Goal: Information Seeking & Learning: Compare options

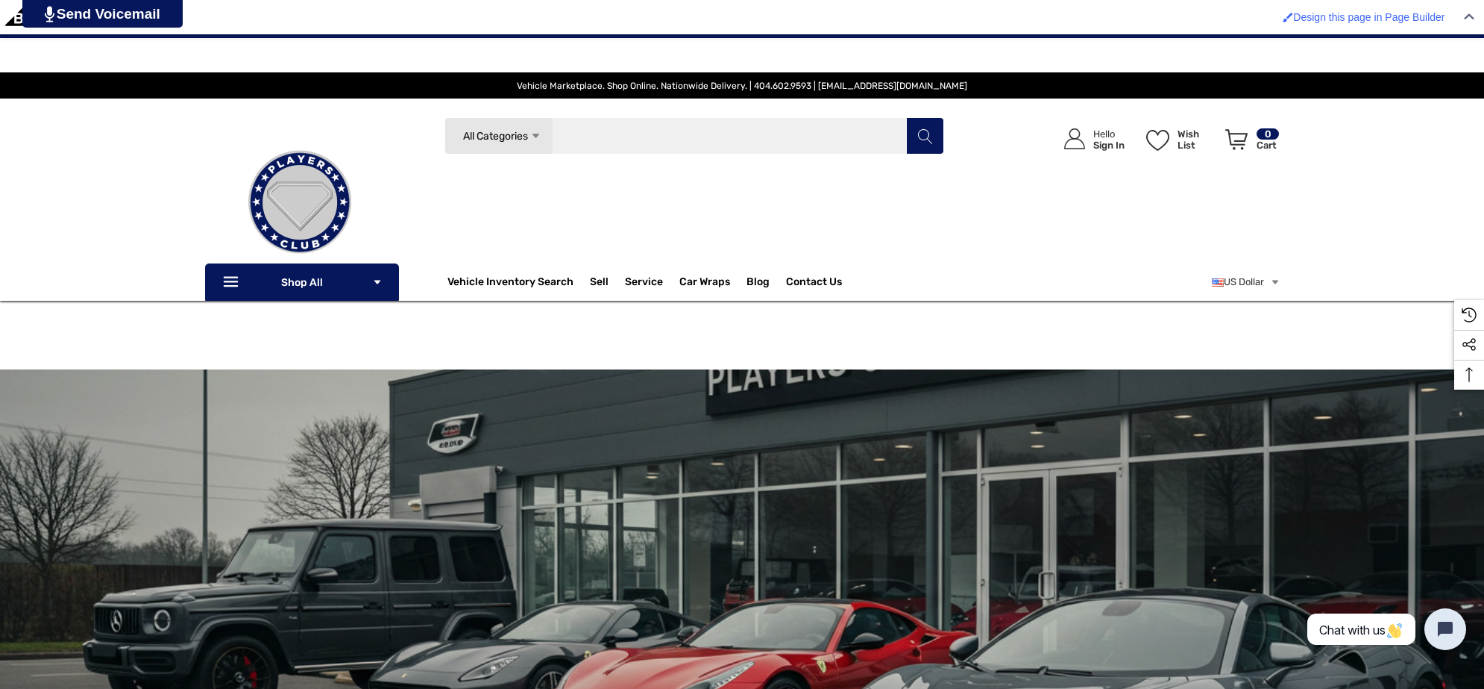
click at [740, 127] on input "Search" at bounding box center [695, 135] width 500 height 37
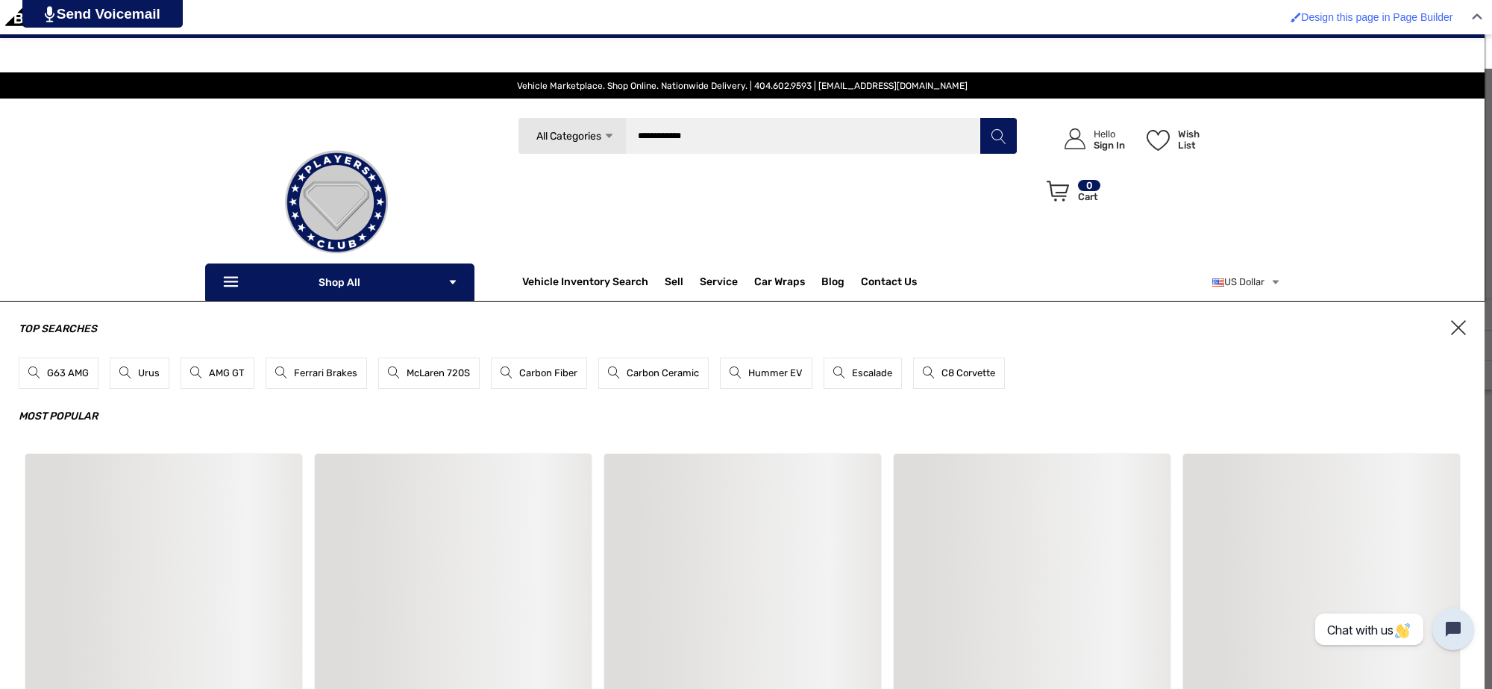
type input "**********"
click at [979, 117] on button "Search" at bounding box center [997, 135] width 37 height 37
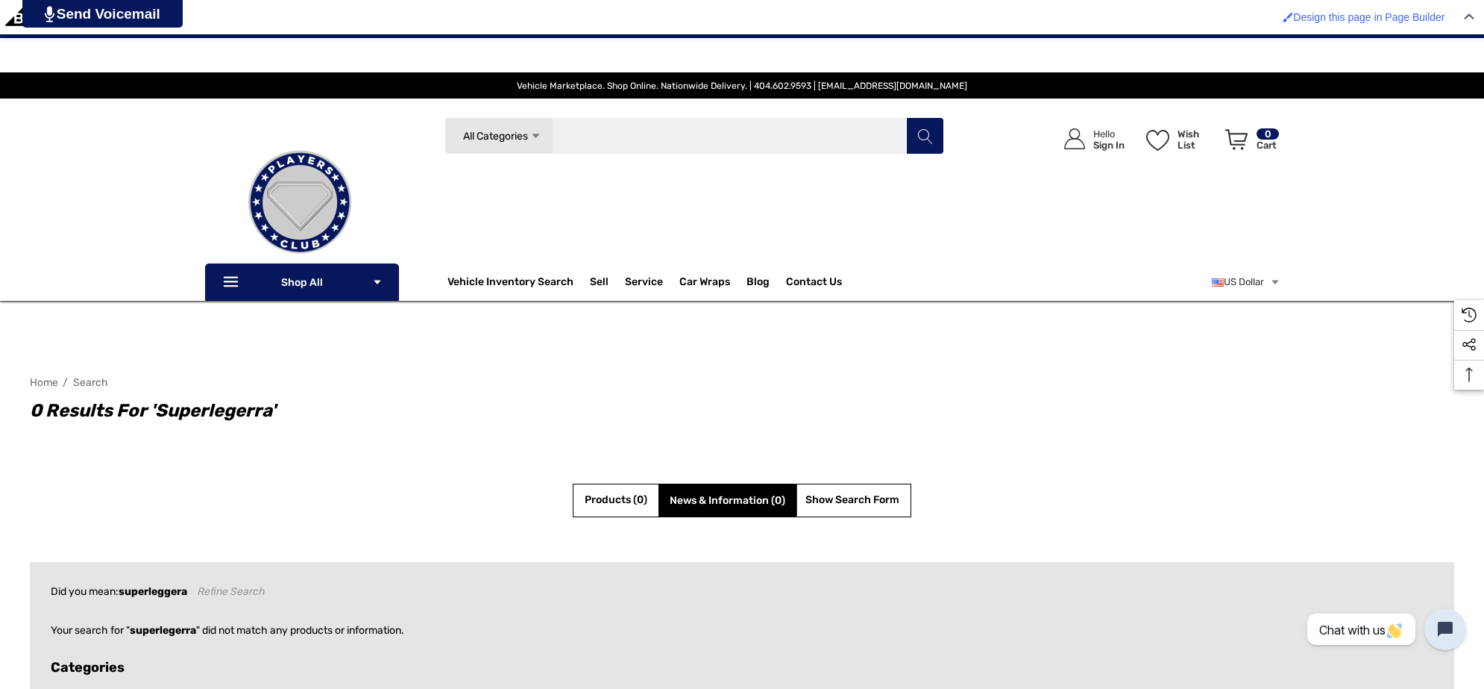
click at [697, 133] on input "Search" at bounding box center [695, 135] width 500 height 37
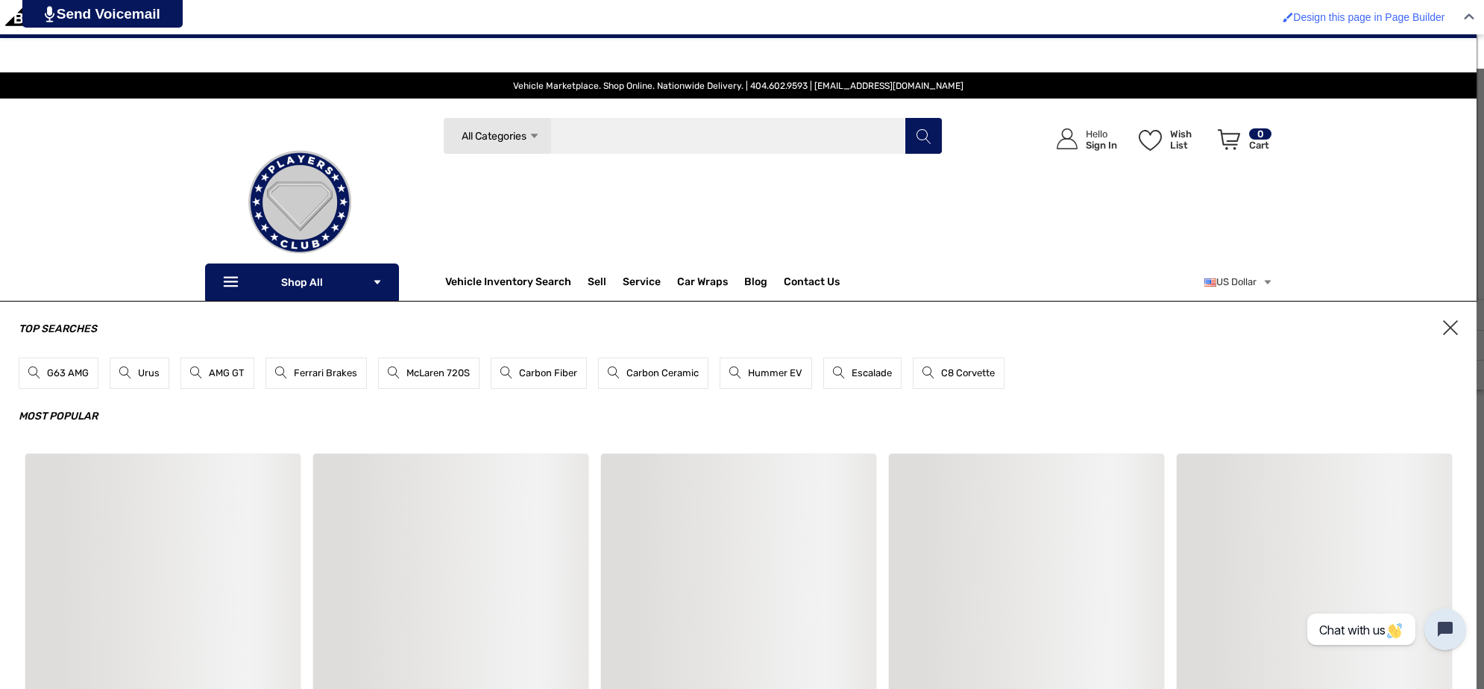
click at [697, 133] on input "Search" at bounding box center [693, 135] width 500 height 37
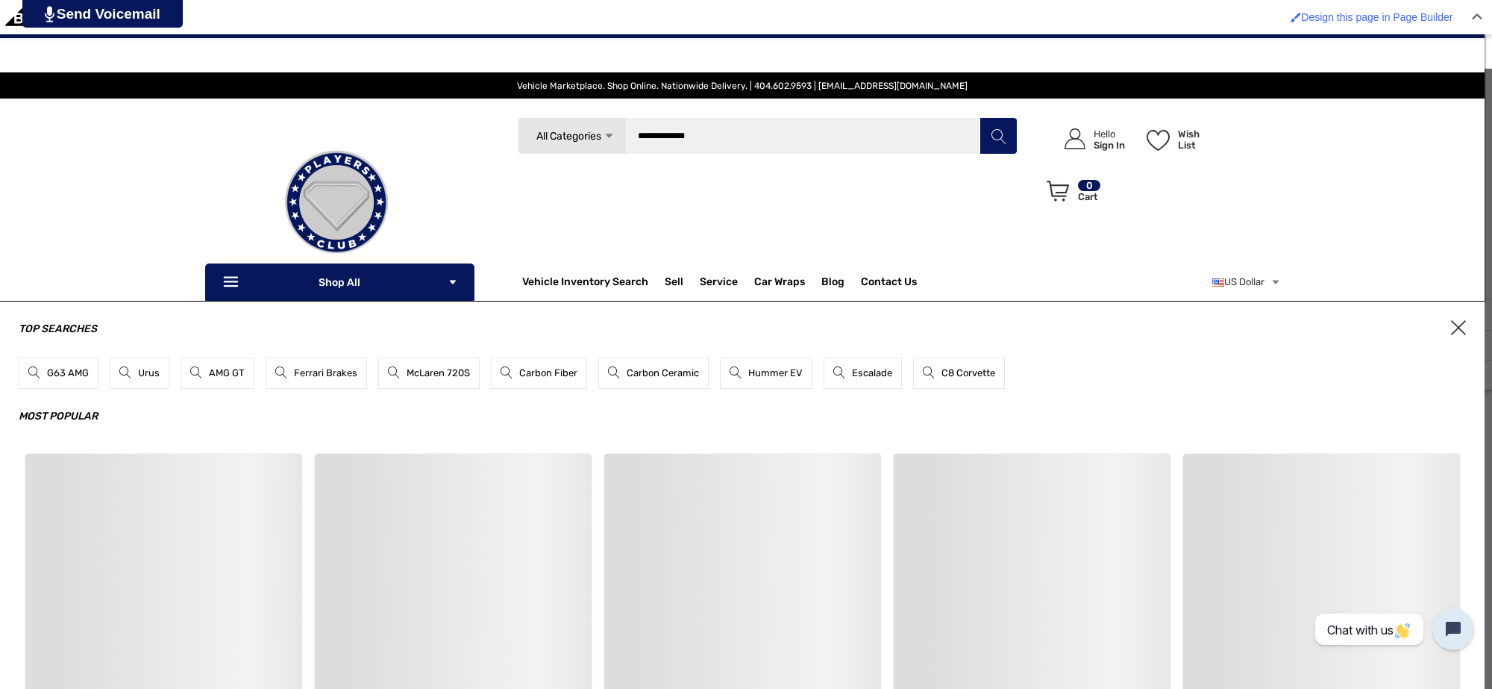
type input "**********"
click at [979, 117] on button "Search" at bounding box center [997, 135] width 37 height 37
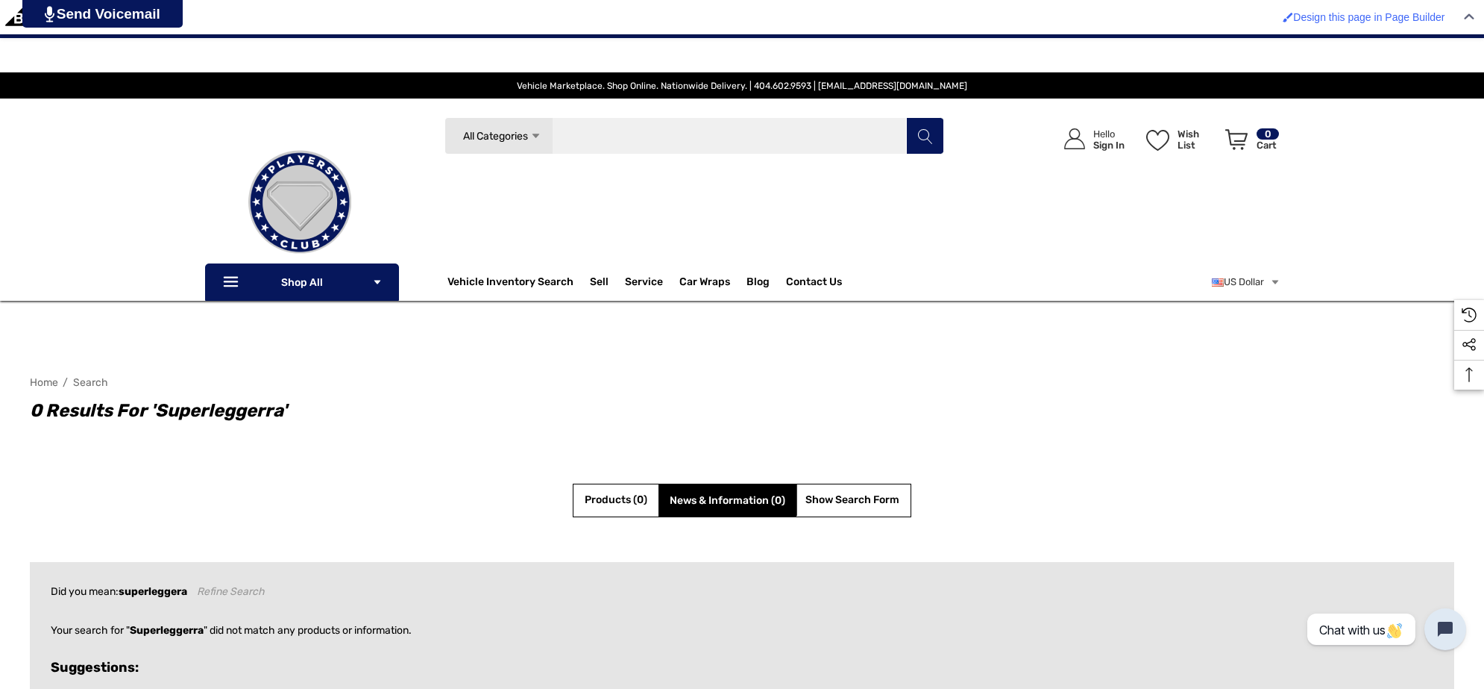
click at [696, 131] on input "Search" at bounding box center [695, 135] width 500 height 37
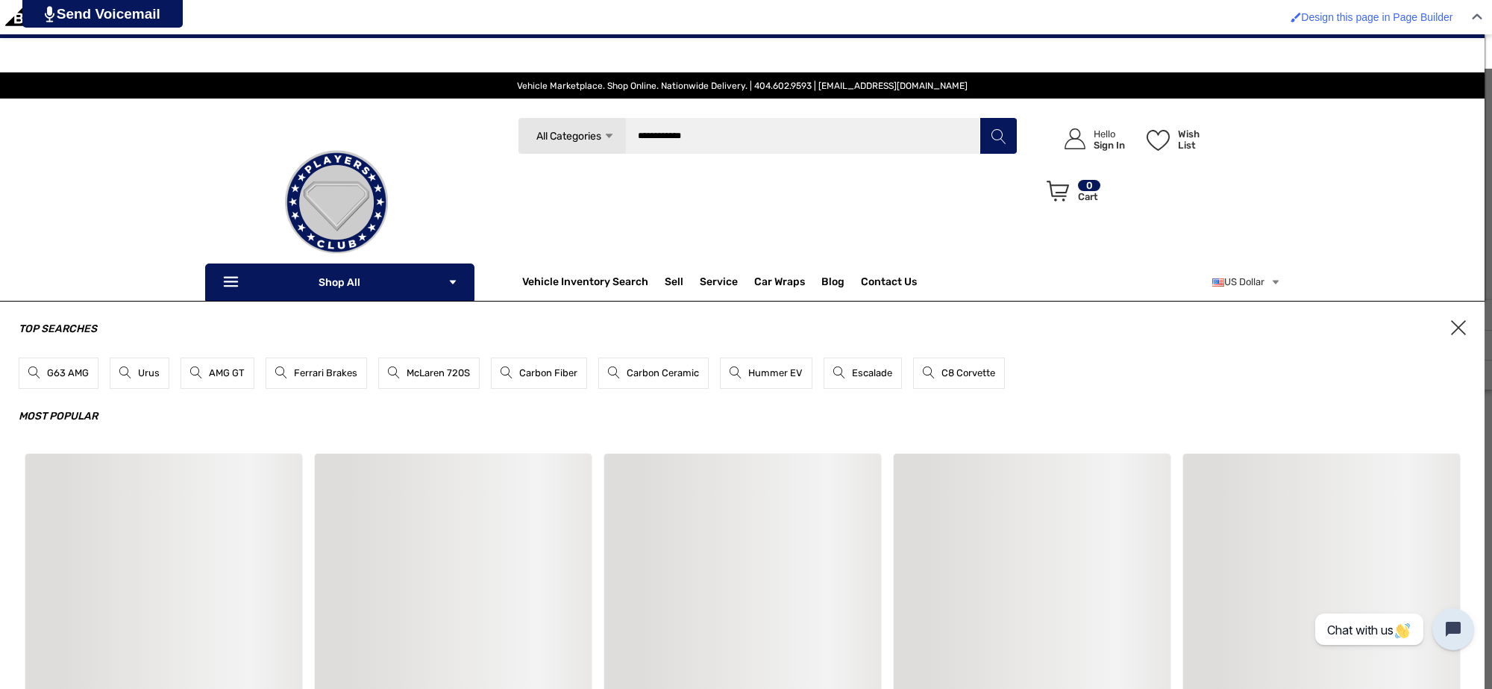
type input "**********"
click at [979, 117] on button "Search" at bounding box center [997, 135] width 37 height 37
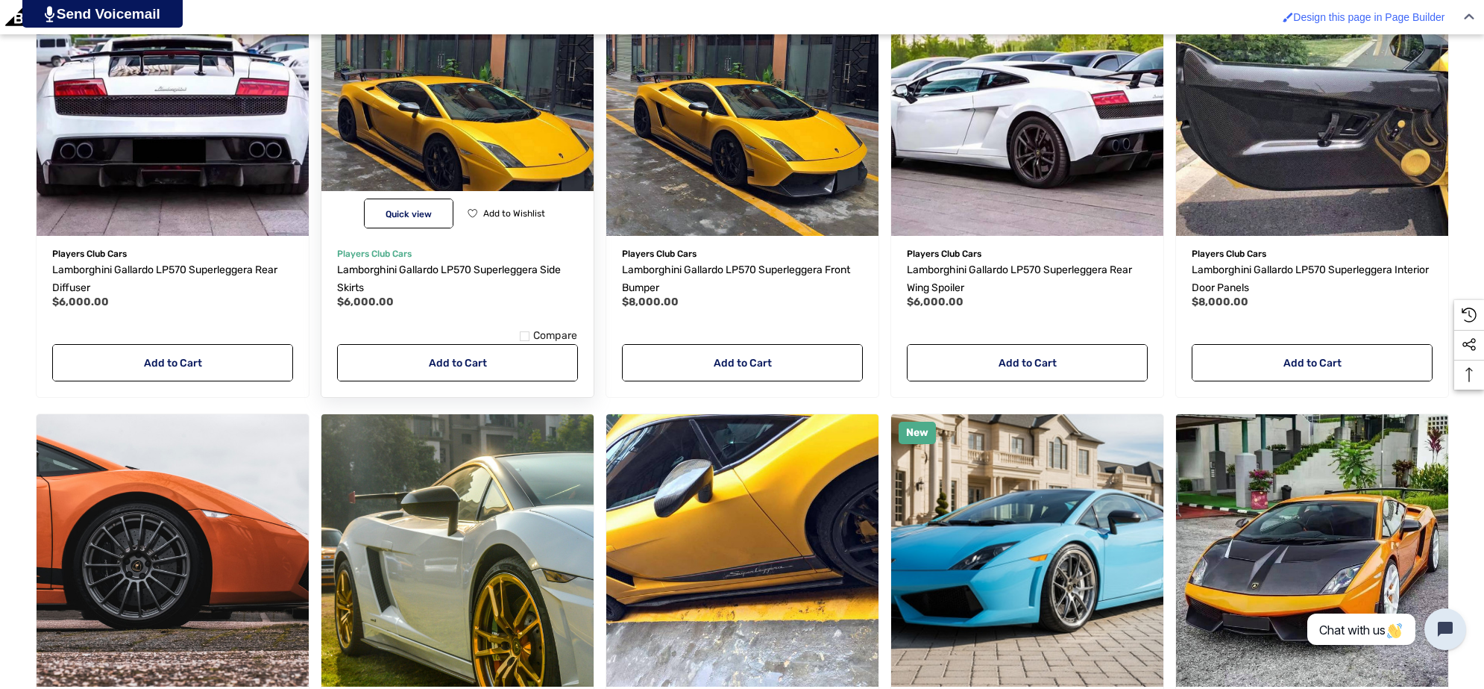
scroll to position [746, 0]
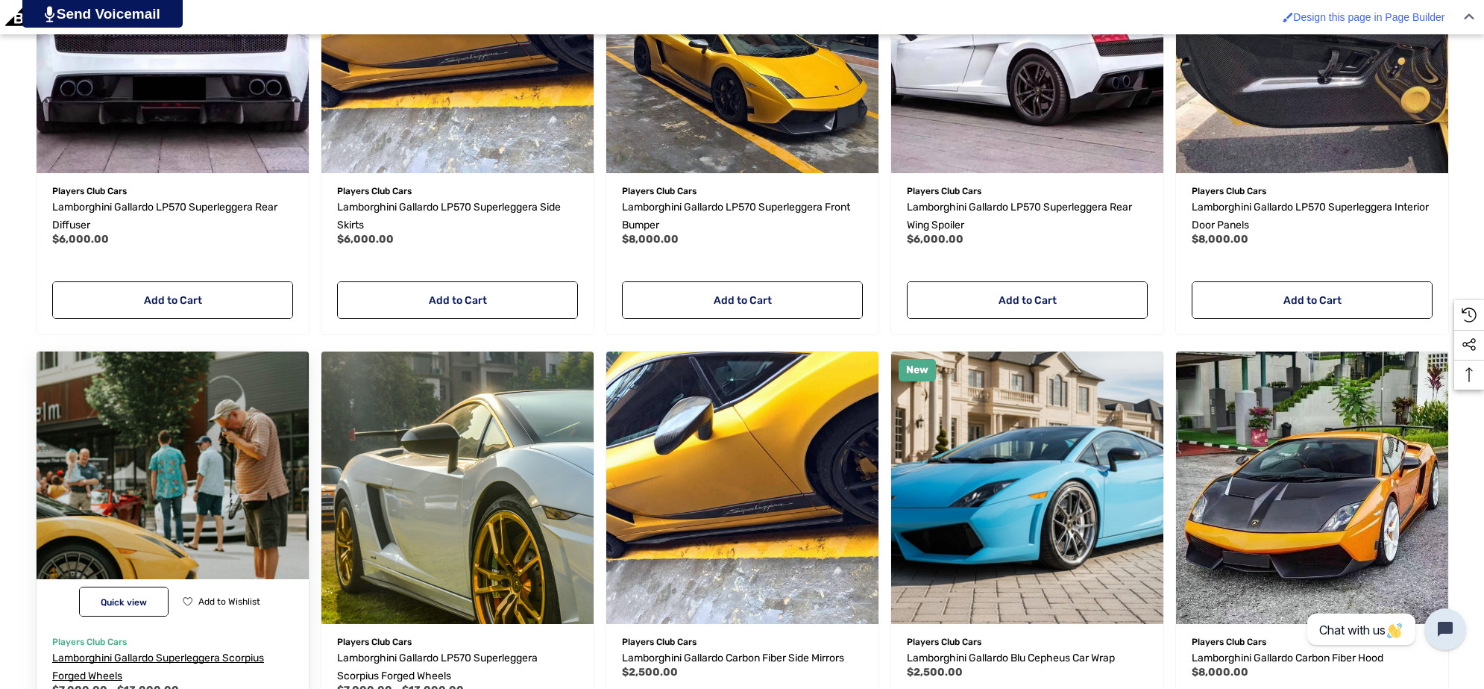
click at [184, 659] on span "Lamborghini Gallardo Superleggera Scorpius Forged Wheels" at bounding box center [158, 666] width 212 height 31
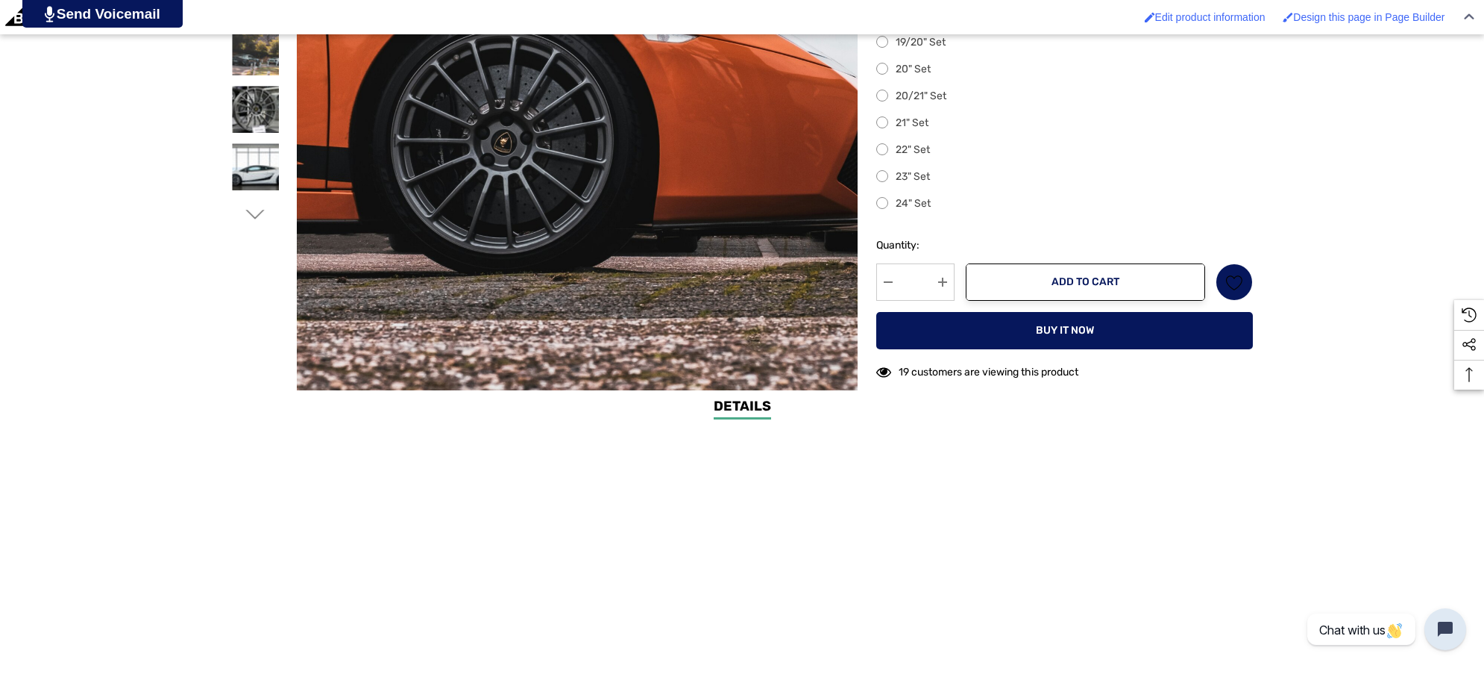
scroll to position [746, 0]
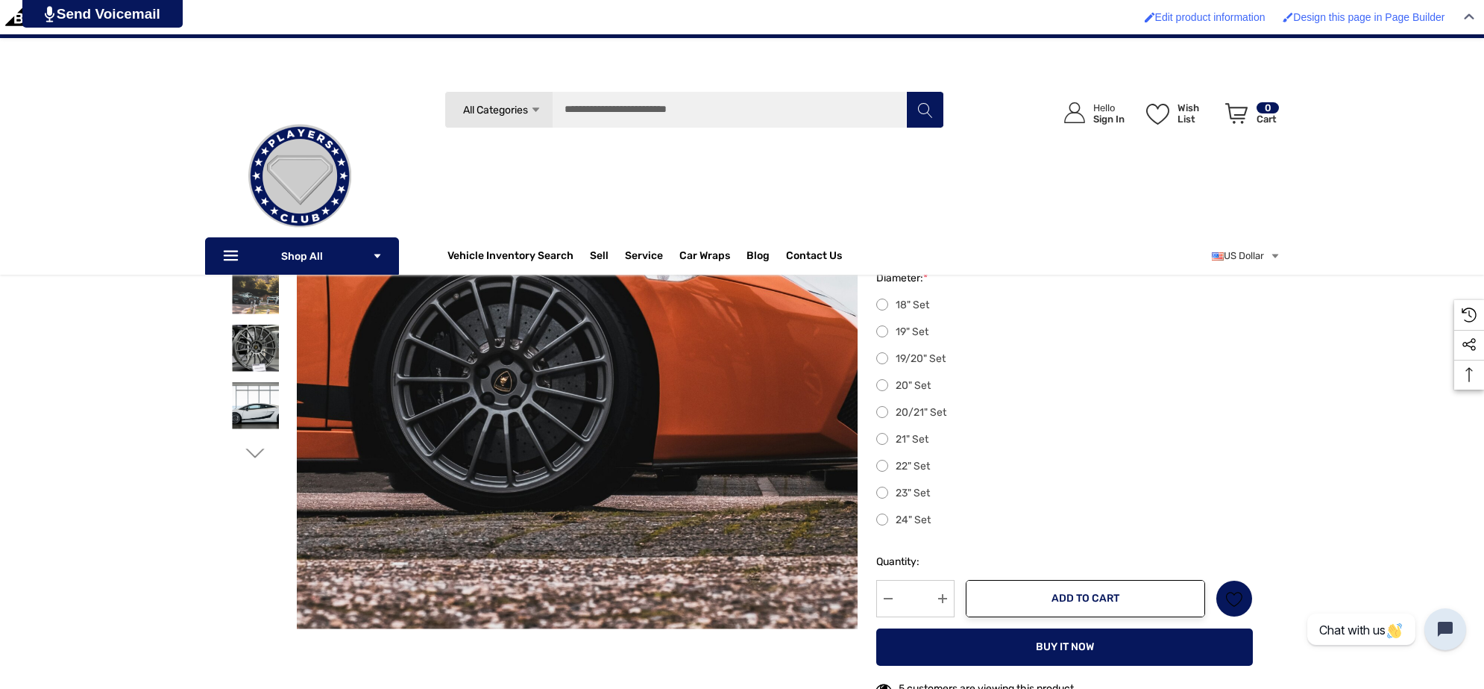
scroll to position [210, 0]
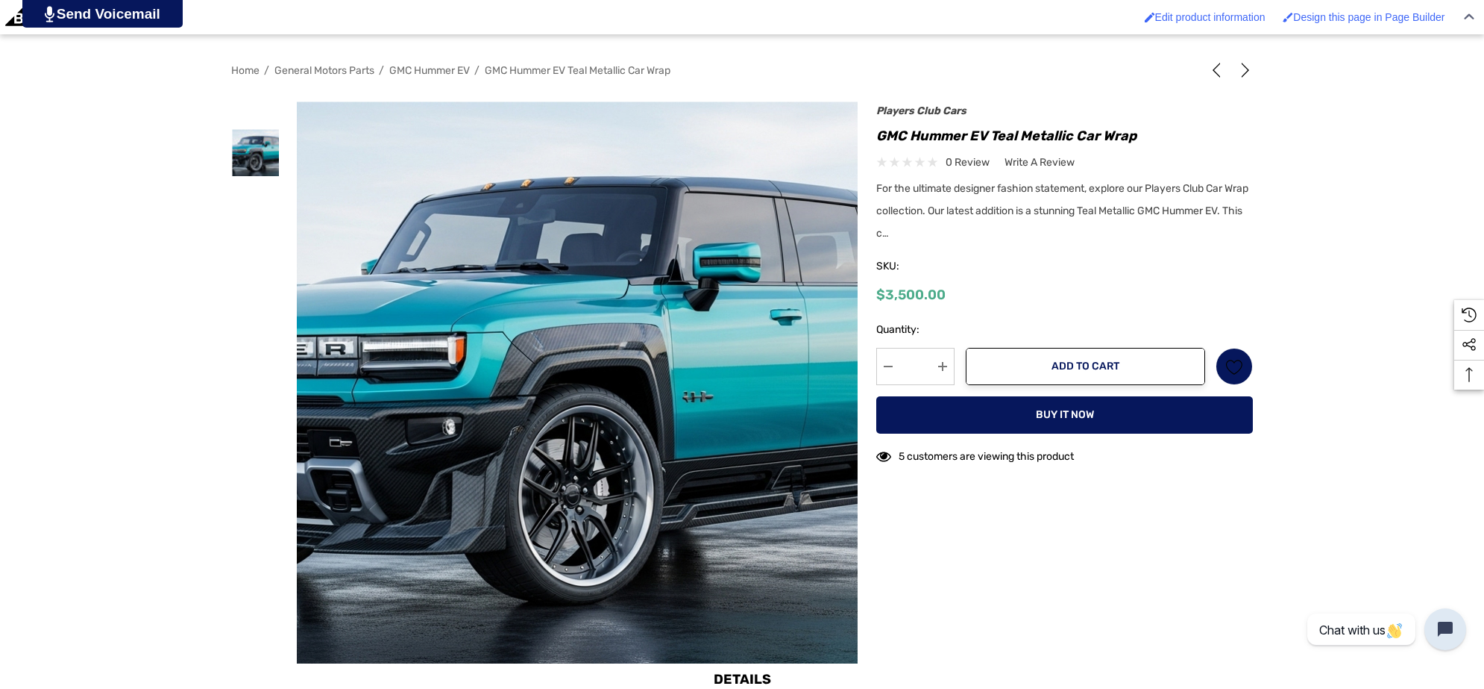
scroll to position [373, 0]
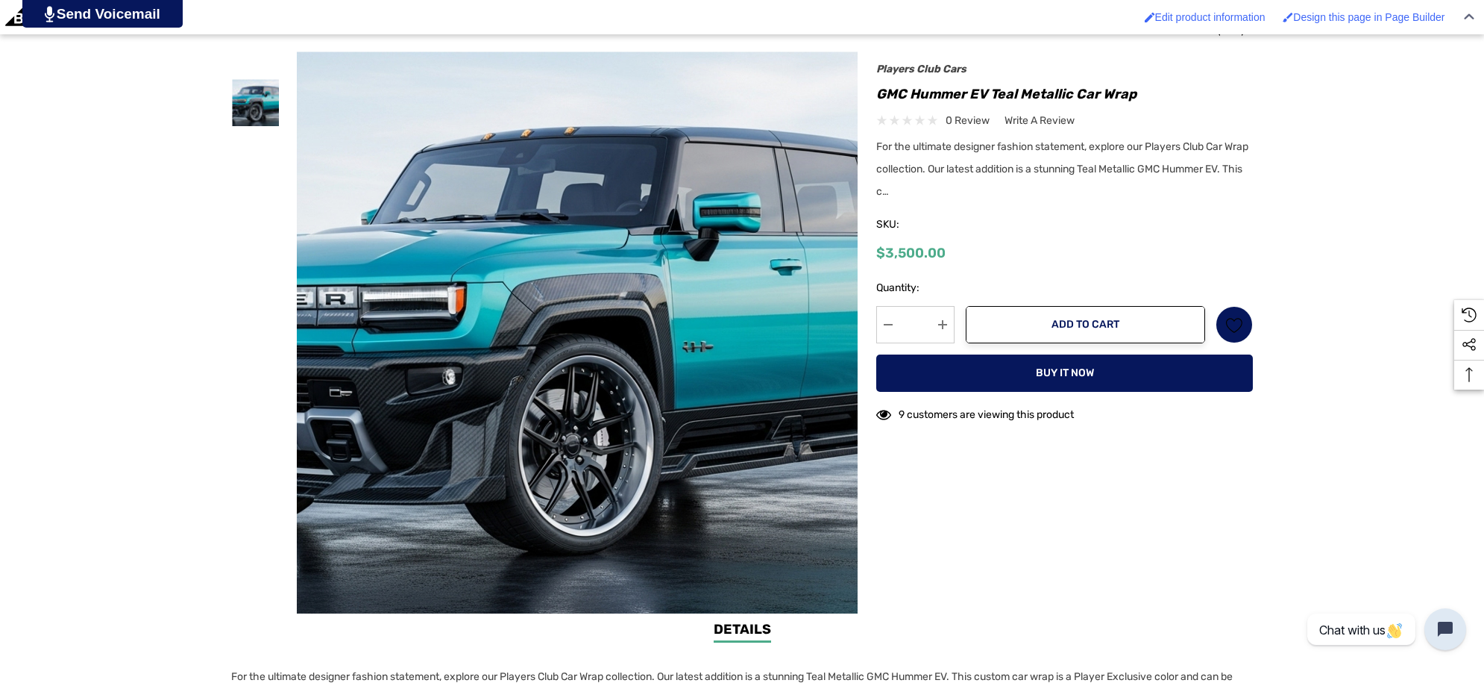
click at [1020, 92] on h1 "GMC Hummer EV Teal Metallic Car Wrap" at bounding box center [1065, 94] width 377 height 24
click at [993, 87] on h1 "GMC Hummer EV Teal Metallic Car Wrap" at bounding box center [1065, 94] width 377 height 24
click at [1069, 95] on h1 "GMC Hummer EV Teal Metallic Car Wrap" at bounding box center [1065, 94] width 377 height 24
copy h1 "Teal Metallic"
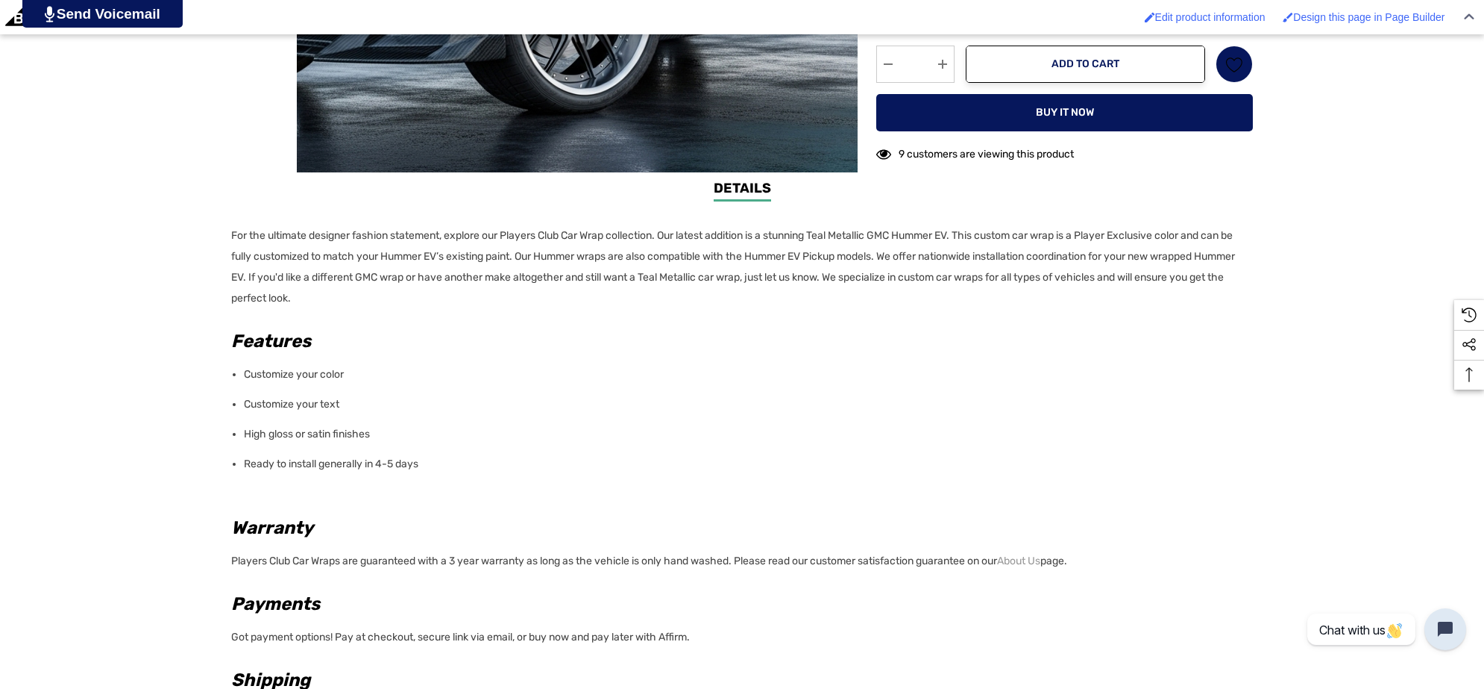
scroll to position [839, 0]
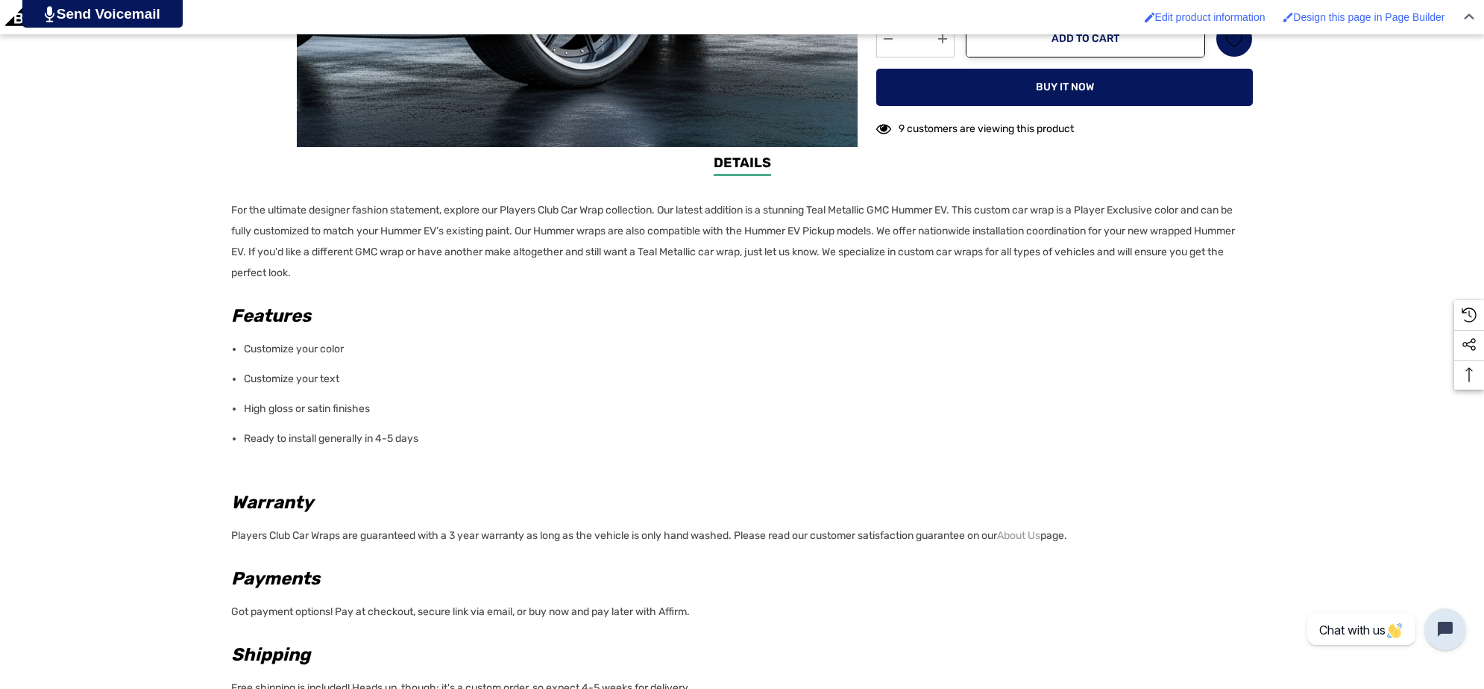
click at [226, 205] on div "Details Details For the ultimate designer fashion statement, explore our Player…" at bounding box center [742, 469] width 1484 height 633
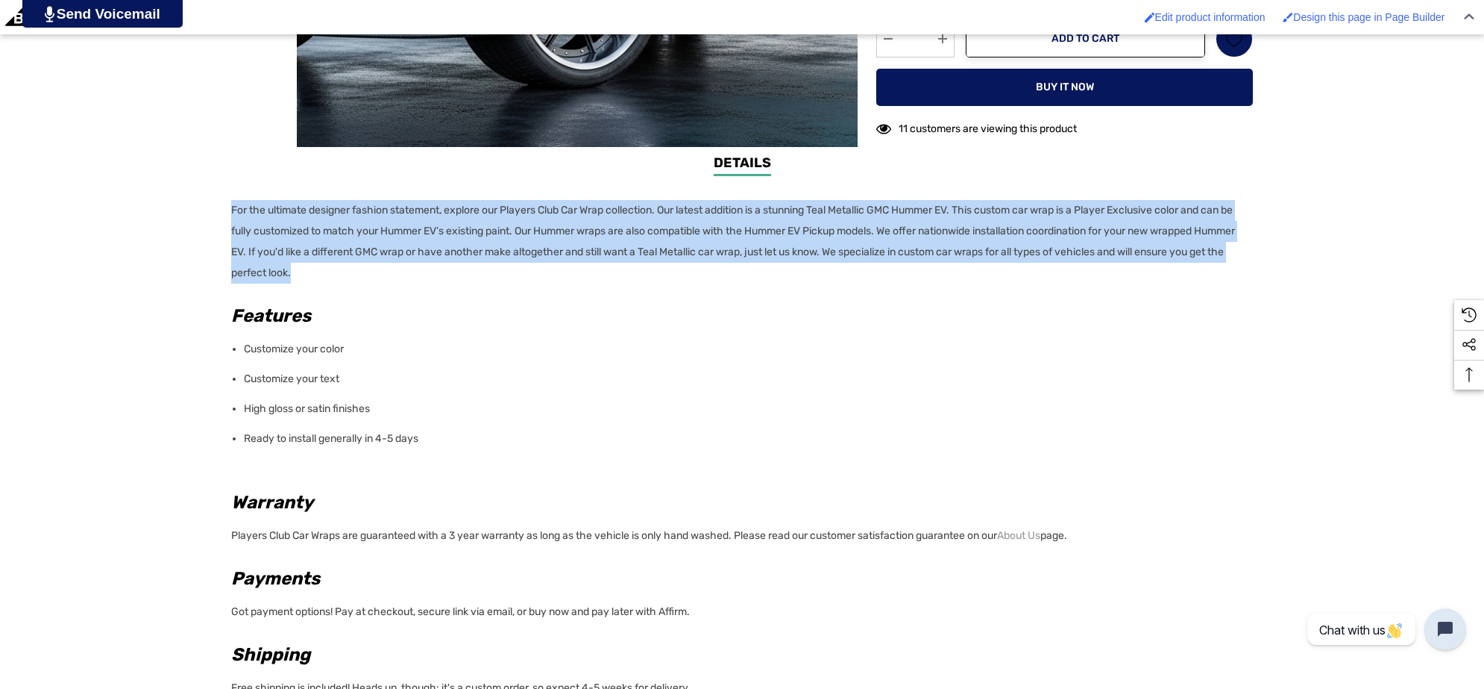
click at [379, 269] on p "For the ultimate designer fashion statement, explore our Players Club Car Wrap …" at bounding box center [737, 242] width 1013 height 84
copy p "For the ultimate designer fashion statement, explore our Players Club Car Wrap …"
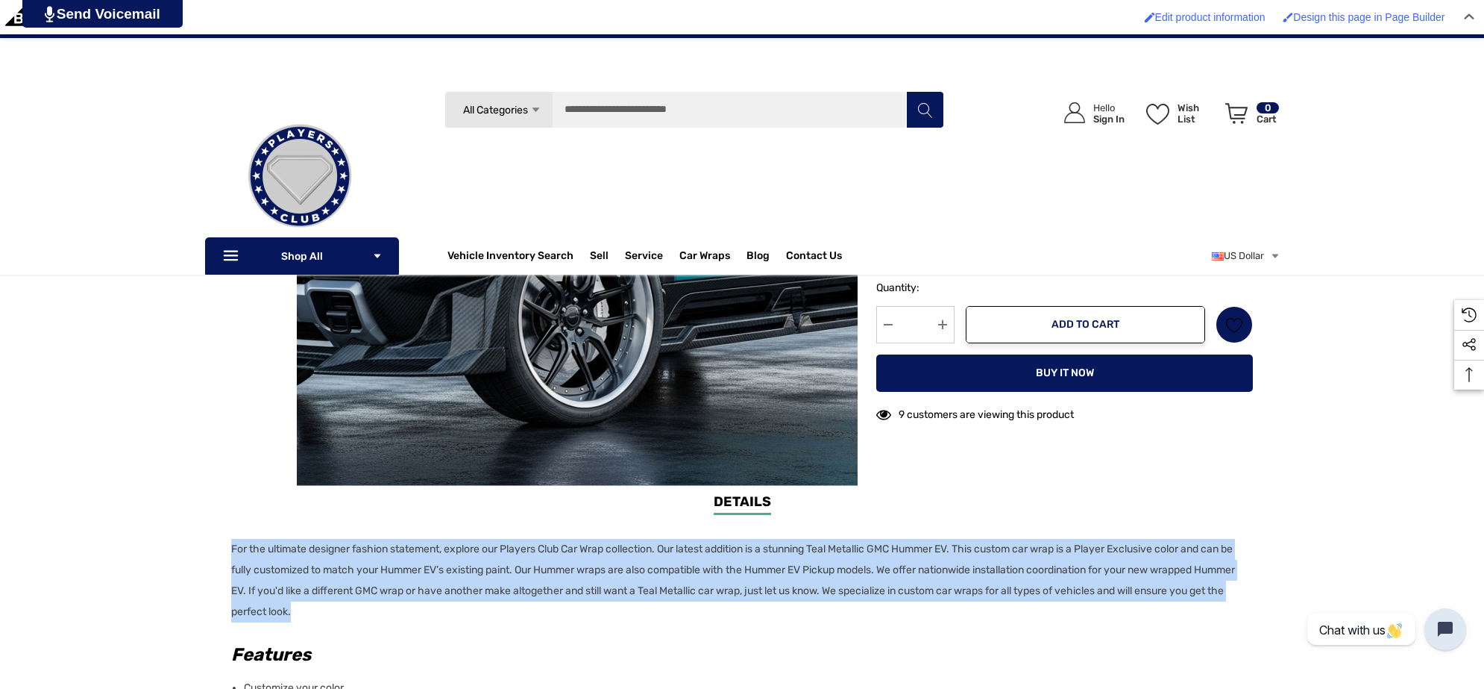
scroll to position [0, 0]
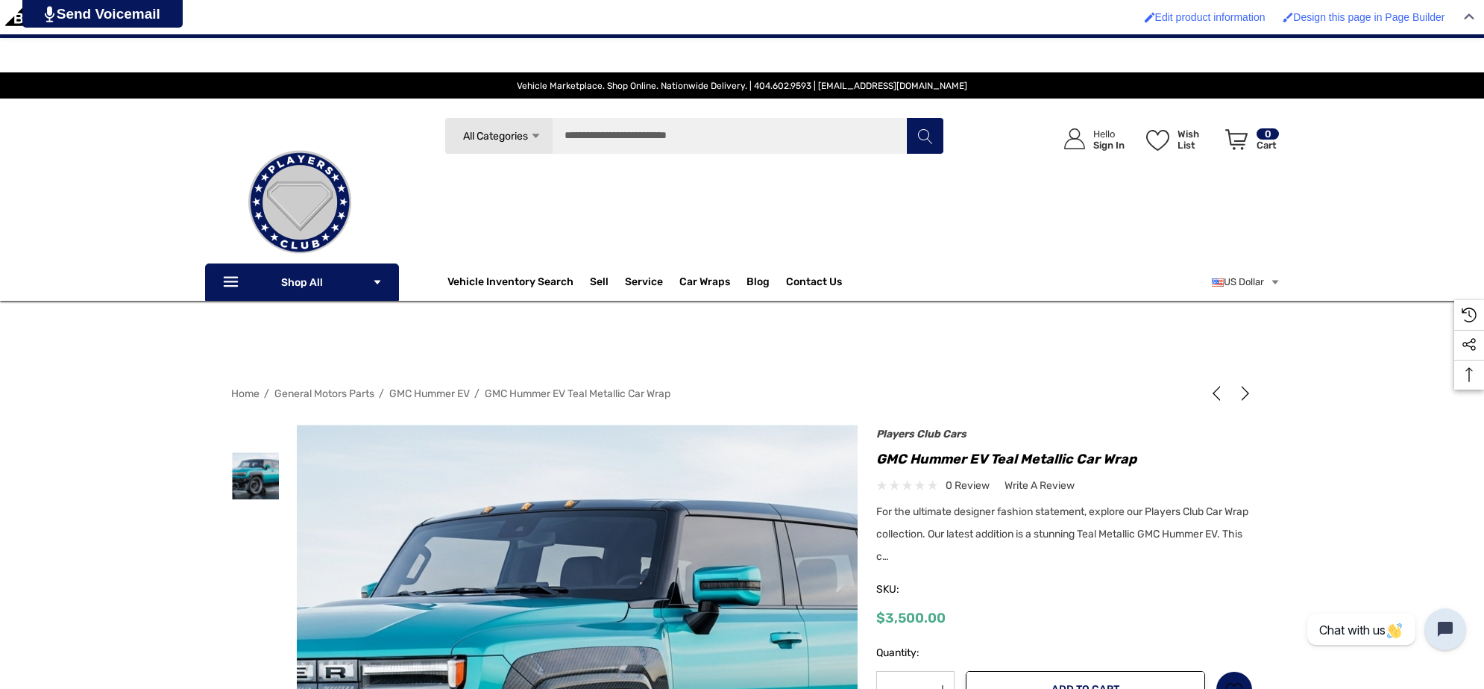
click at [295, 269] on img at bounding box center [299, 202] width 149 height 149
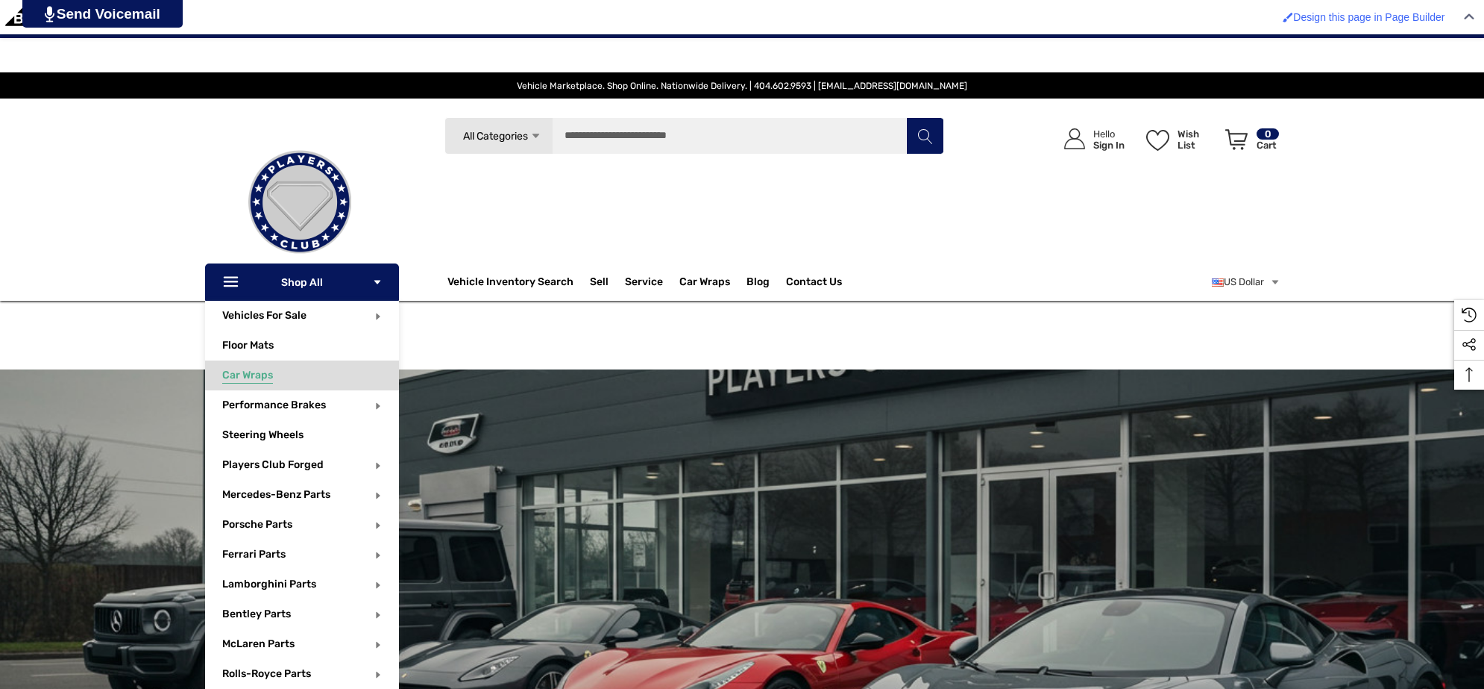
click at [266, 377] on span "Car Wraps" at bounding box center [247, 377] width 51 height 16
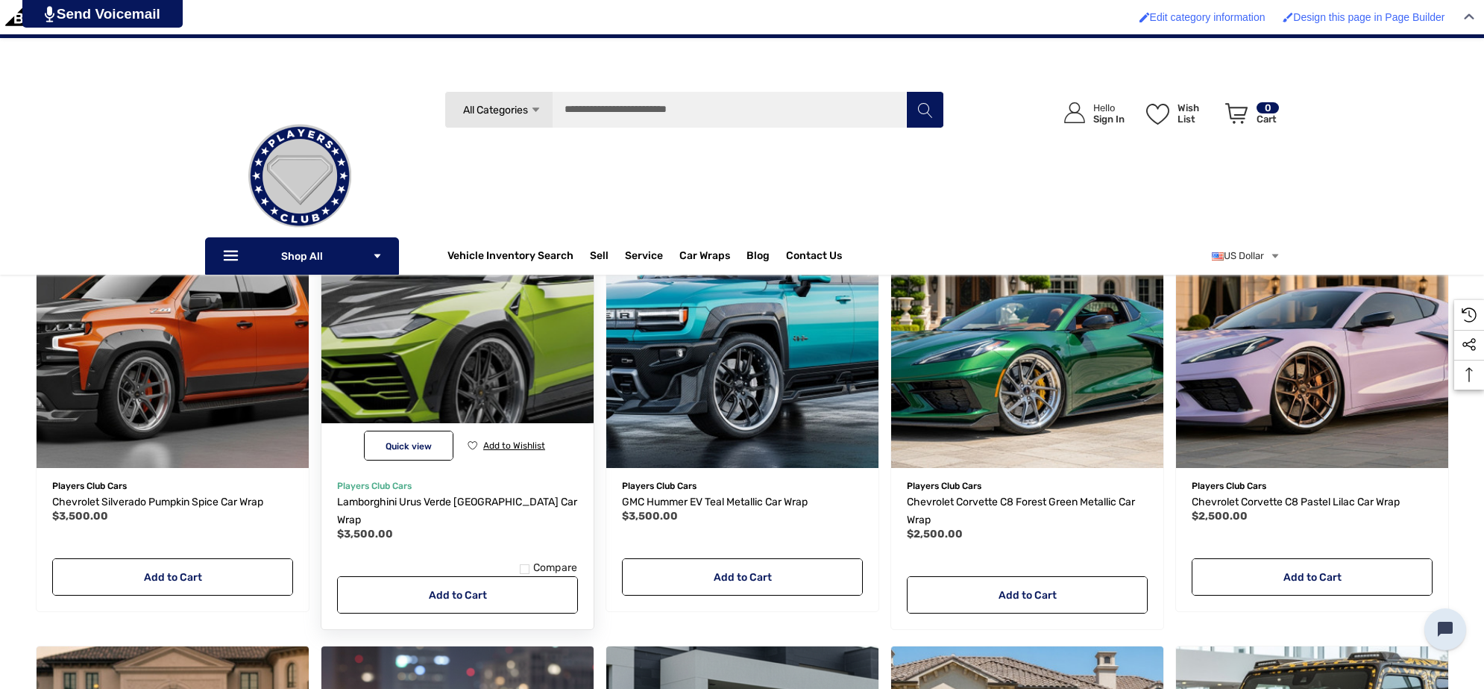
scroll to position [746, 0]
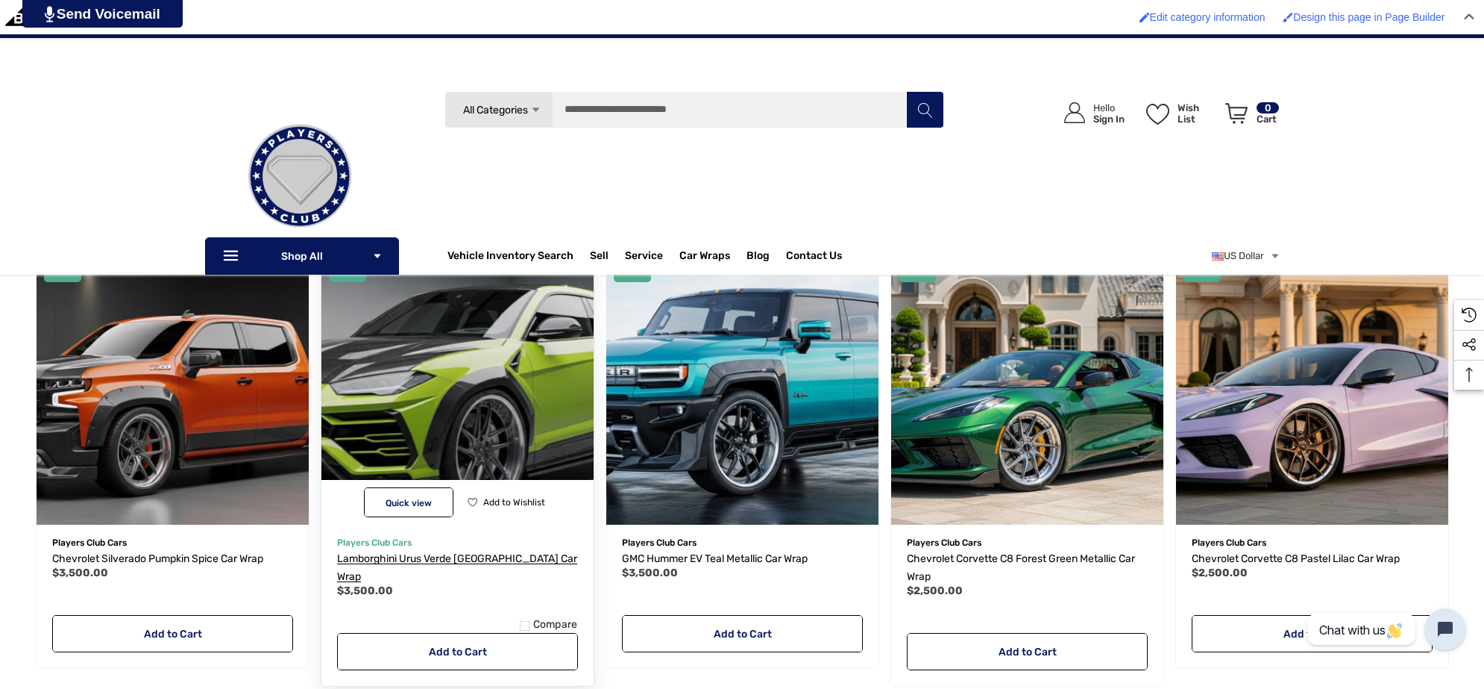
click at [460, 552] on span "Lamborghini Urus Verde [GEOGRAPHIC_DATA] Car Wrap" at bounding box center [457, 567] width 240 height 31
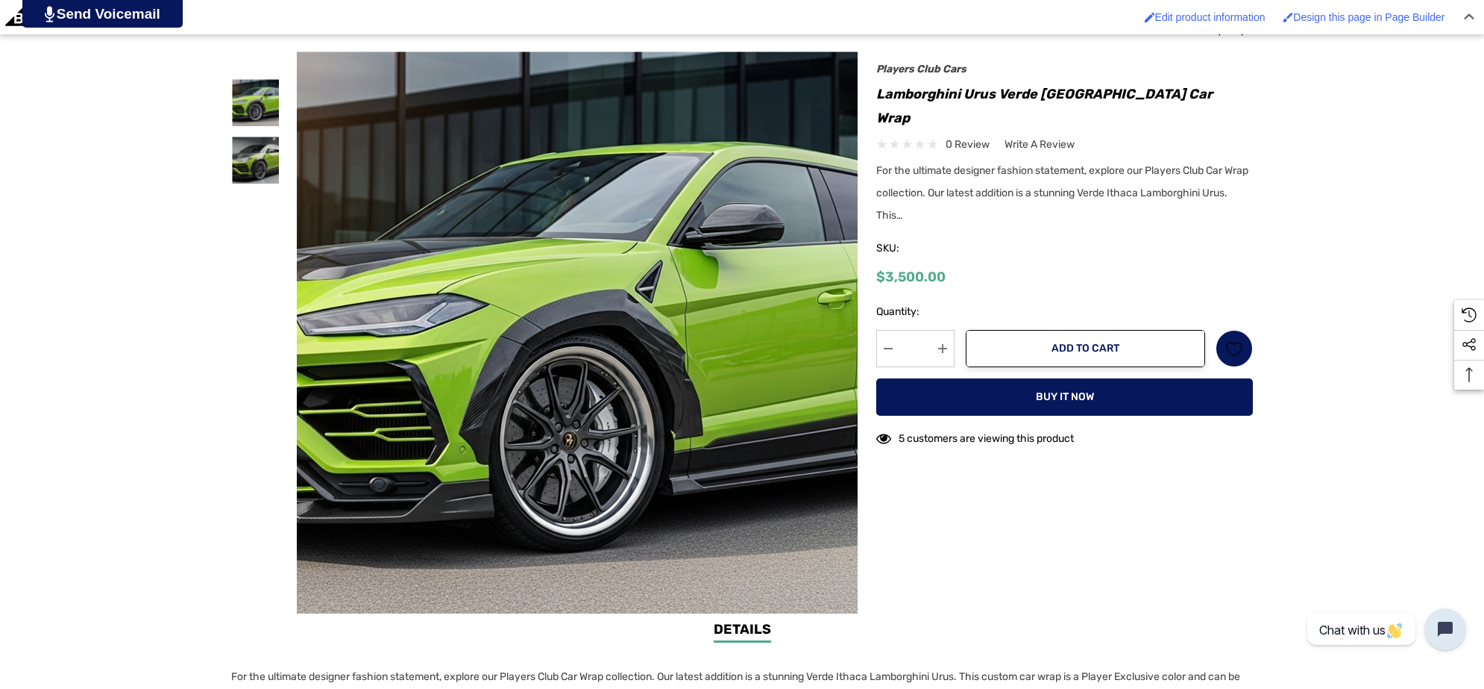
click at [1001, 86] on h1 "Lamborghini Urus Verde [GEOGRAPHIC_DATA] Car Wrap" at bounding box center [1065, 106] width 377 height 48
click at [1082, 94] on h1 "Lamborghini Urus Verde [GEOGRAPHIC_DATA] Car Wrap" at bounding box center [1065, 106] width 377 height 48
copy h1 "Verde Ithaca"
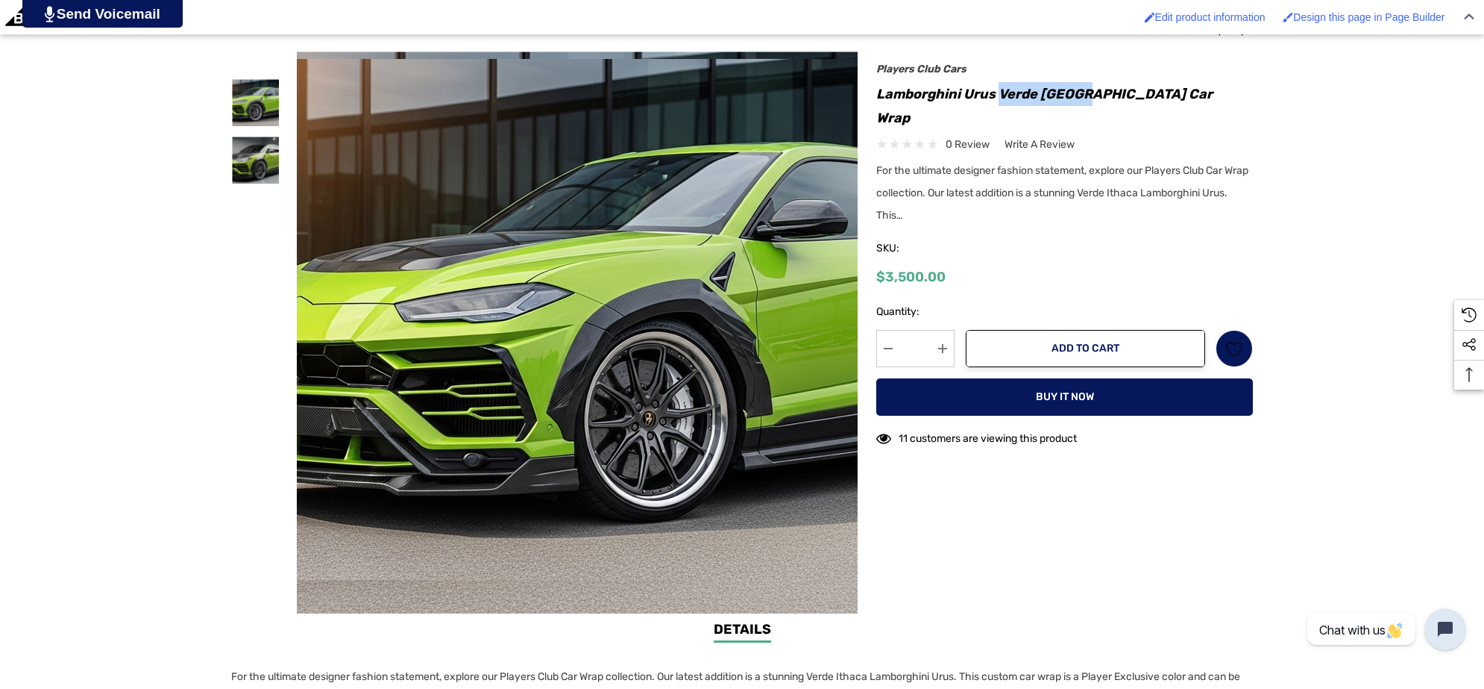
drag, startPoint x: 464, startPoint y: 149, endPoint x: 386, endPoint y: 226, distance: 109.7
click at [386, 226] on img at bounding box center [656, 319] width 955 height 521
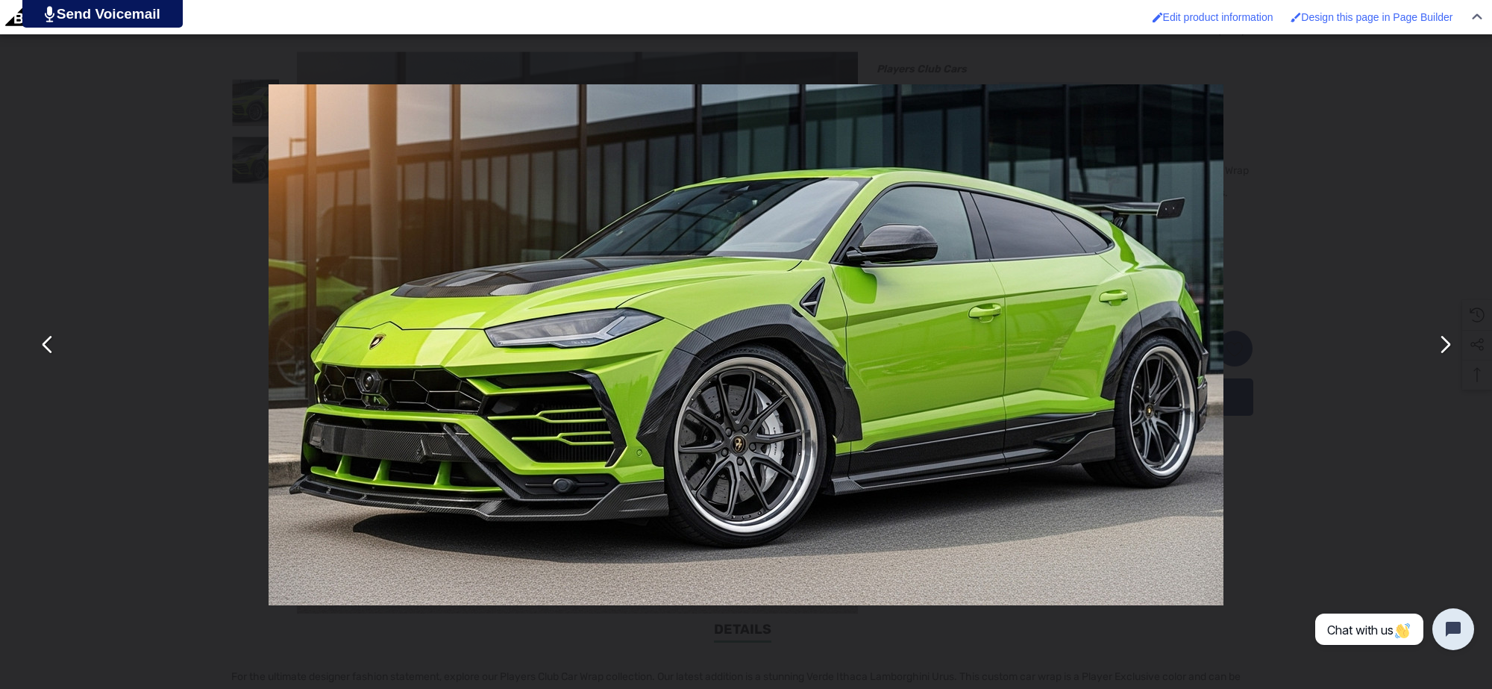
click at [1455, 340] on button "You can close this modal content with the ESC key" at bounding box center [1444, 345] width 36 height 36
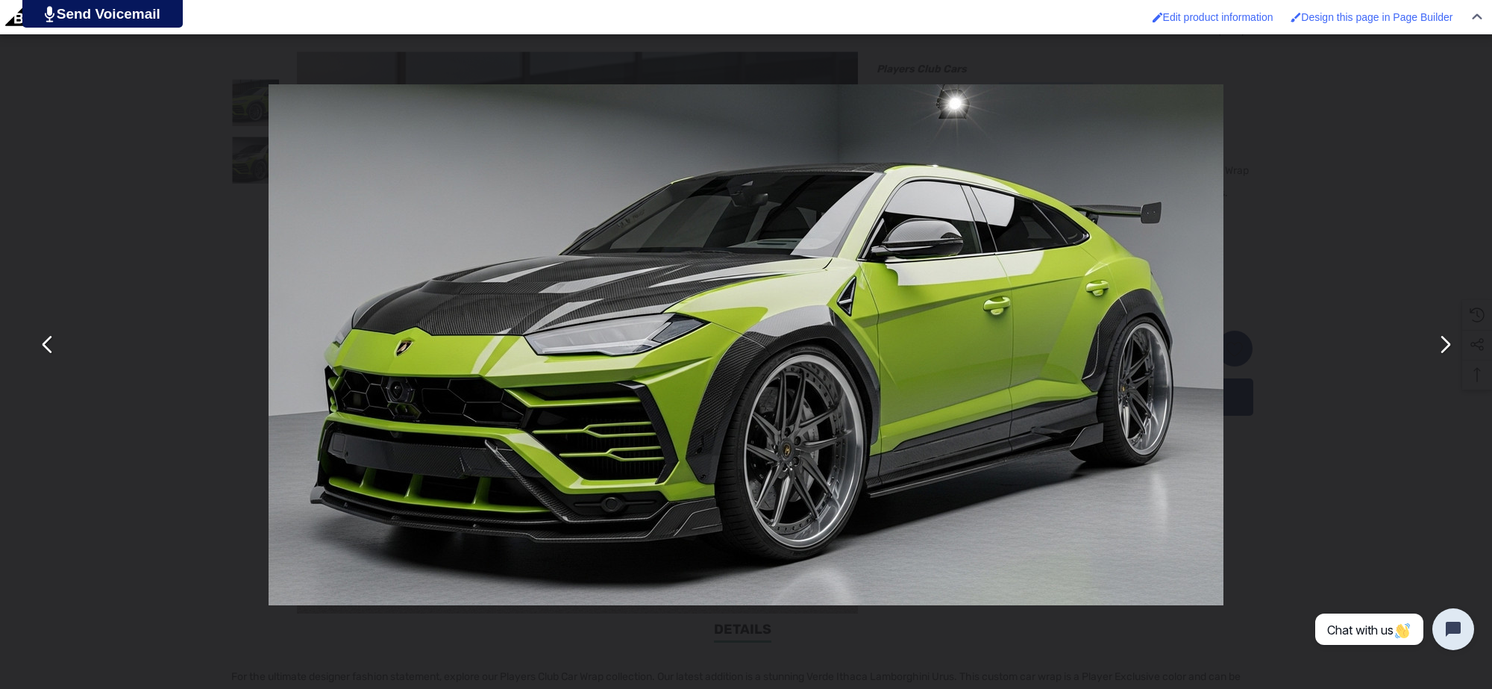
click at [1306, 284] on div "You can close this modal content with the ESC key" at bounding box center [746, 344] width 1492 height 689
click at [145, 258] on div "You can close this modal content with the ESC key" at bounding box center [746, 344] width 1492 height 689
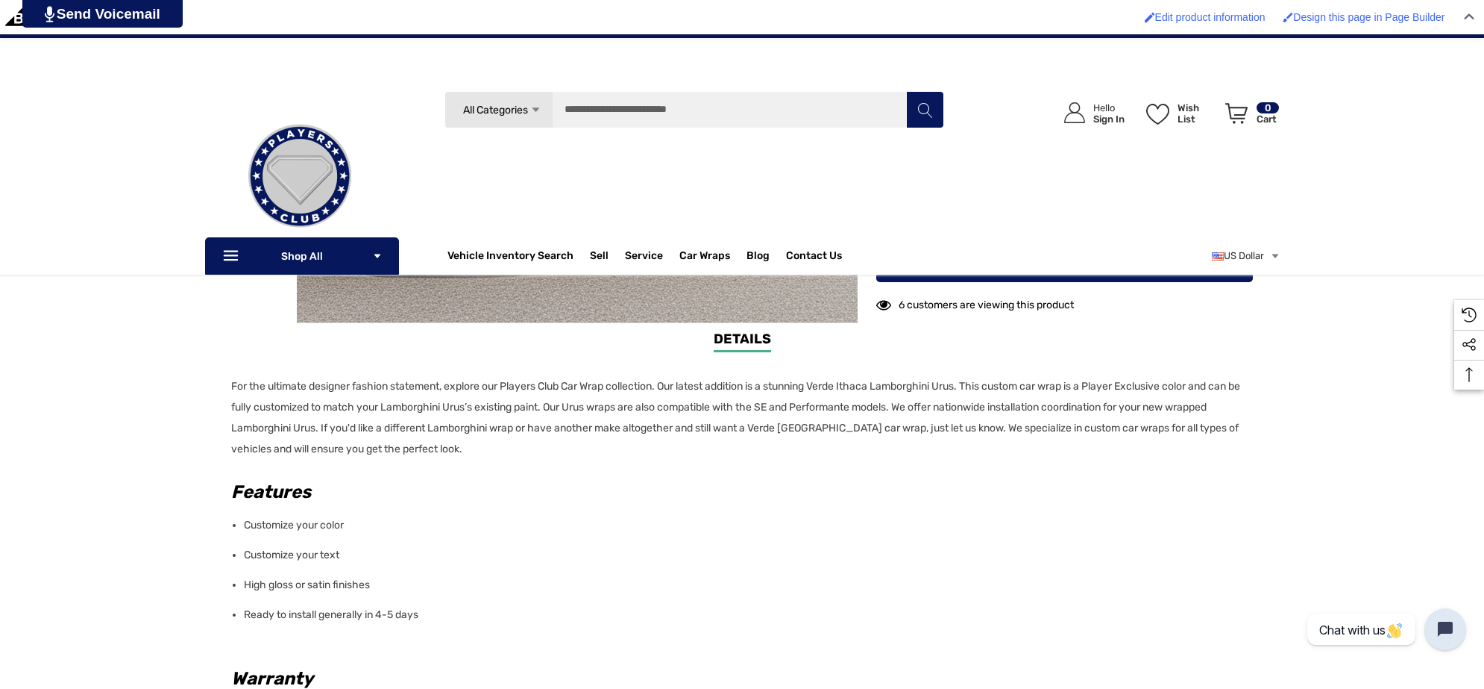
scroll to position [559, 0]
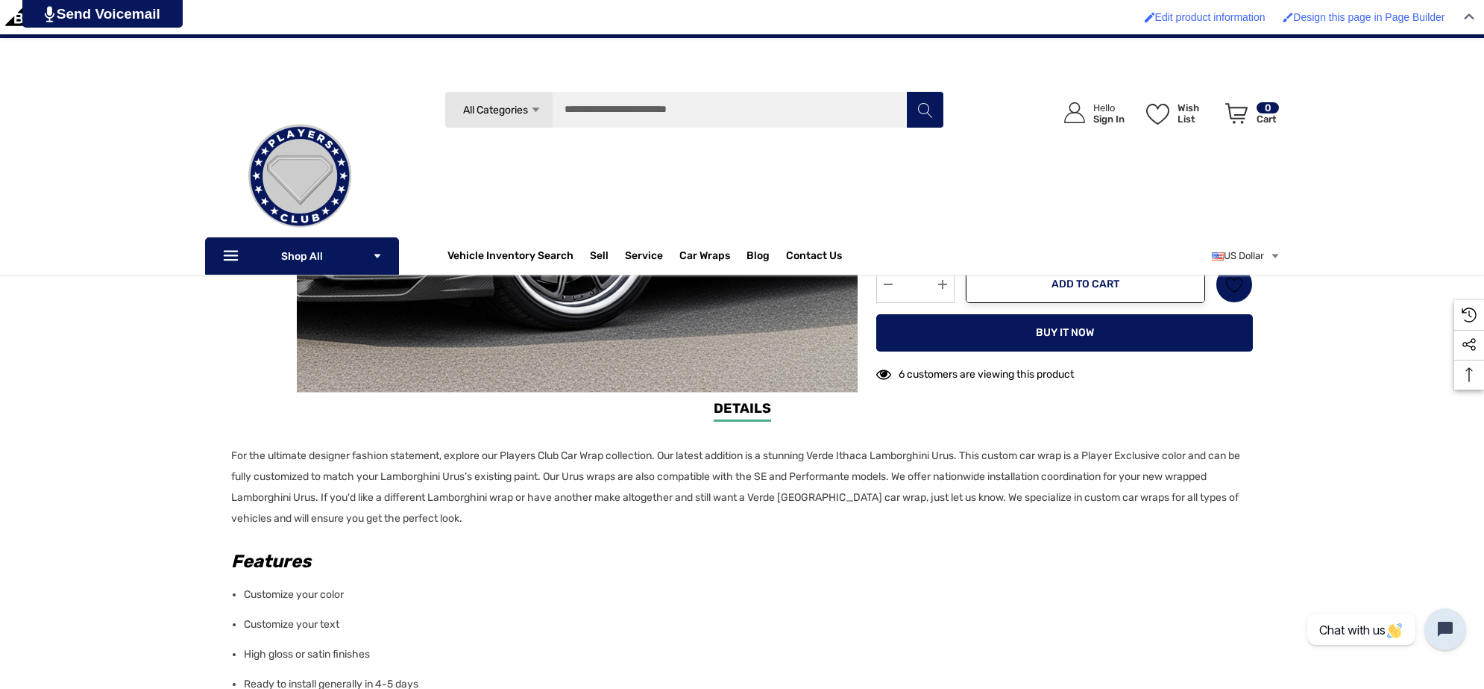
click at [486, 509] on p "For the ultimate designer fashion statement, explore our Players Club Car Wrap …" at bounding box center [737, 487] width 1013 height 84
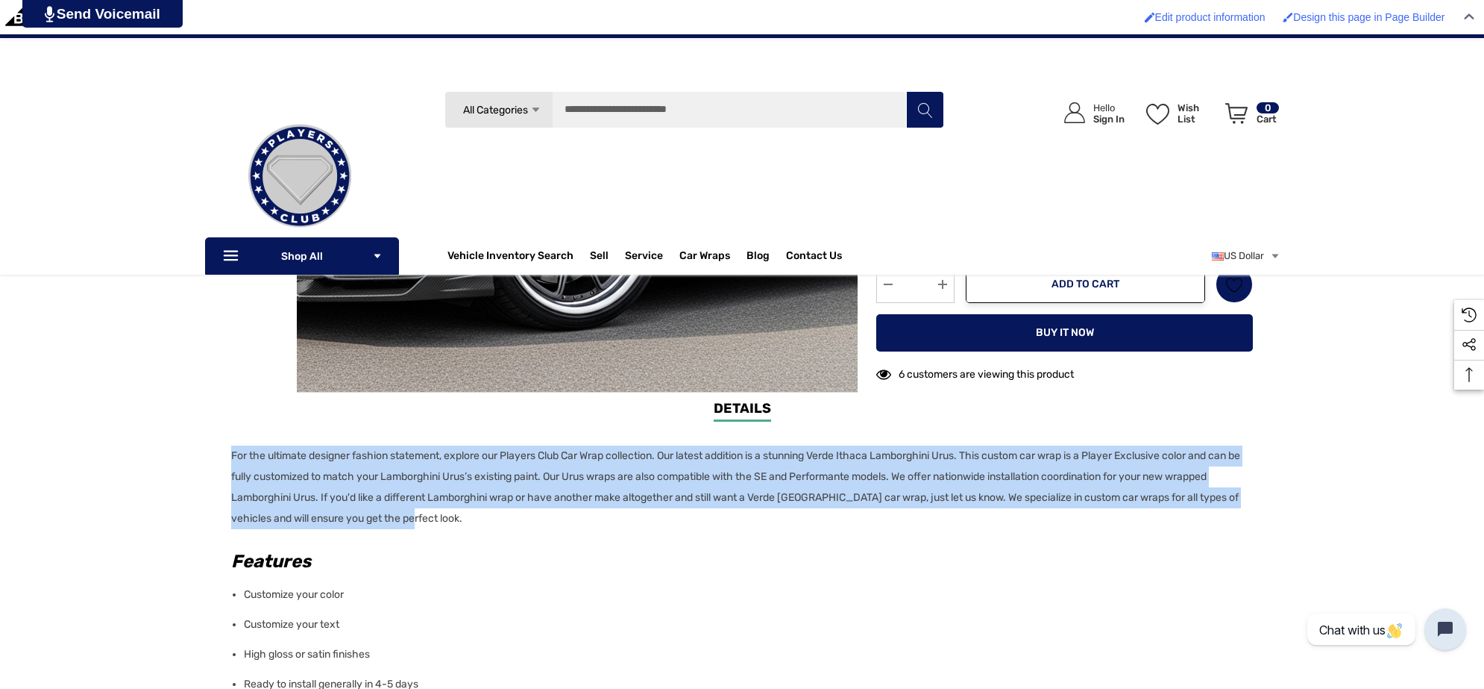
click at [486, 509] on p "For the ultimate designer fashion statement, explore our Players Club Car Wrap …" at bounding box center [737, 487] width 1013 height 84
copy p "For the ultimate designer fashion statement, explore our Players Club Car Wrap …"
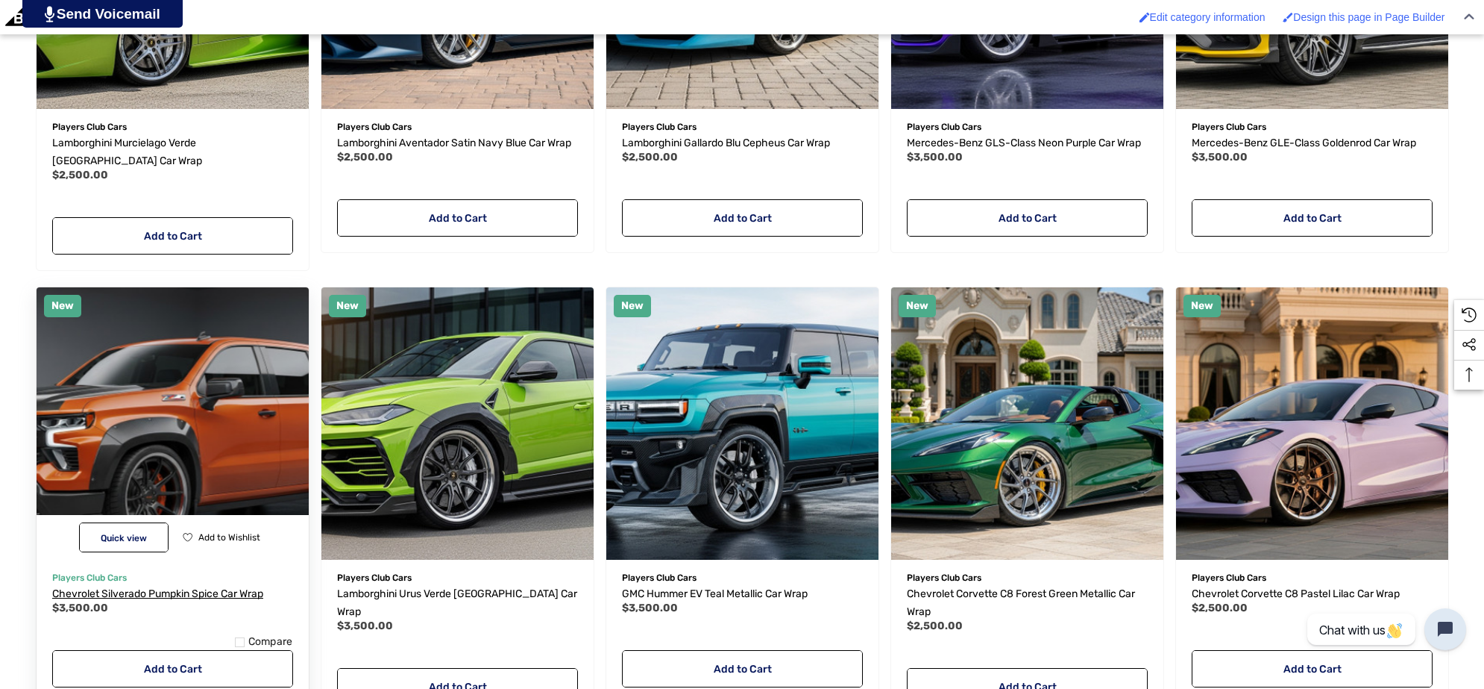
click at [147, 587] on span "Chevrolet Silverado Pumpkin Spice Car Wrap" at bounding box center [157, 593] width 211 height 13
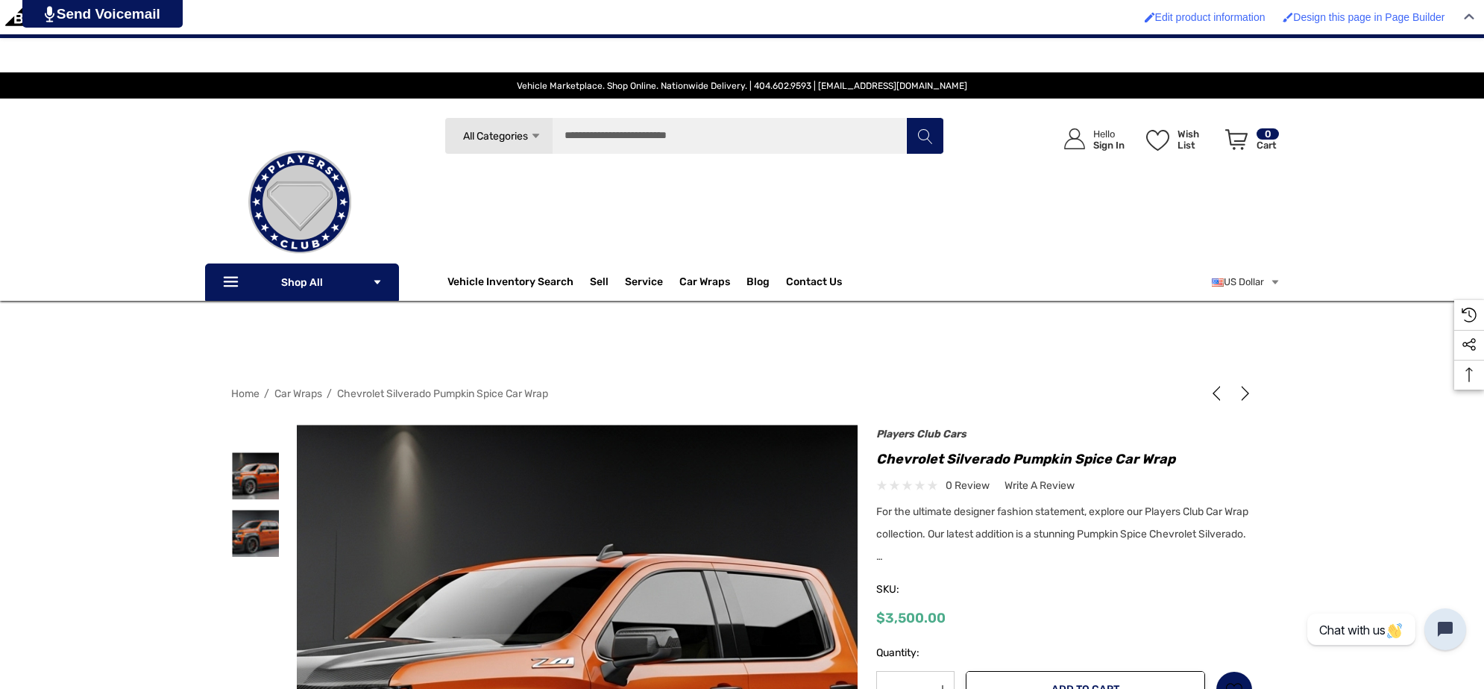
click at [1012, 451] on h1 "Chevrolet Silverado Pumpkin Spice Car Wrap" at bounding box center [1065, 459] width 377 height 24
click at [1109, 460] on h1 "Chevrolet Silverado Pumpkin Spice Car Wrap" at bounding box center [1065, 459] width 377 height 24
copy h1 "Pumpkin Spice"
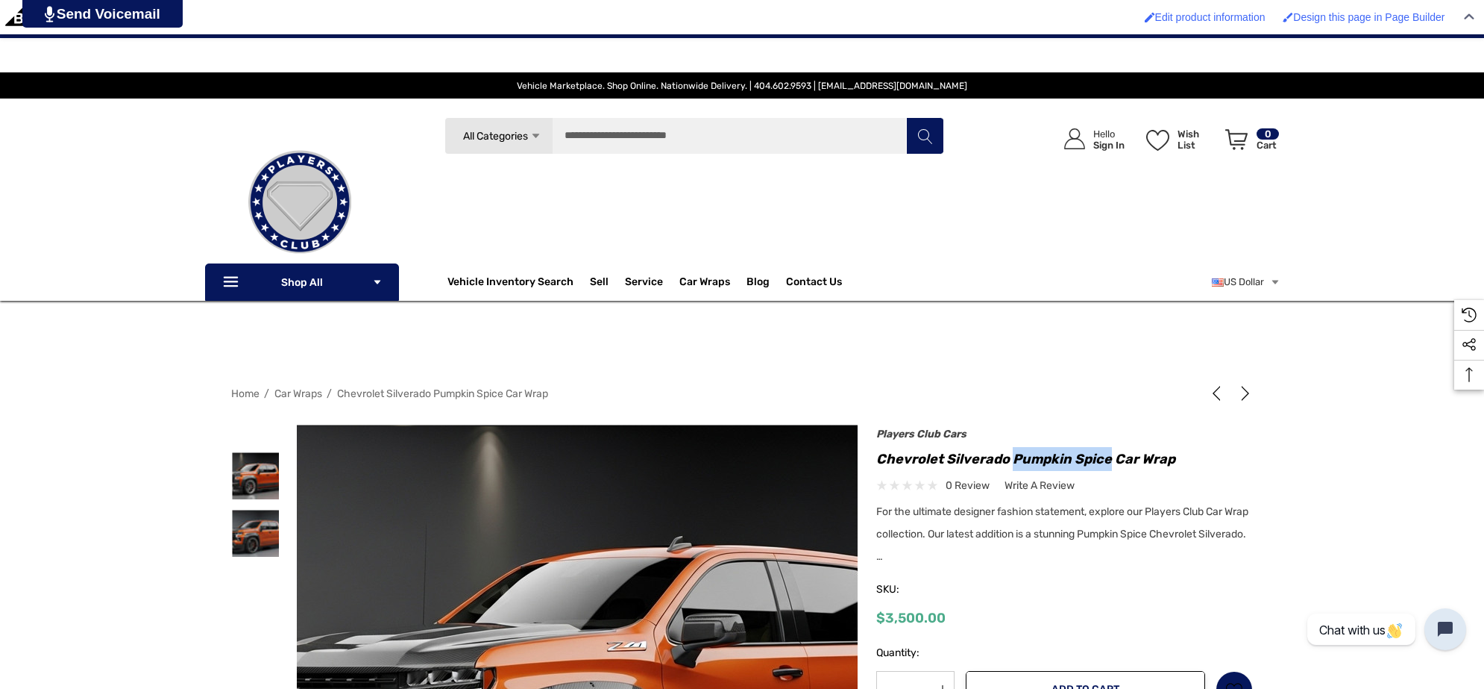
click at [474, 444] on img at bounding box center [649, 686] width 955 height 521
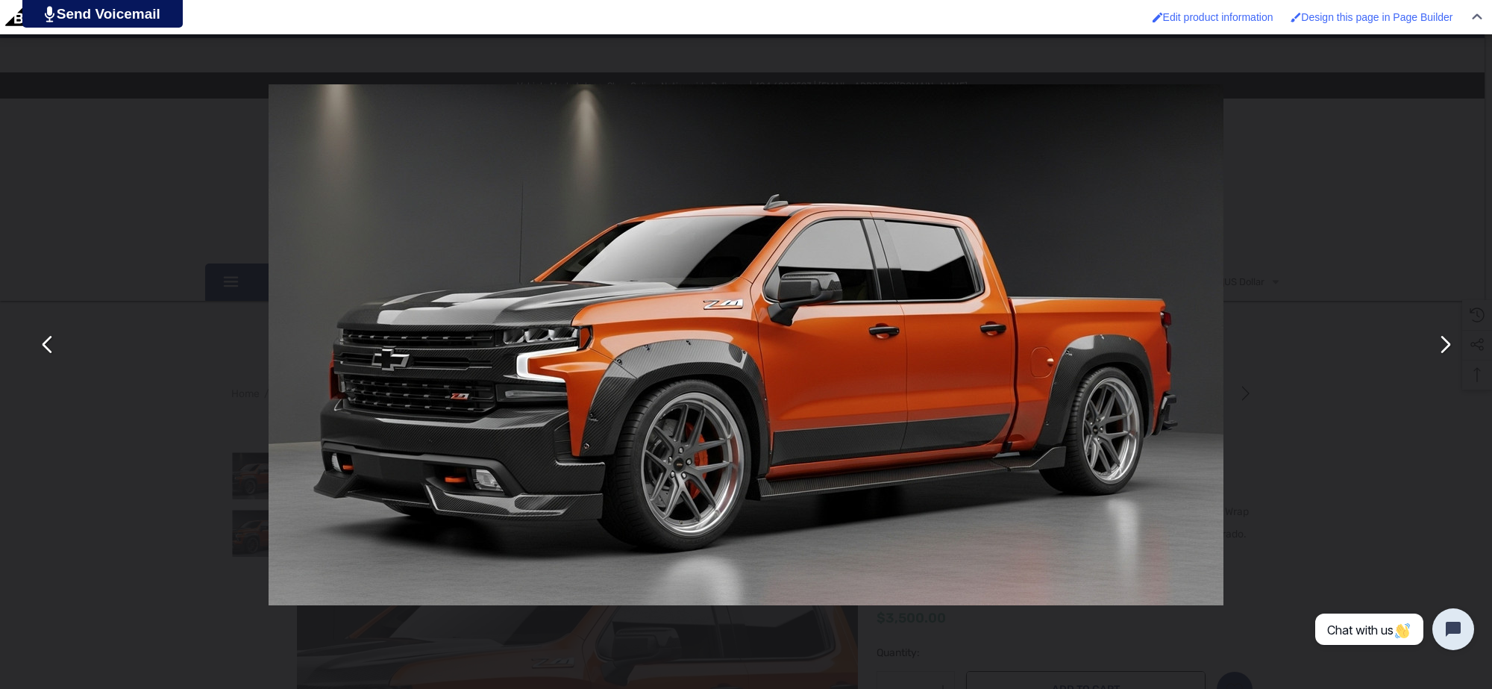
click at [1445, 337] on button "You can close this modal content with the ESC key" at bounding box center [1444, 345] width 36 height 36
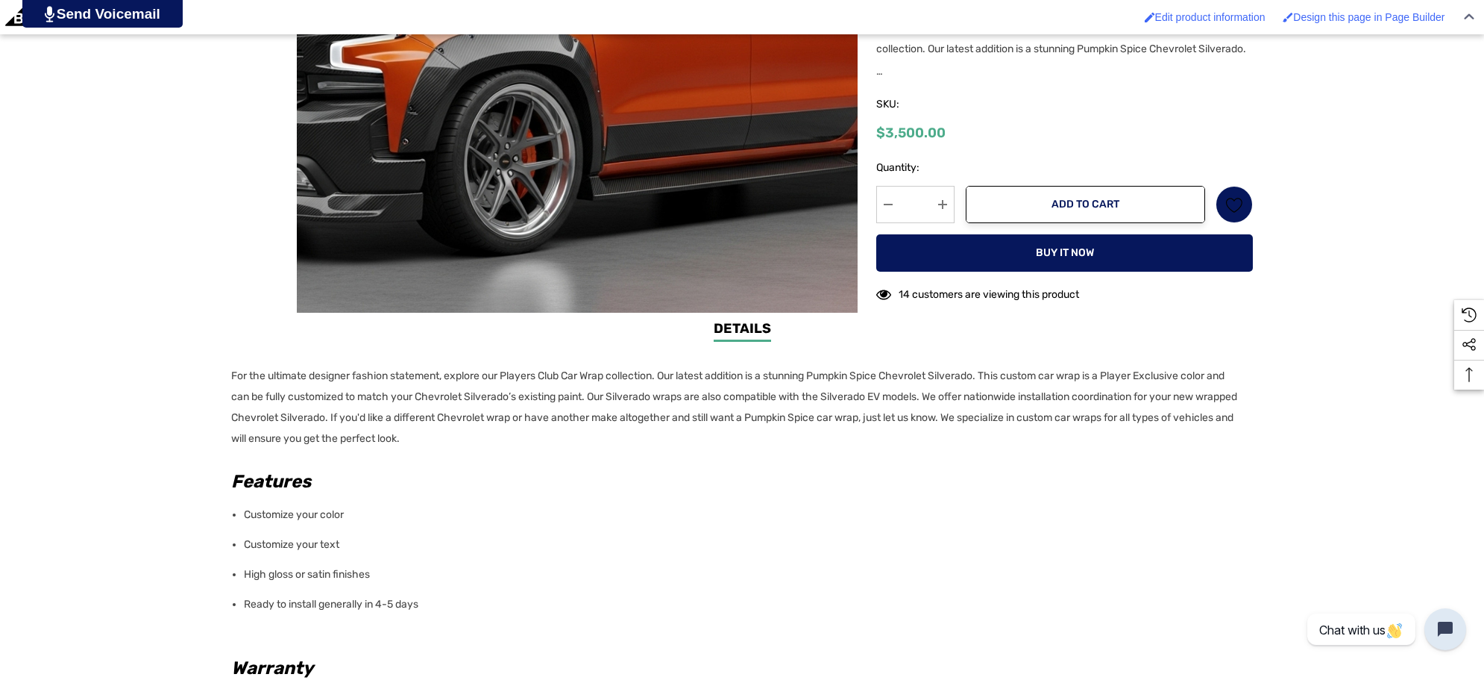
scroll to position [746, 0]
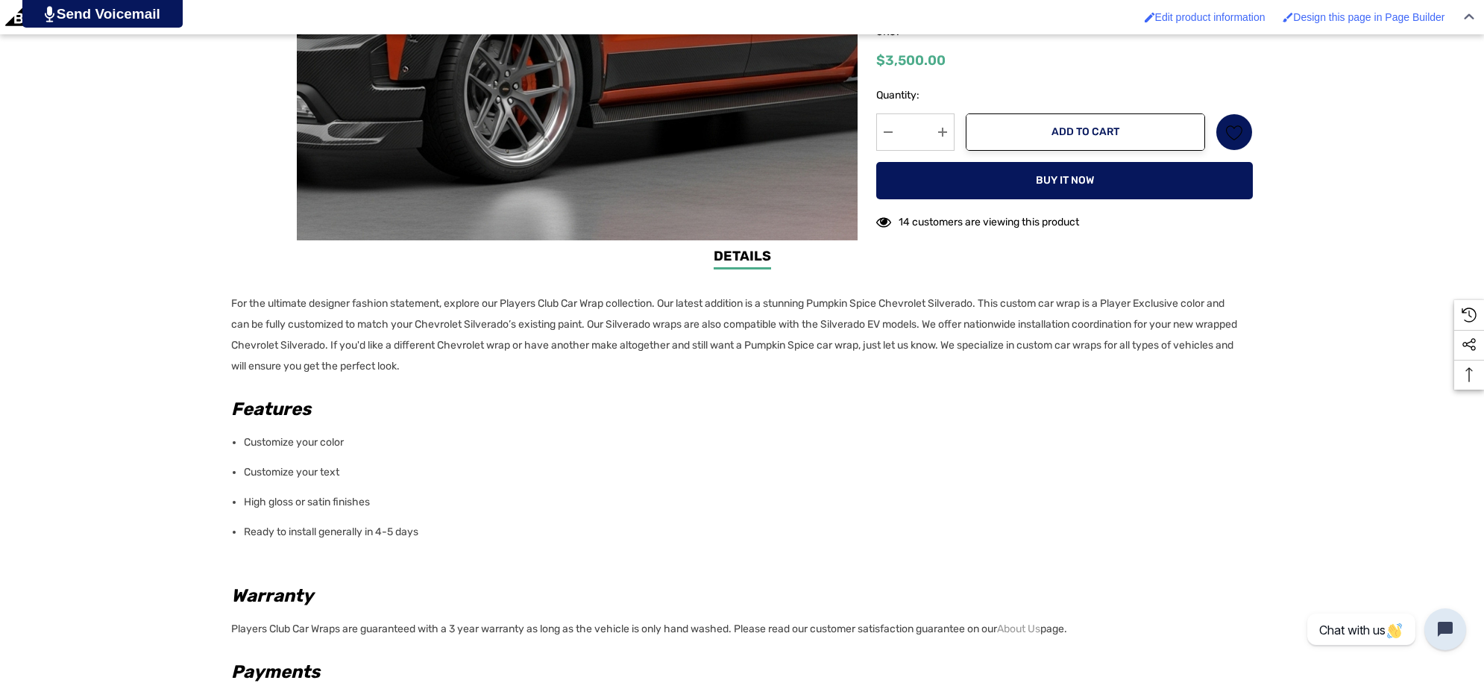
click at [229, 301] on div "Details Details For the ultimate designer fashion statement, explore our Player…" at bounding box center [742, 562] width 1484 height 633
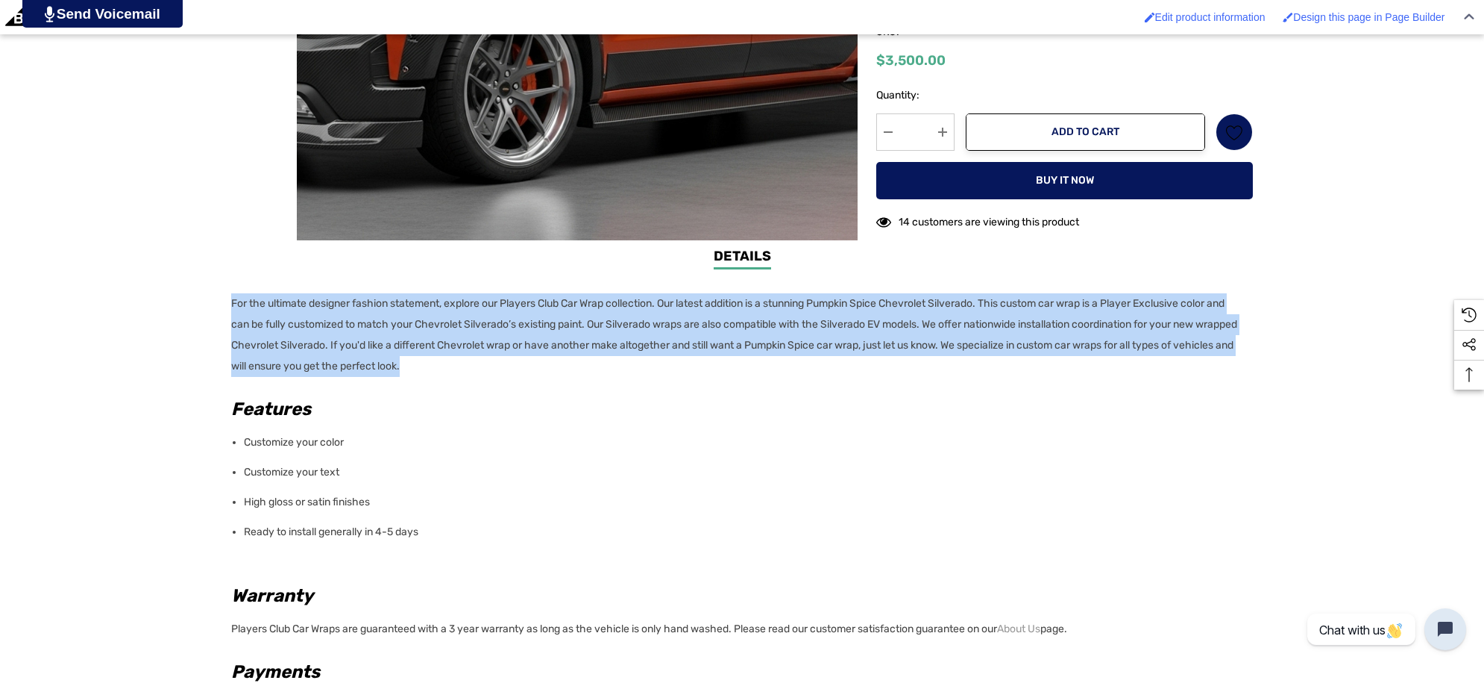
click at [520, 364] on p "For the ultimate designer fashion statement, explore our Players Club Car Wrap …" at bounding box center [737, 335] width 1013 height 84
copy p "For the ultimate designer fashion statement, explore our Players Club Car Wrap …"
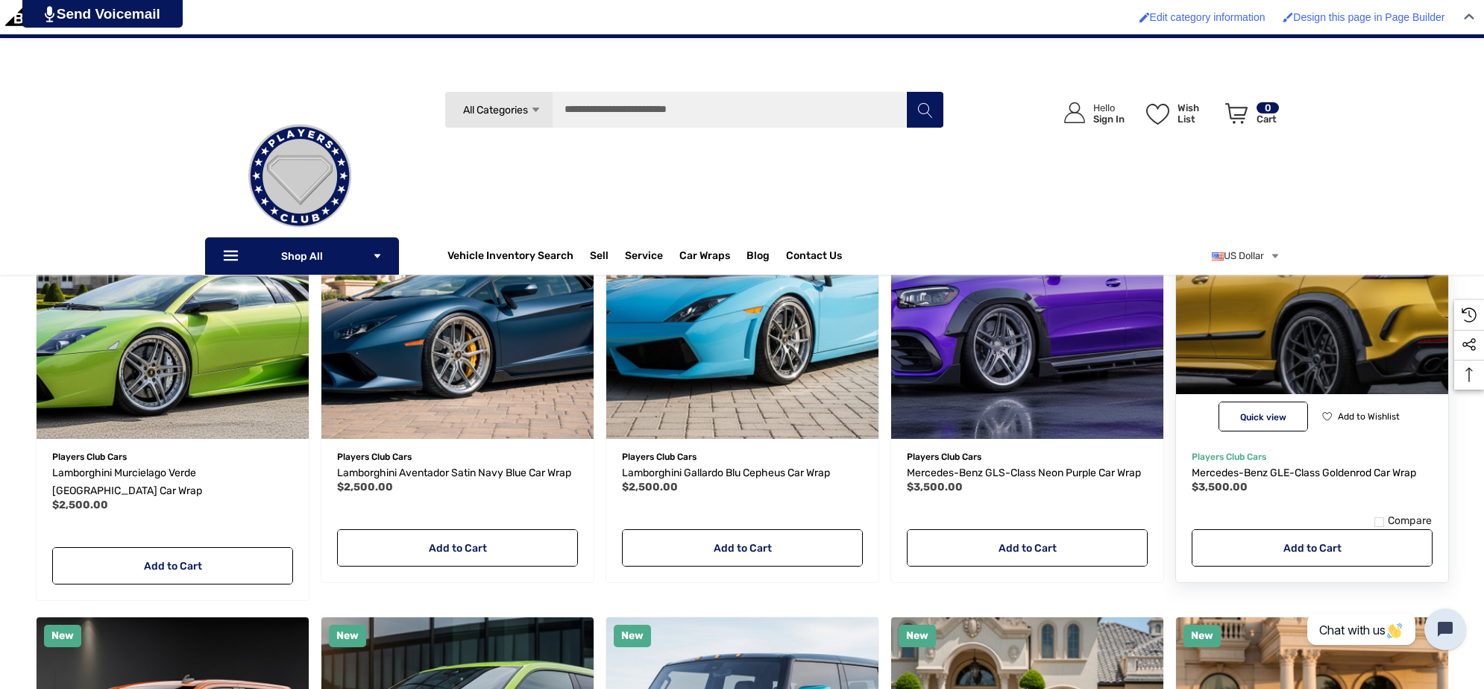
scroll to position [373, 0]
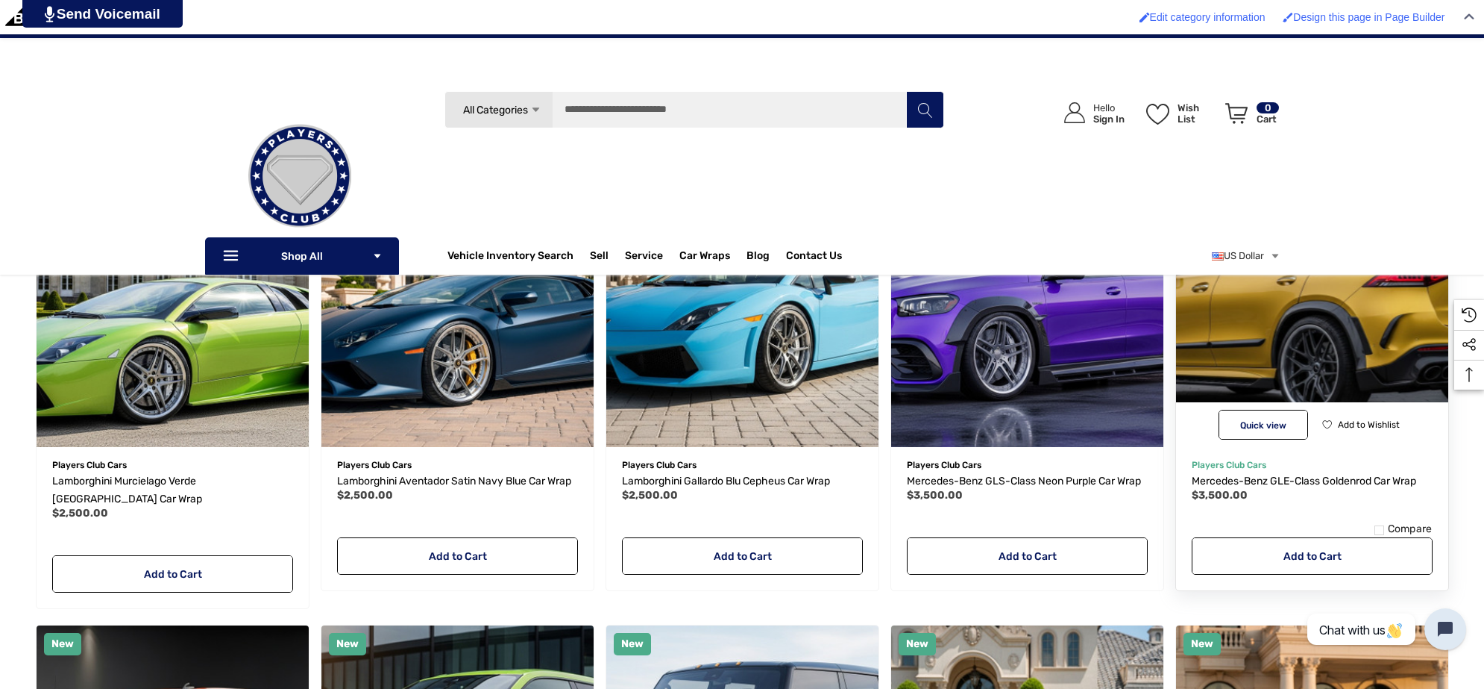
click at [1254, 322] on img "Mercedes-Benz GLE-Class Goldenrod Car Wrap,$3,500.00\a" at bounding box center [1312, 311] width 300 height 300
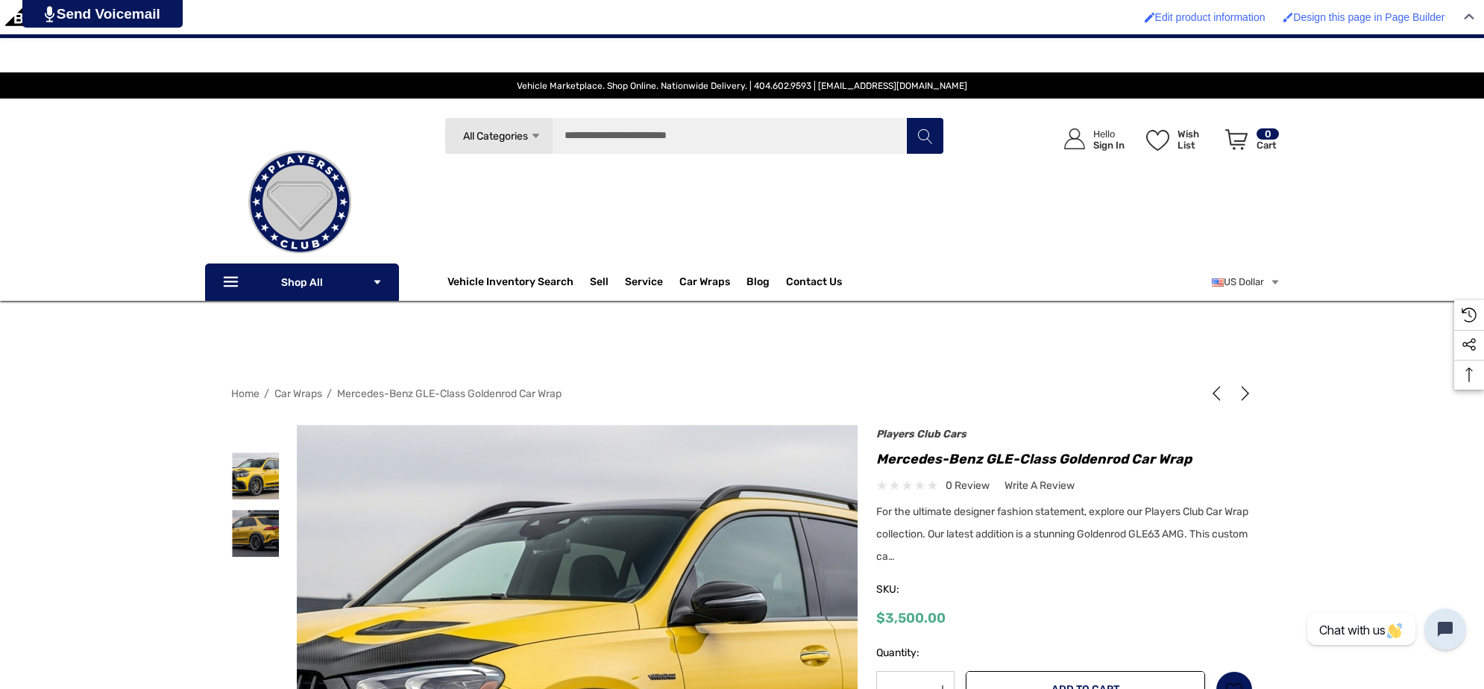
click at [1062, 457] on h1 "Mercedes-Benz GLE-Class Goldenrod Car Wrap" at bounding box center [1065, 459] width 377 height 24
click at [1057, 457] on h1 "Mercedes-Benz GLE-Class Goldenrod Car Wrap" at bounding box center [1065, 459] width 377 height 24
click at [1125, 455] on h1 "Mercedes-Benz GLE-Class Goldenrod Car Wrap" at bounding box center [1065, 459] width 377 height 24
copy h1 "Goldenrod"
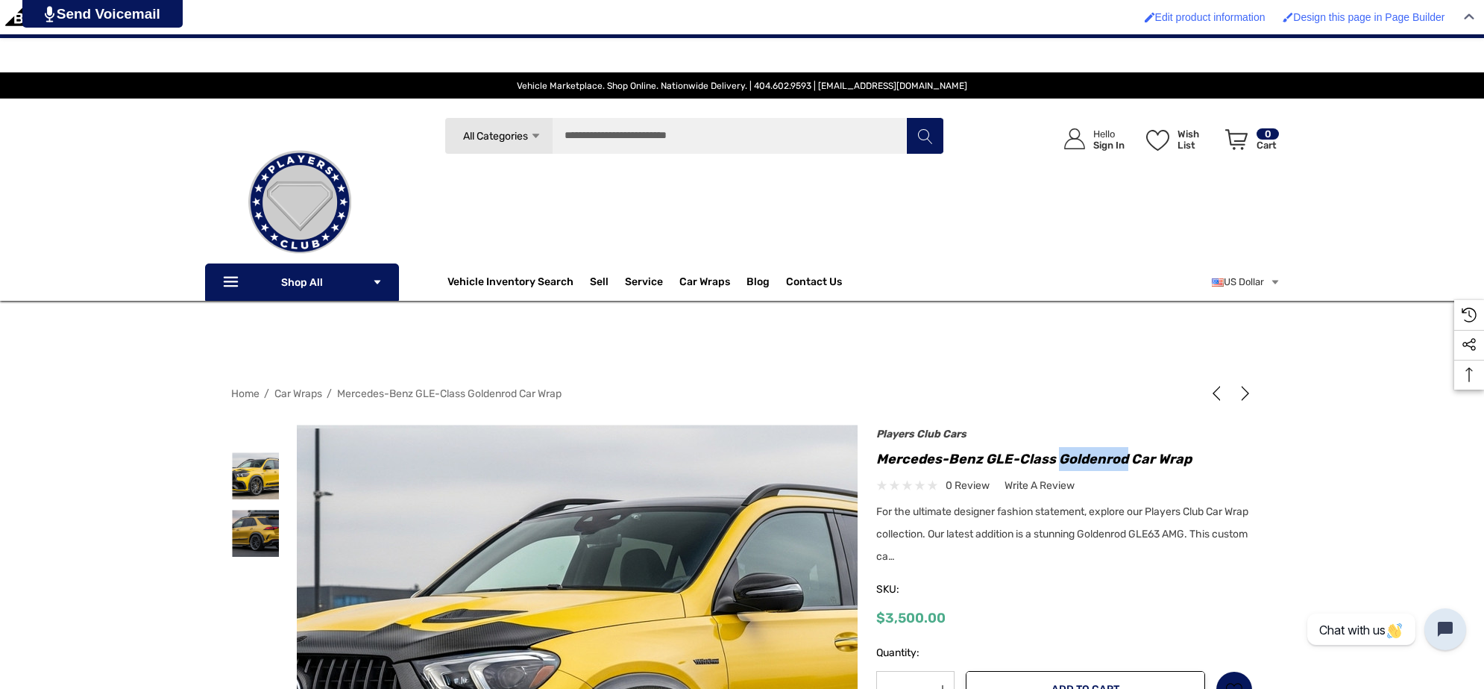
click at [505, 480] on img at bounding box center [628, 688] width 955 height 521
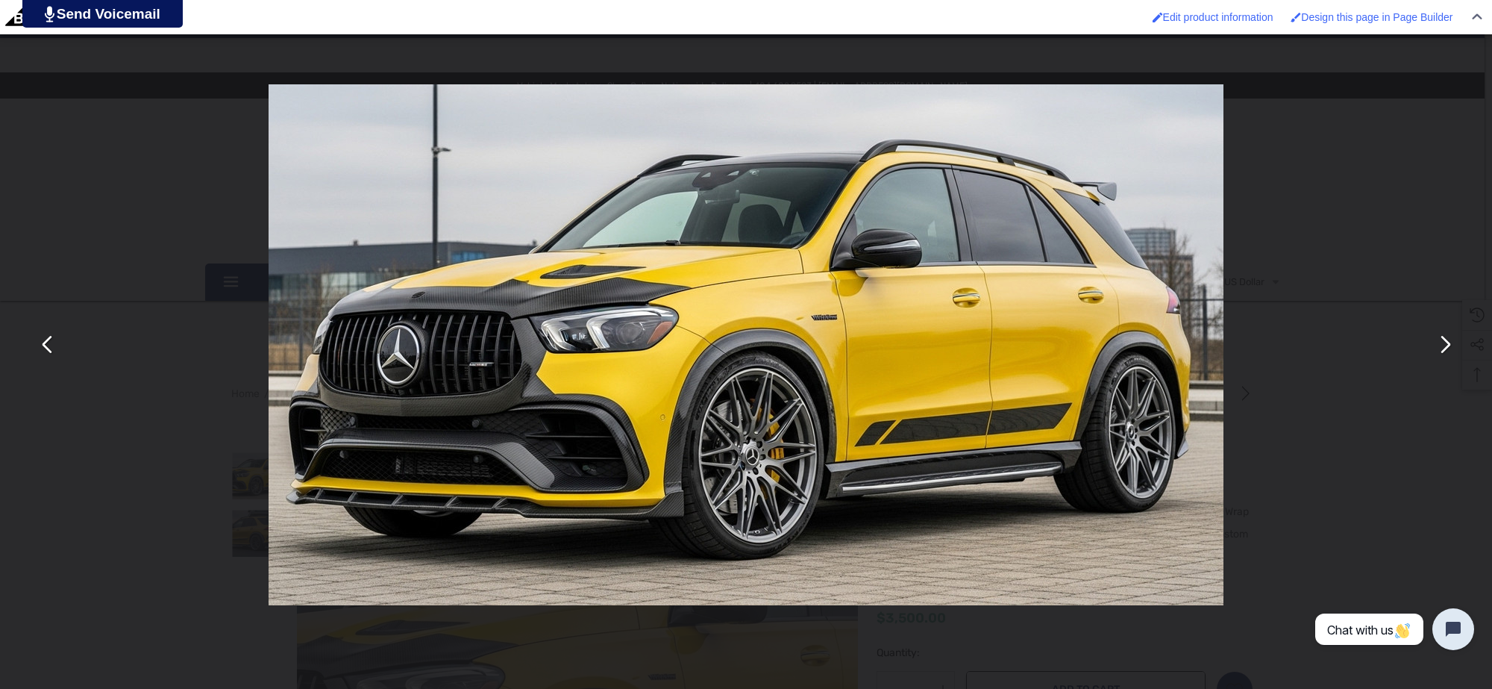
click at [1429, 348] on button "You can close this modal content with the ESC key" at bounding box center [1444, 345] width 36 height 36
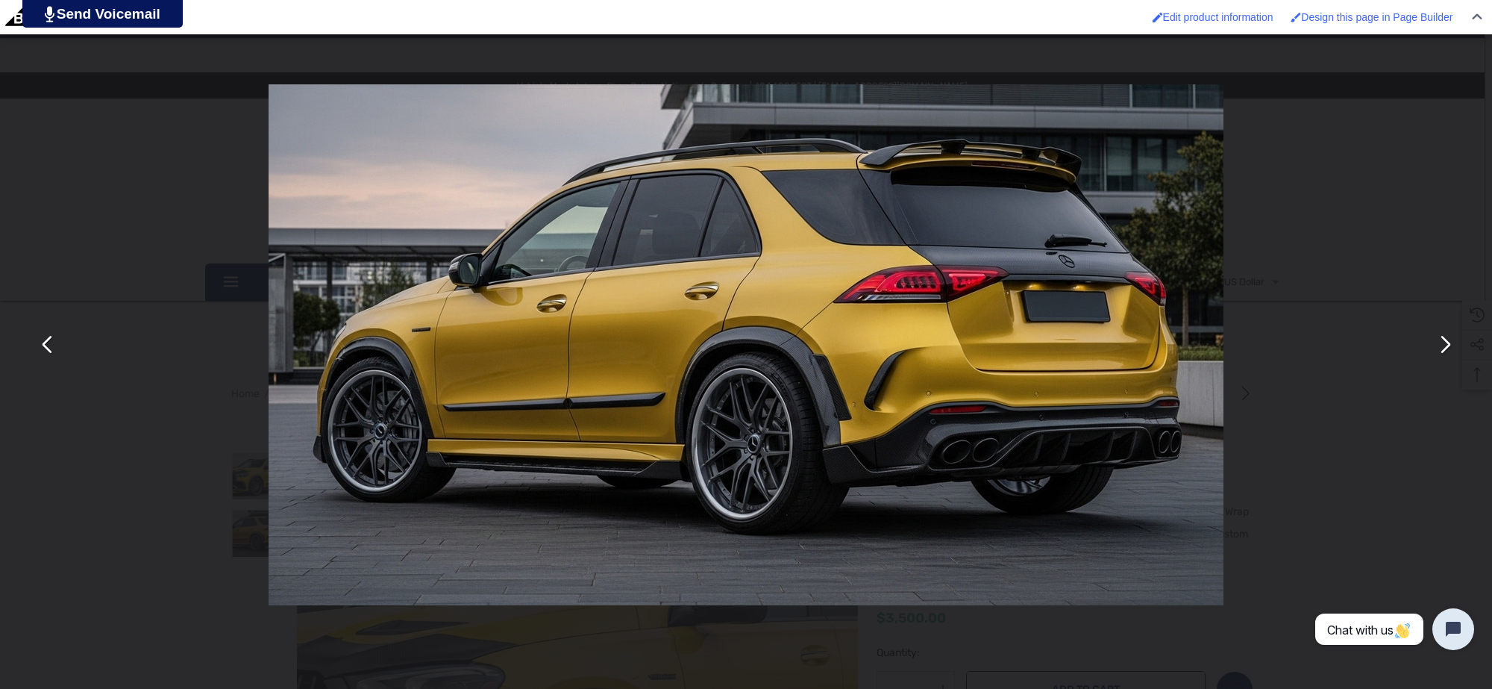
drag, startPoint x: 183, startPoint y: 326, endPoint x: 184, endPoint y: 313, distance: 12.8
click at [184, 314] on div "You can close this modal content with the ESC key" at bounding box center [746, 344] width 1492 height 689
click at [206, 498] on div "You can close this modal content with the ESC key" at bounding box center [746, 344] width 1492 height 689
click at [1393, 296] on div "You can close this modal content with the ESC key" at bounding box center [746, 344] width 1492 height 689
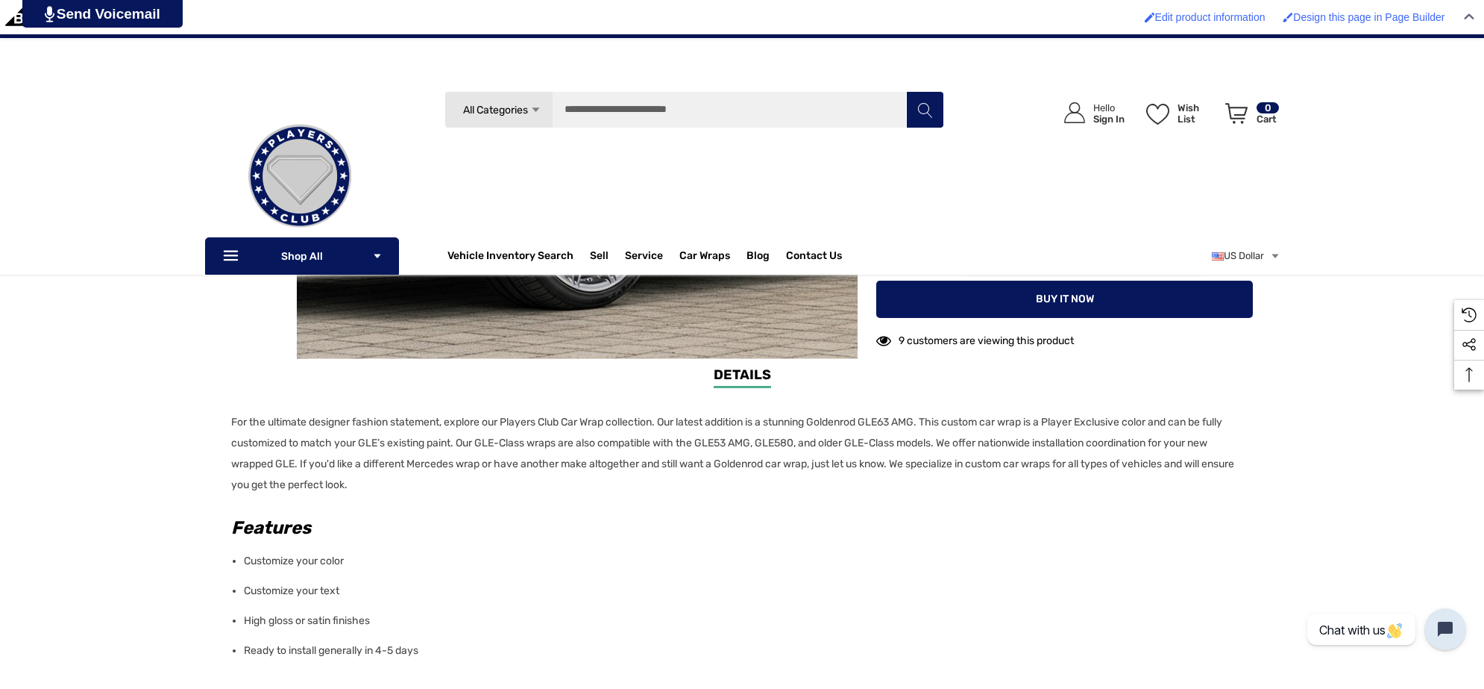
scroll to position [559, 0]
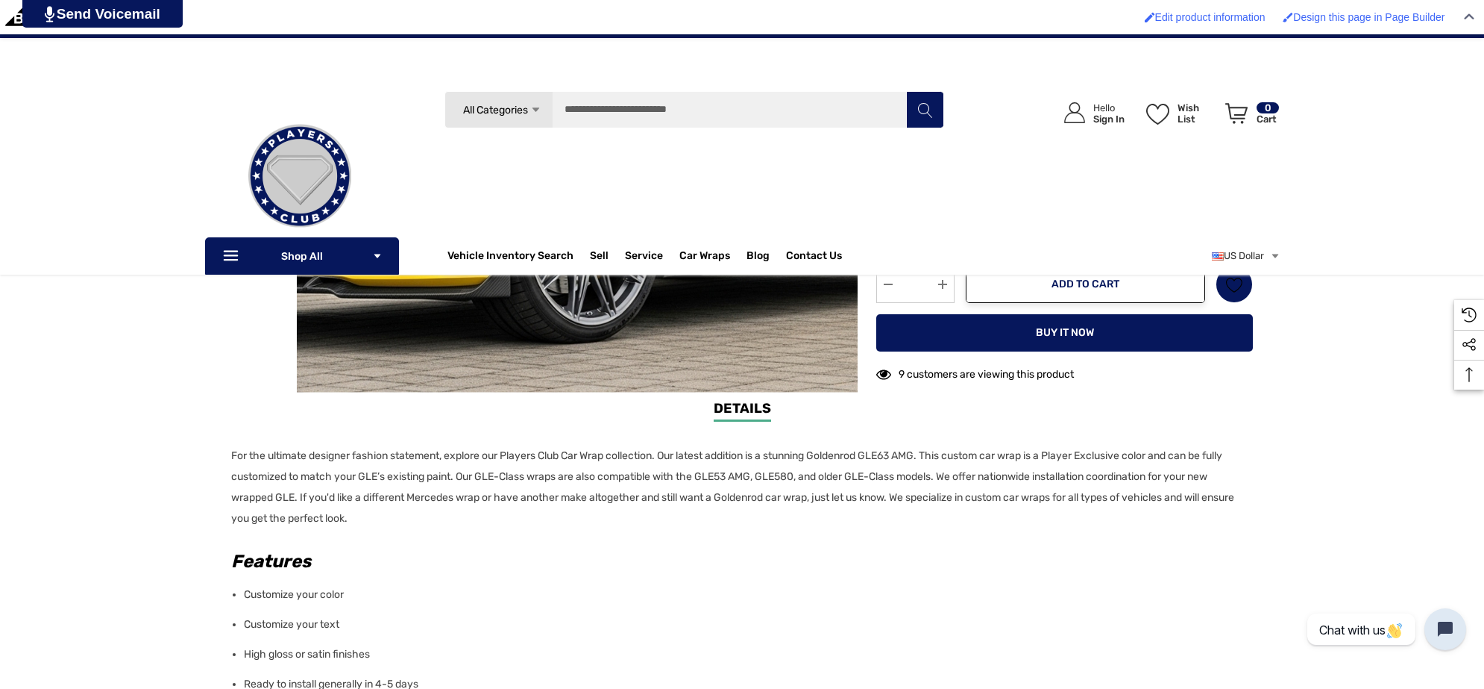
click at [397, 509] on p "For the ultimate designer fashion statement, explore our Players Club Car Wrap …" at bounding box center [737, 487] width 1013 height 84
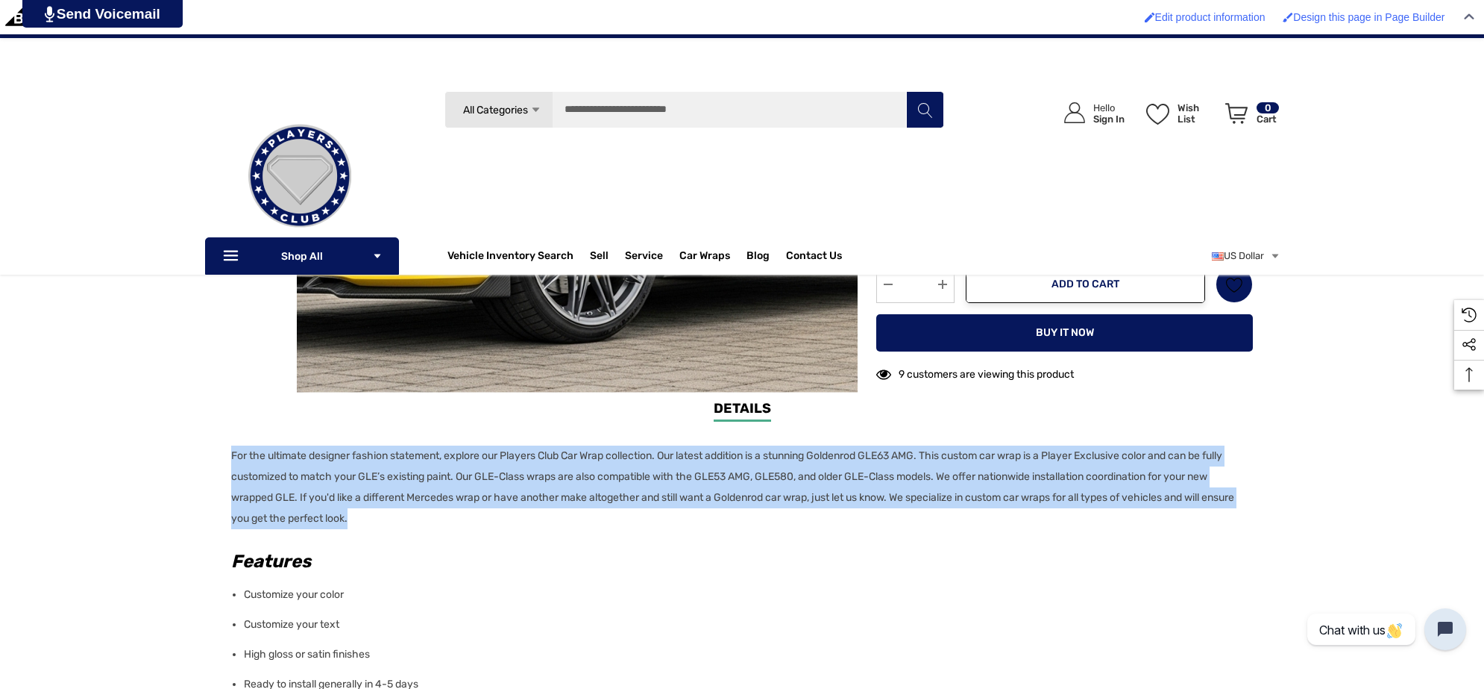
click at [232, 456] on p "For the ultimate designer fashion statement, explore our Players Club Car Wrap …" at bounding box center [737, 487] width 1013 height 84
copy p "For the ultimate designer fashion statement, explore our Players Club Car Wrap …"
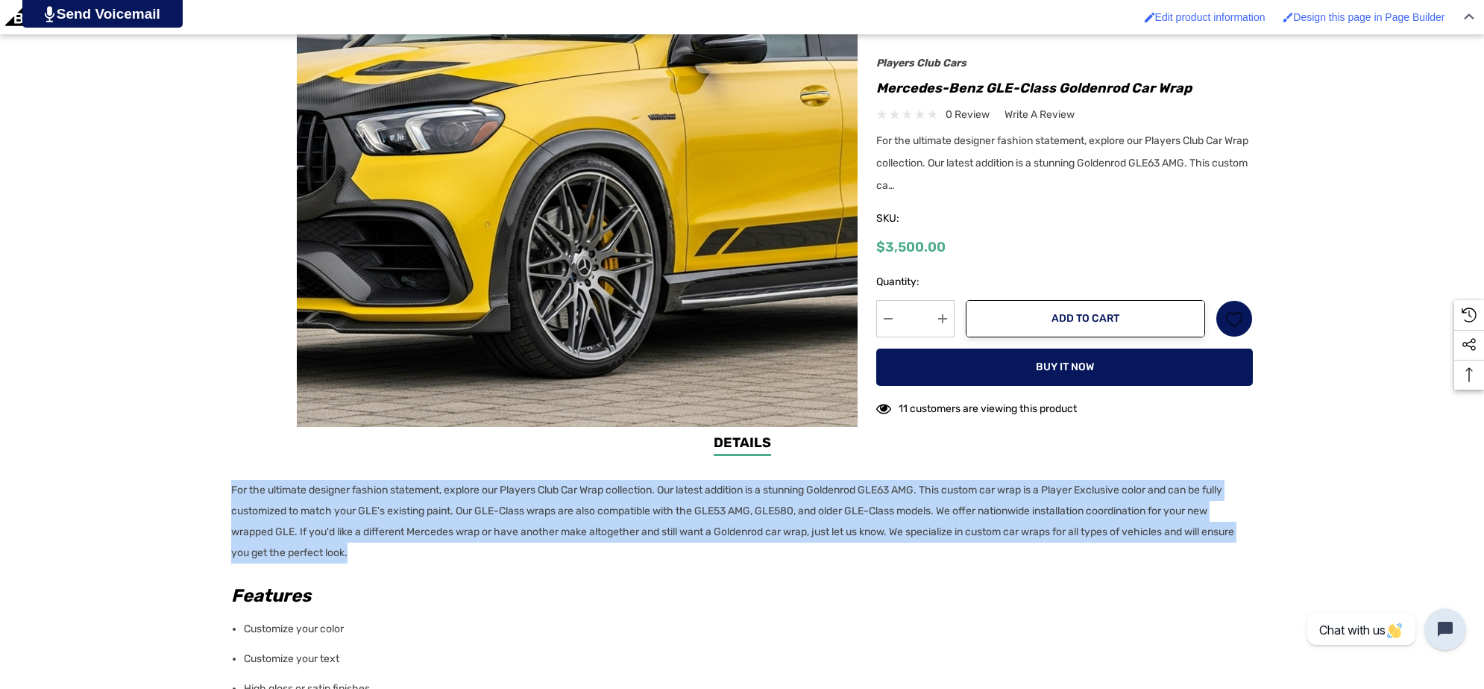
scroll to position [0, 0]
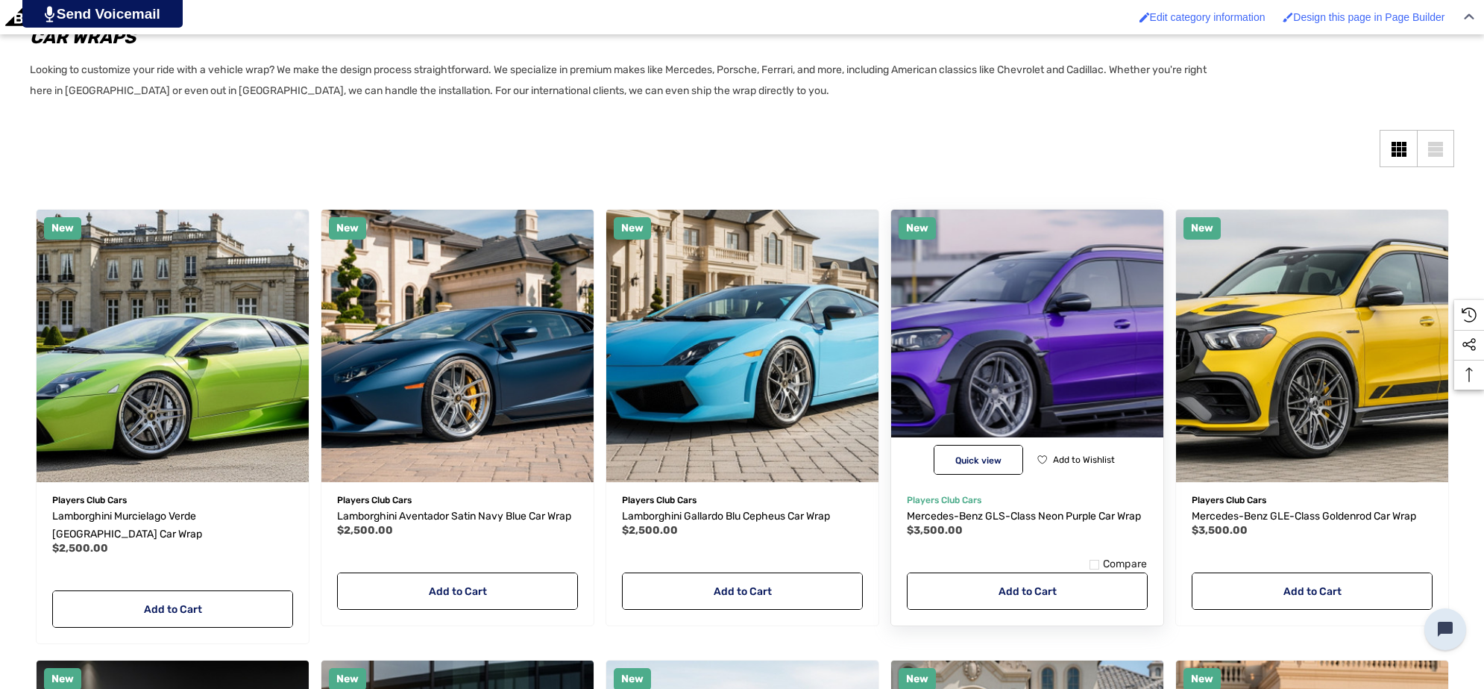
click at [970, 330] on img "Mercedes-Benz GLS-Class Neon Purple Car Wrap,$3,500.00\a" at bounding box center [1027, 345] width 300 height 300
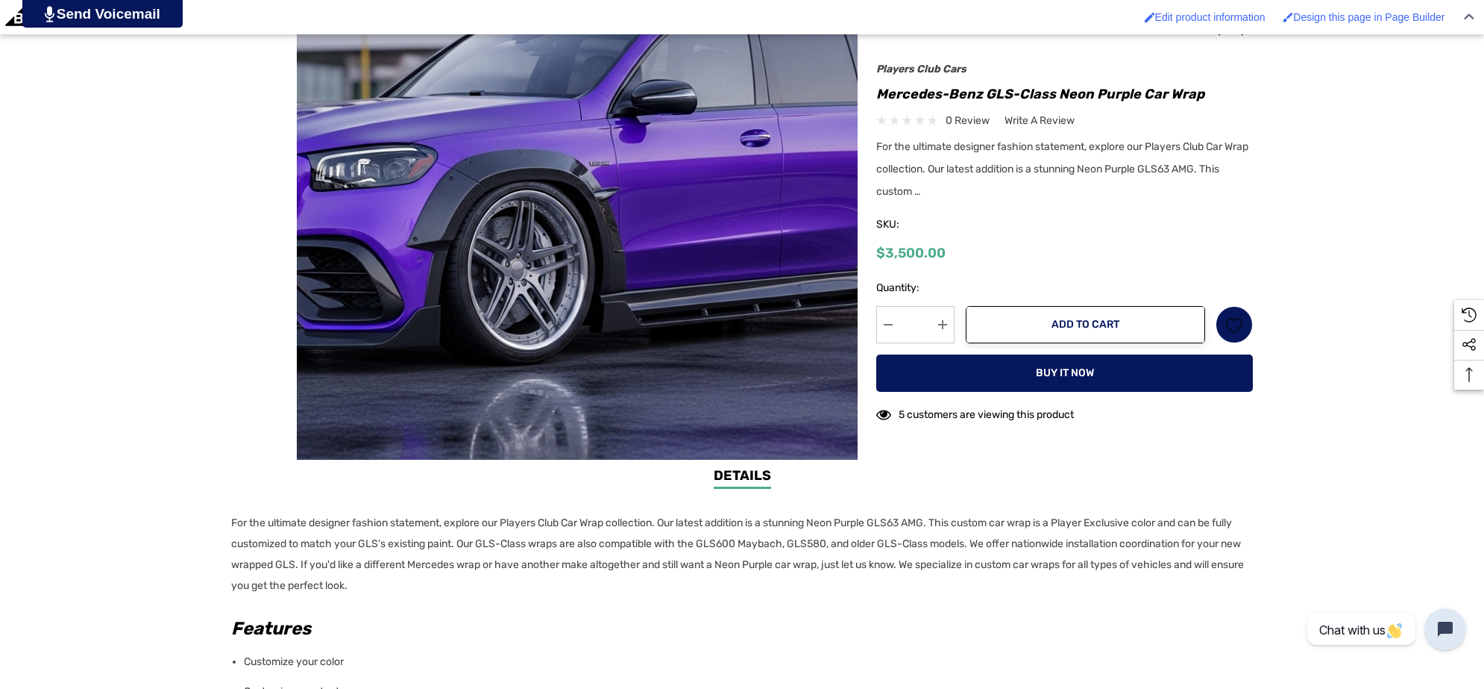
scroll to position [559, 0]
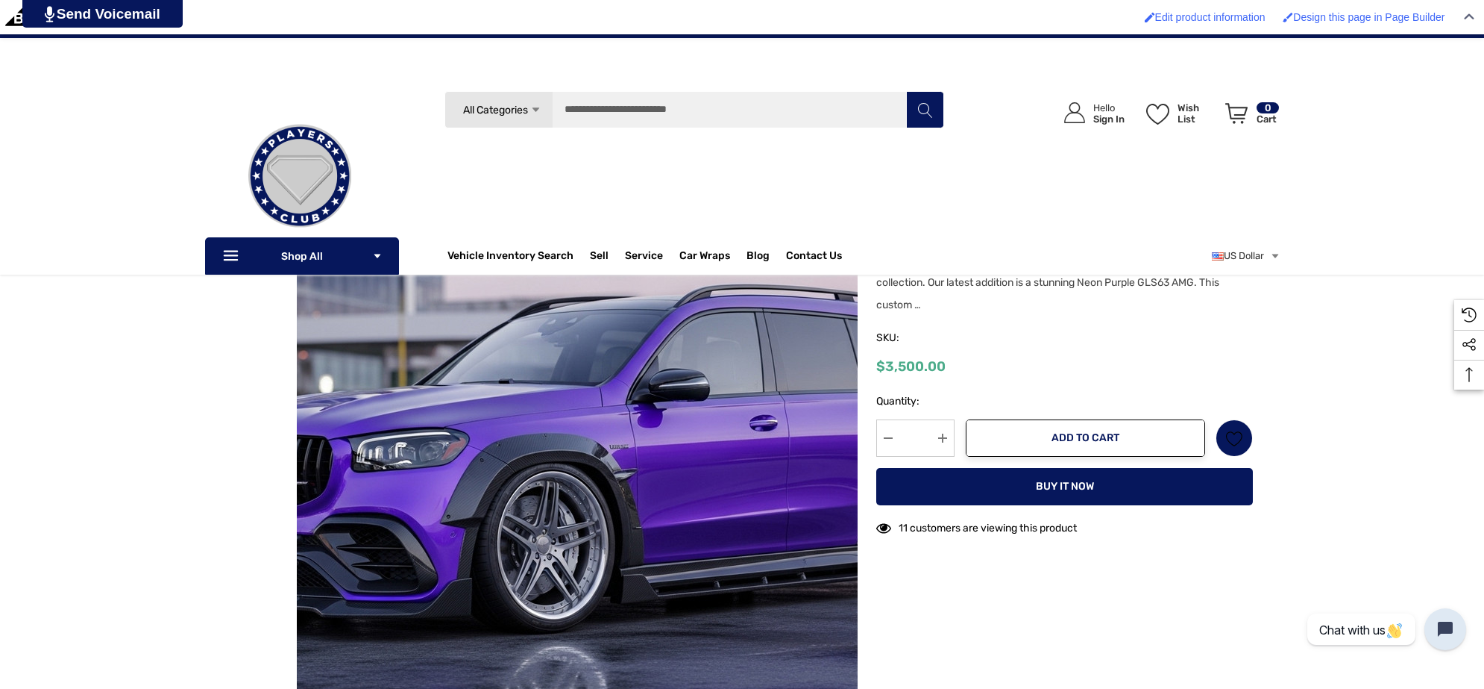
click at [548, 486] on img at bounding box center [599, 461] width 955 height 521
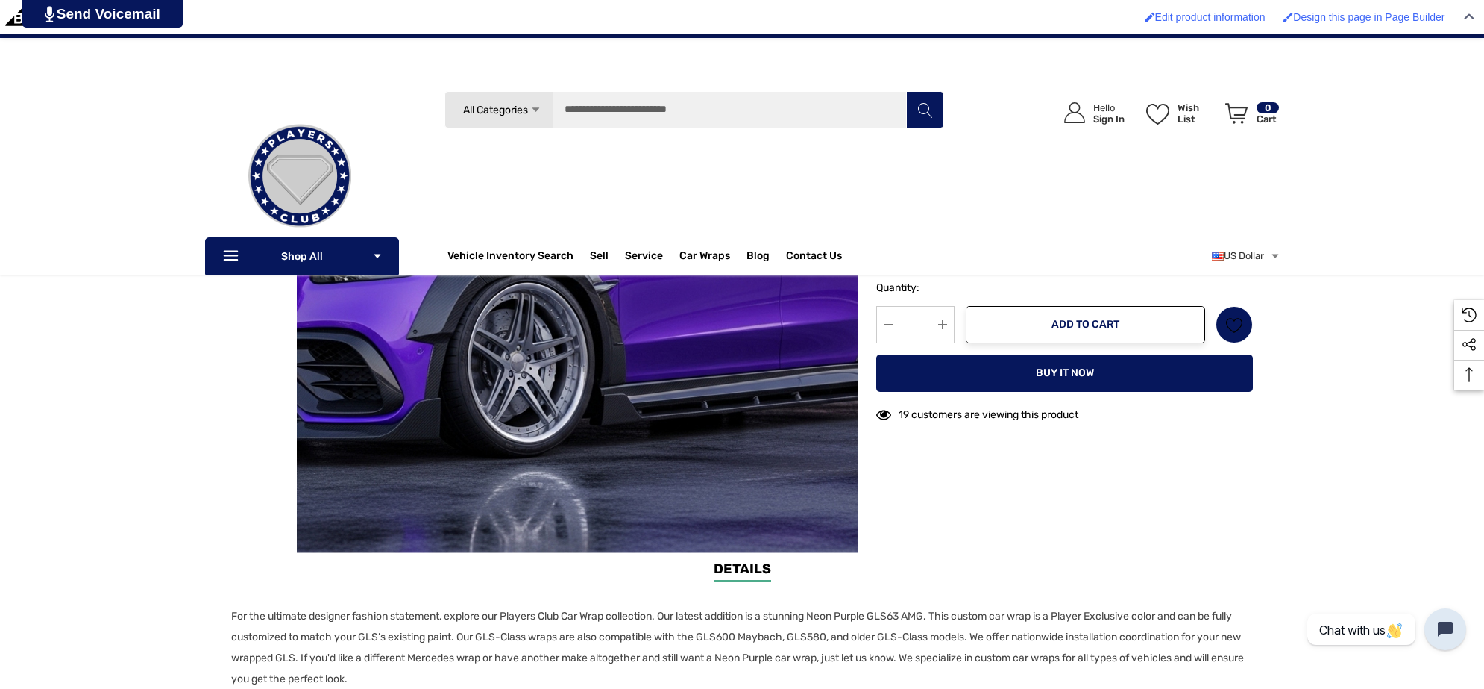
scroll to position [746, 0]
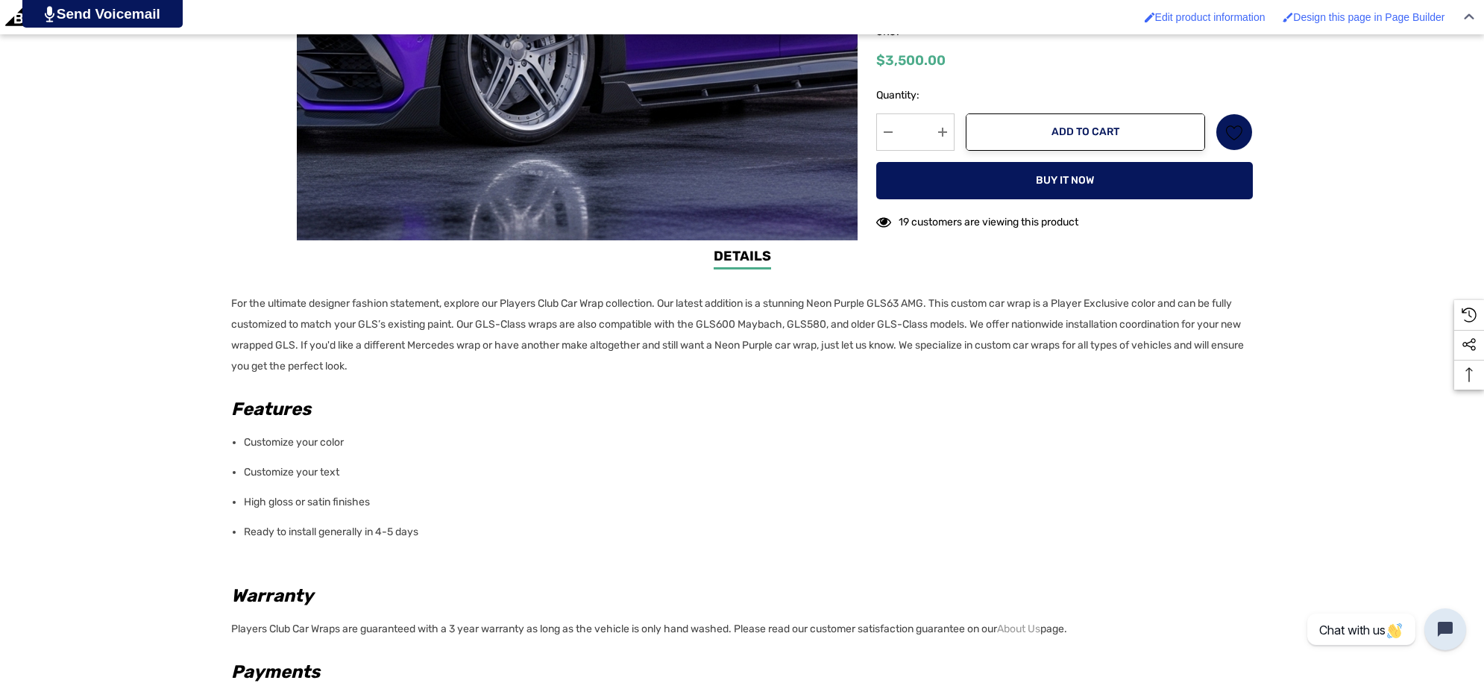
click at [220, 302] on div "Details Details For the ultimate designer fashion statement, explore our Player…" at bounding box center [742, 562] width 1484 height 633
click at [437, 364] on p "For the ultimate designer fashion statement, explore our Players Club Car Wrap …" at bounding box center [737, 335] width 1013 height 84
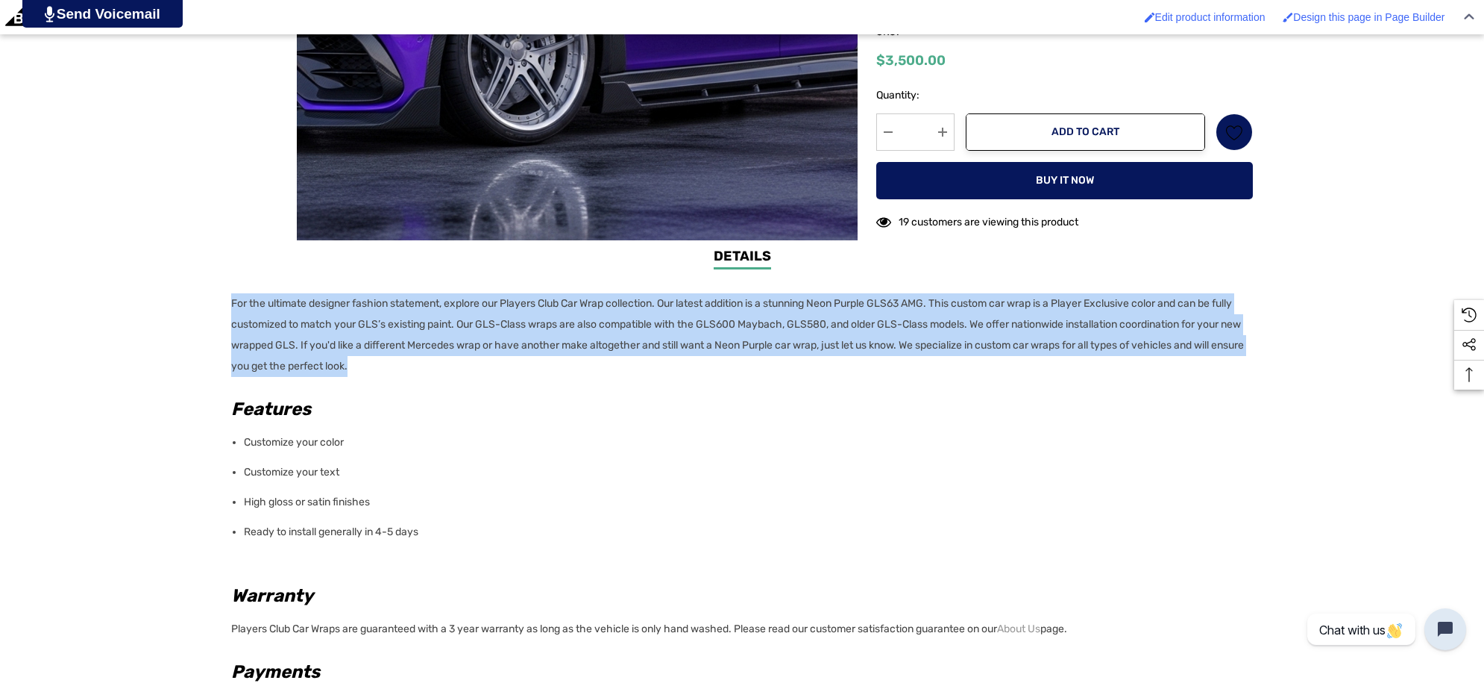
copy p "For the ultimate designer fashion statement, explore our Players Club Car Wrap …"
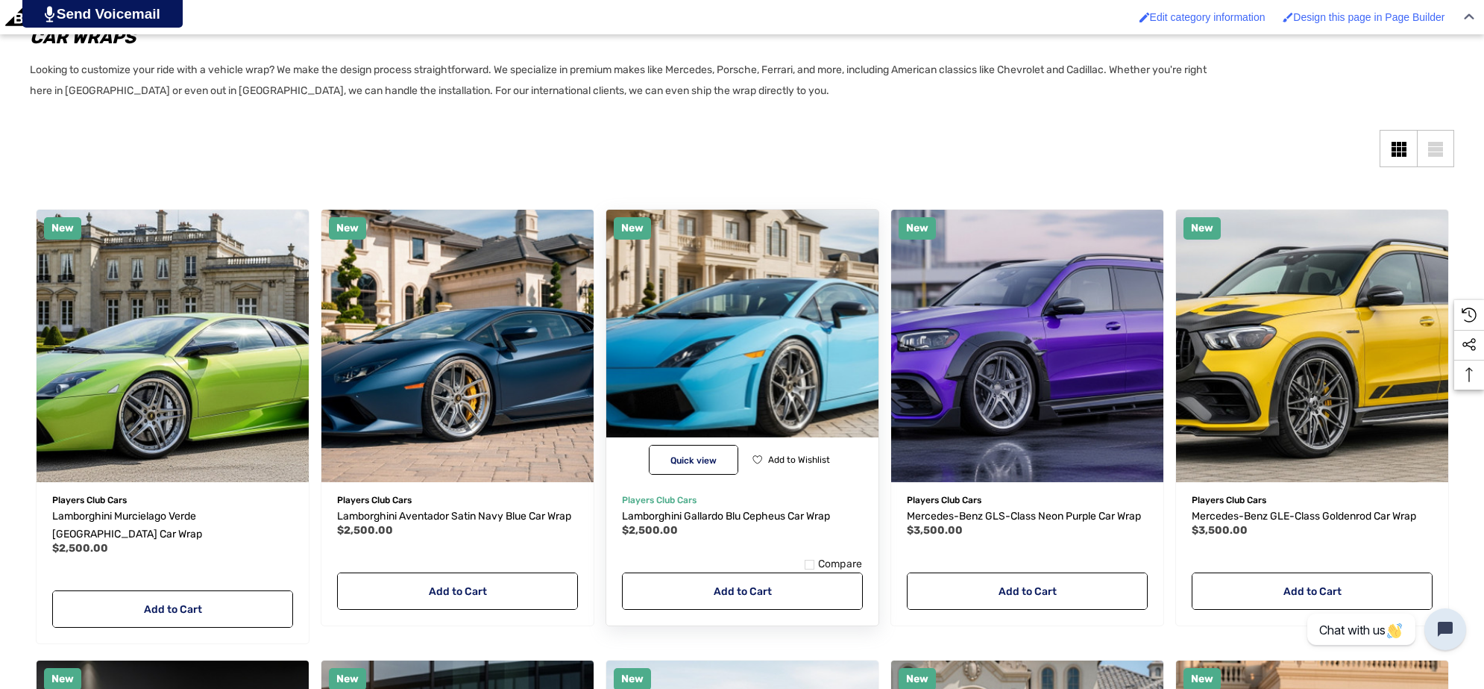
click at [725, 357] on img "Lamborghini Gallardo Blu Cepheus Car Wrap,$2,500.00\a" at bounding box center [742, 345] width 300 height 300
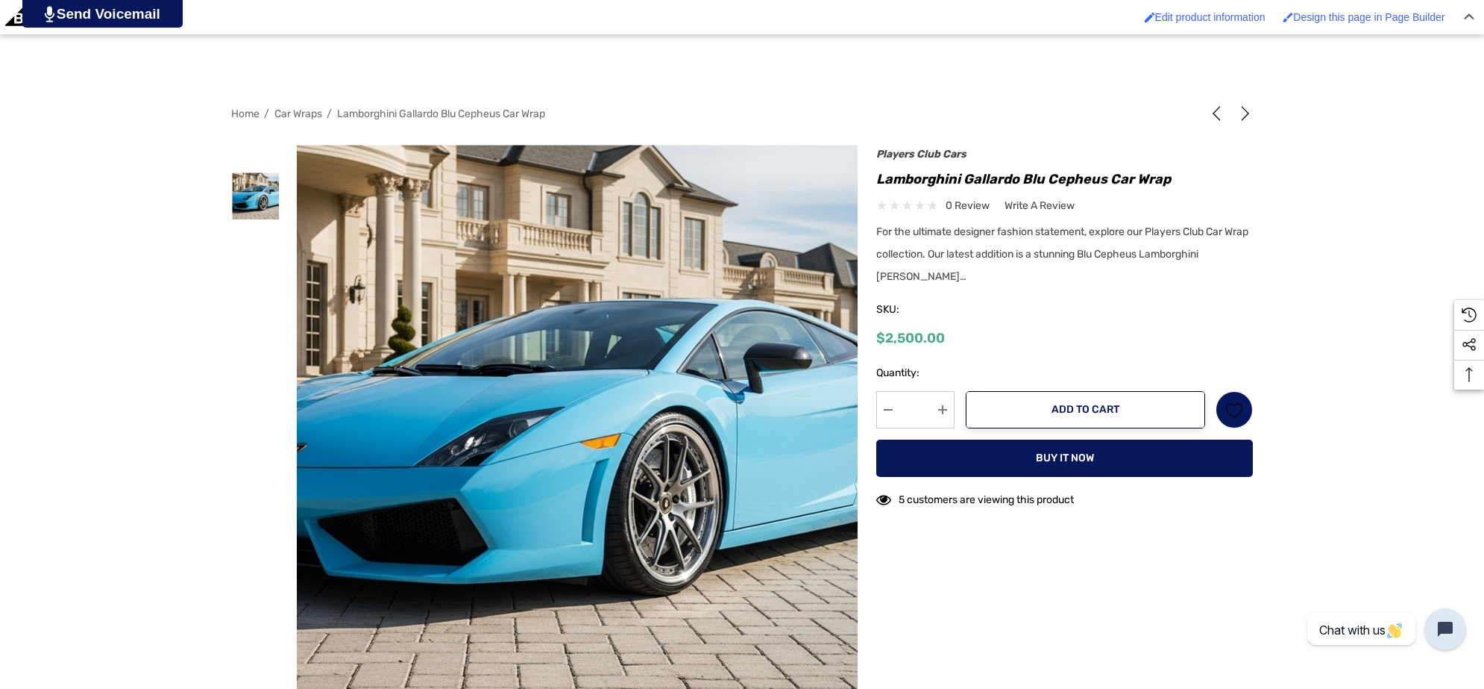
click at [1023, 175] on h1 "Lamborghini Gallardo Blu Cepheus Car Wrap" at bounding box center [1065, 179] width 377 height 24
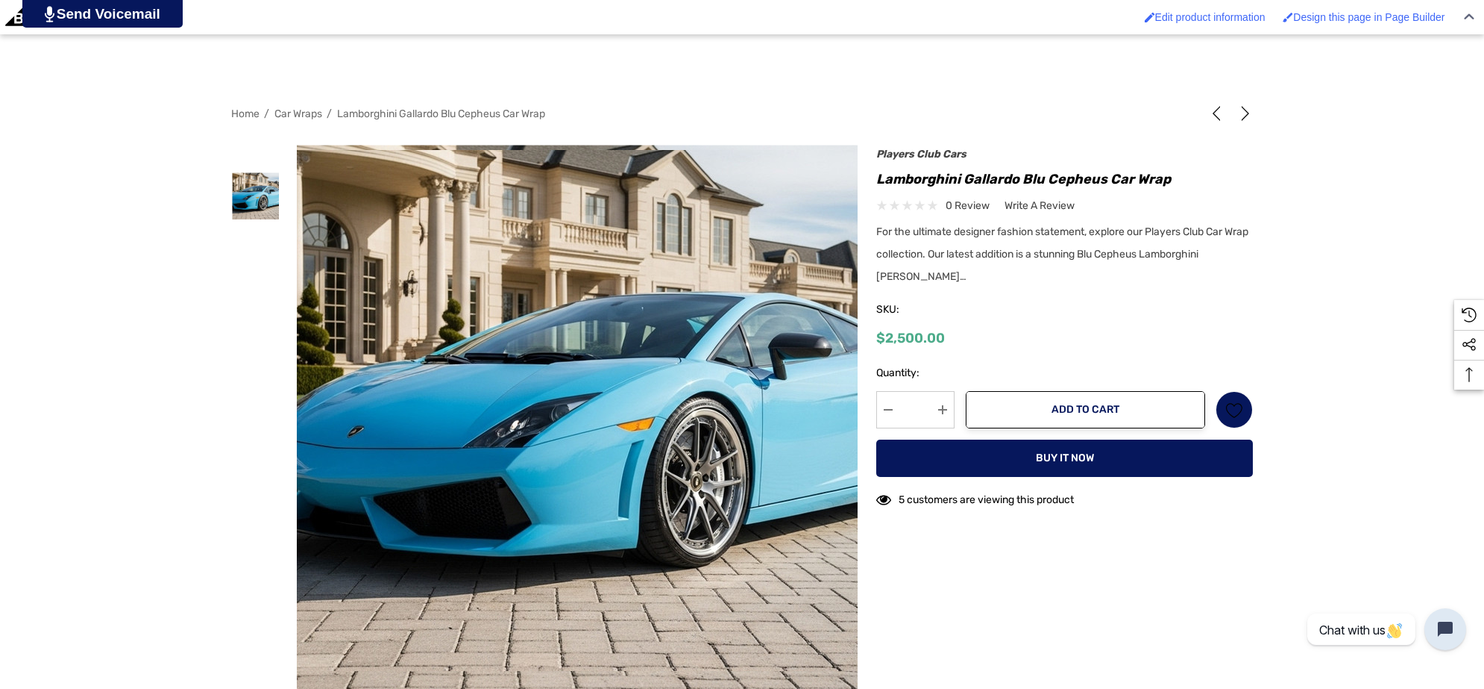
click at [524, 219] on img at bounding box center [614, 410] width 955 height 521
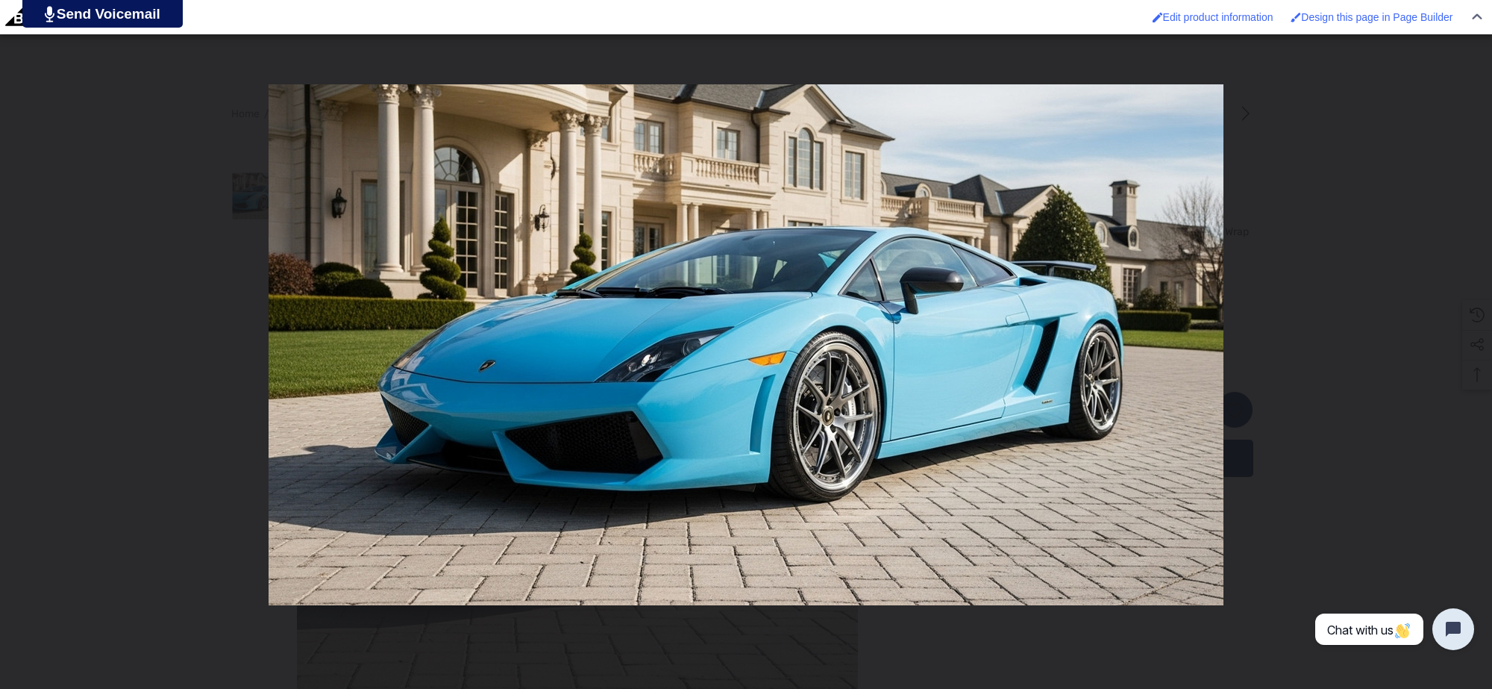
click at [827, 392] on img "You can close this modal content with the ESC key" at bounding box center [746, 344] width 955 height 521
click at [68, 192] on div "You can close this modal content with the ESC key" at bounding box center [746, 344] width 1492 height 689
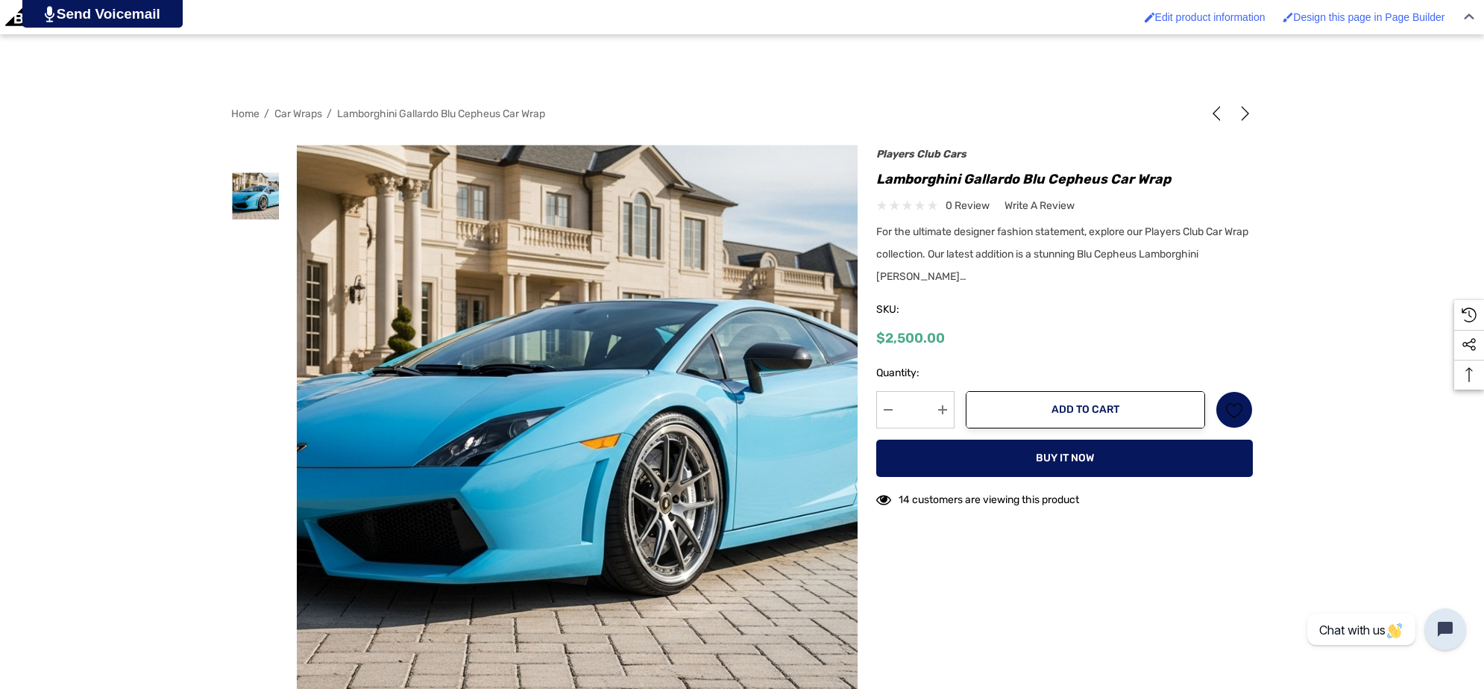
click at [1022, 177] on h1 "Lamborghini Gallardo Blu Cepheus Car Wrap" at bounding box center [1065, 179] width 377 height 24
click at [1104, 173] on h1 "Lamborghini Gallardo Blu Cepheus Car Wrap" at bounding box center [1065, 179] width 377 height 24
click at [879, 176] on h1 "Lamborghini Gallardo Blu Cepheus Car Wrap" at bounding box center [1065, 179] width 377 height 24
click at [1018, 177] on h1 "Lamborghini Gallardo Blu Cepheus Car Wrap" at bounding box center [1065, 179] width 377 height 24
copy h1 "Lamborghini Gallardo"
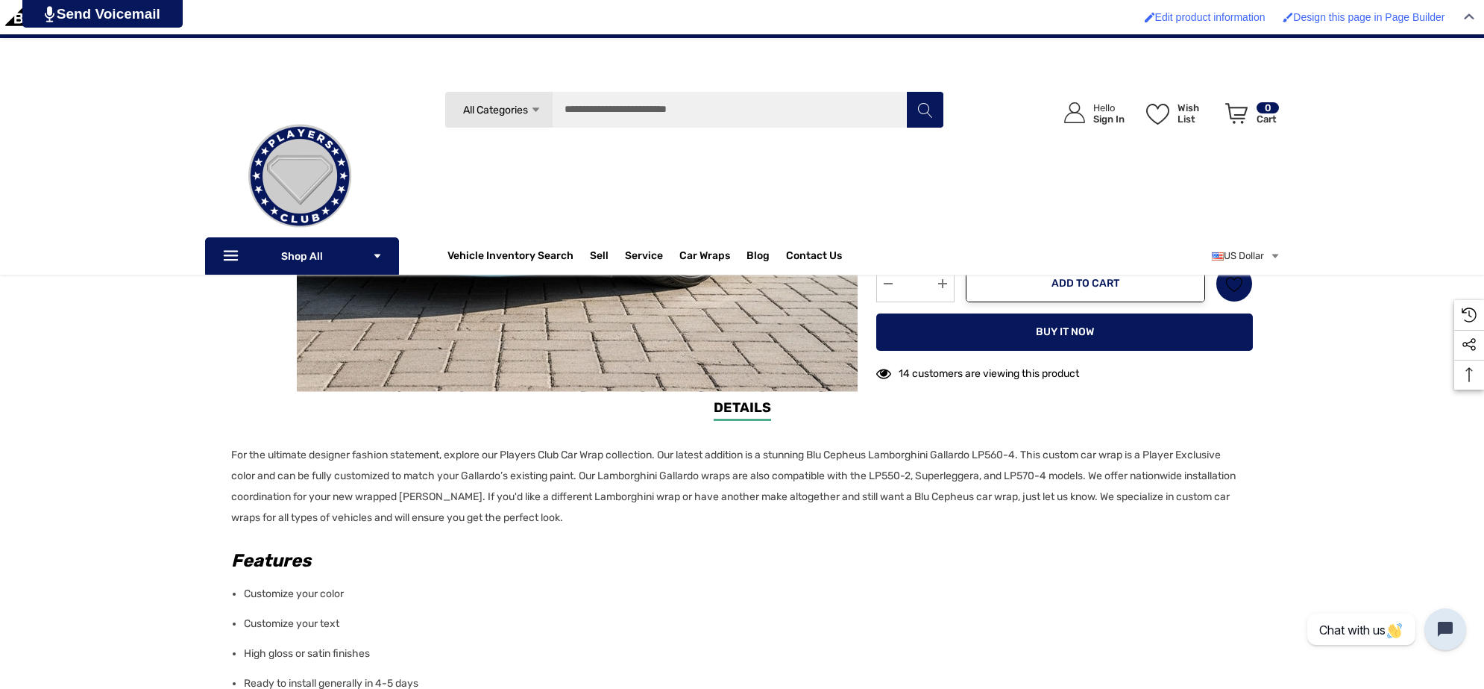
scroll to position [559, 0]
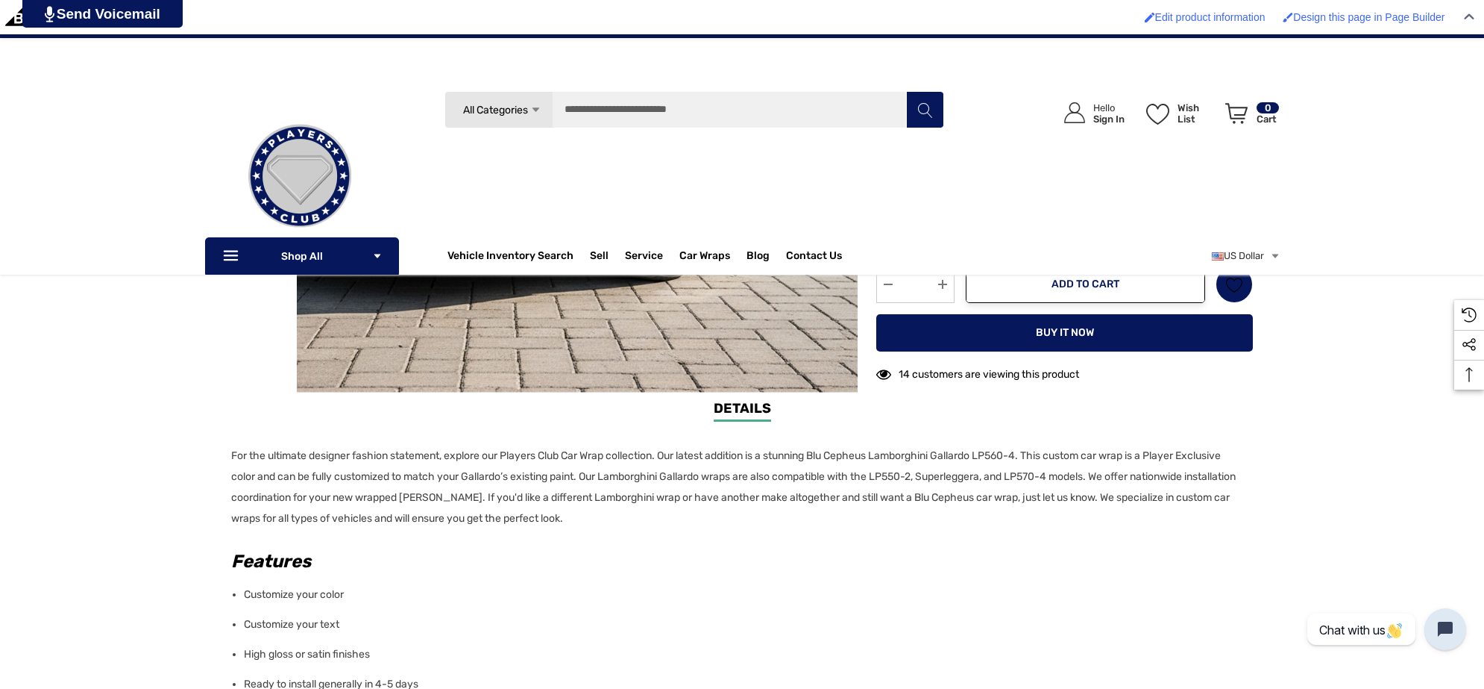
click at [705, 513] on p "For the ultimate designer fashion statement, explore our Players Club Car Wrap …" at bounding box center [737, 487] width 1013 height 84
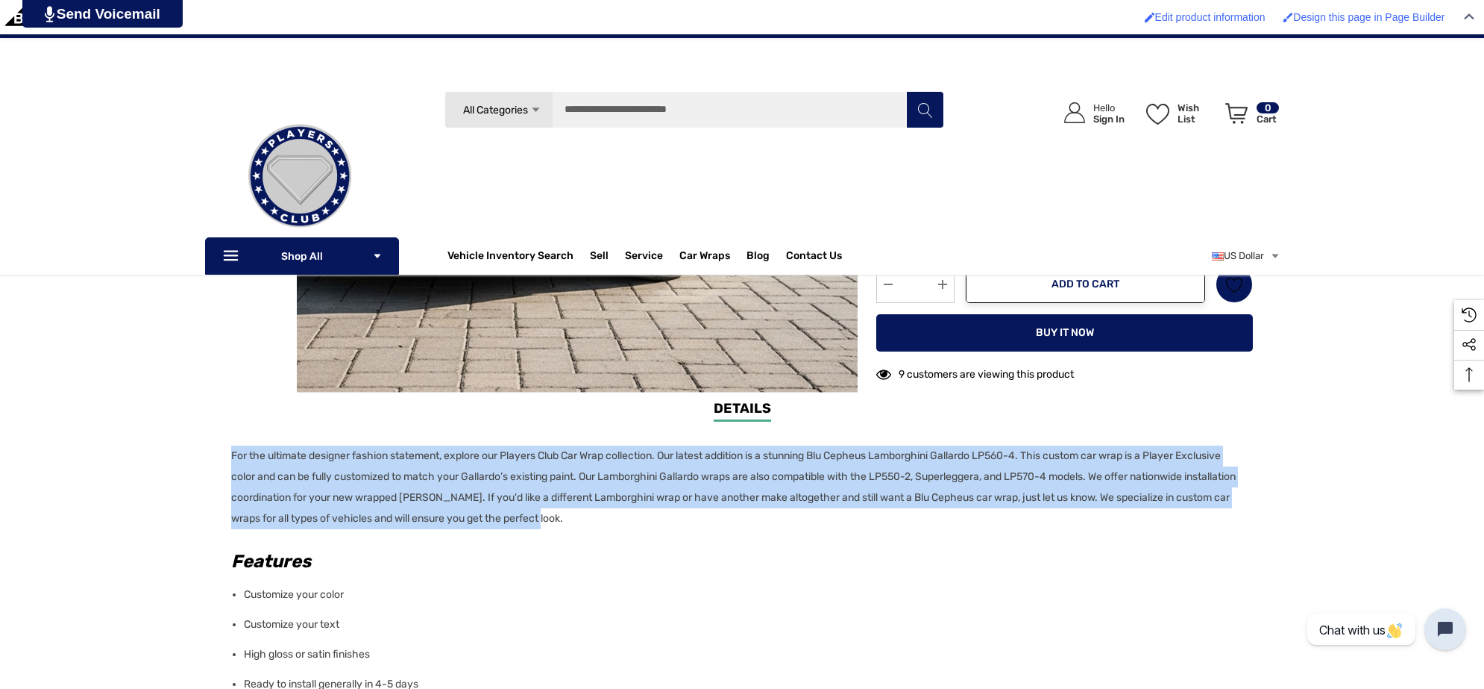
click at [233, 448] on p "For the ultimate designer fashion statement, explore our Players Club Car Wrap …" at bounding box center [737, 487] width 1013 height 84
copy p "For the ultimate designer fashion statement, explore our Players Club Car Wrap …"
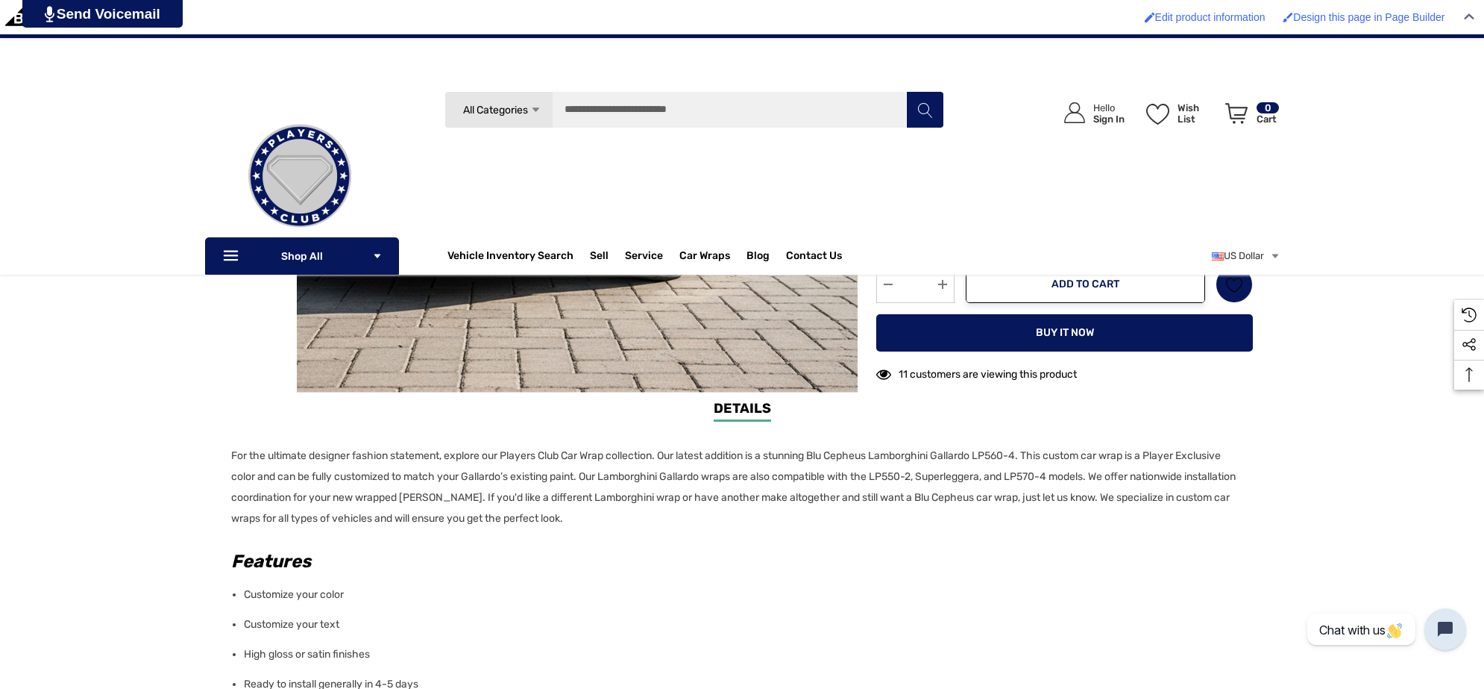
scroll to position [280, 0]
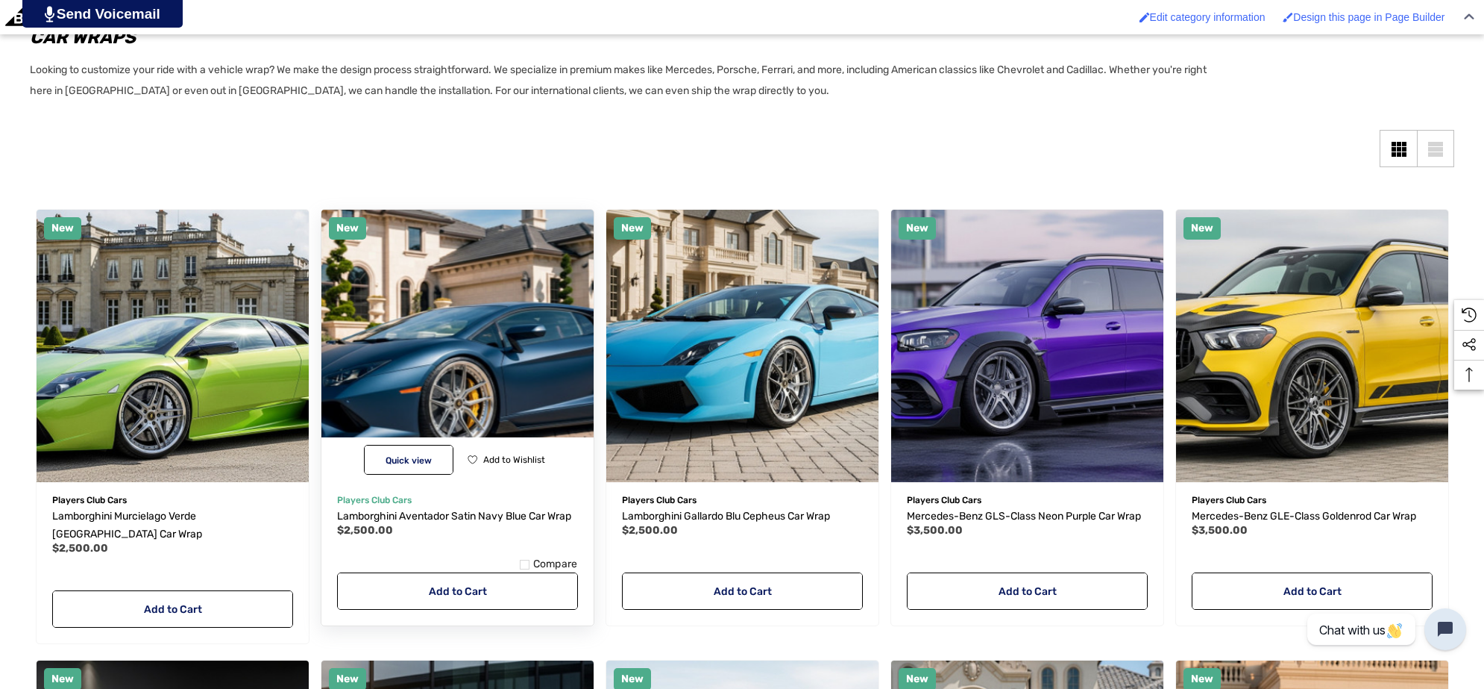
click at [441, 322] on img "Lamborghini Aventador Satin Navy Blue Car Wrap,$2,500.00\a" at bounding box center [457, 345] width 300 height 300
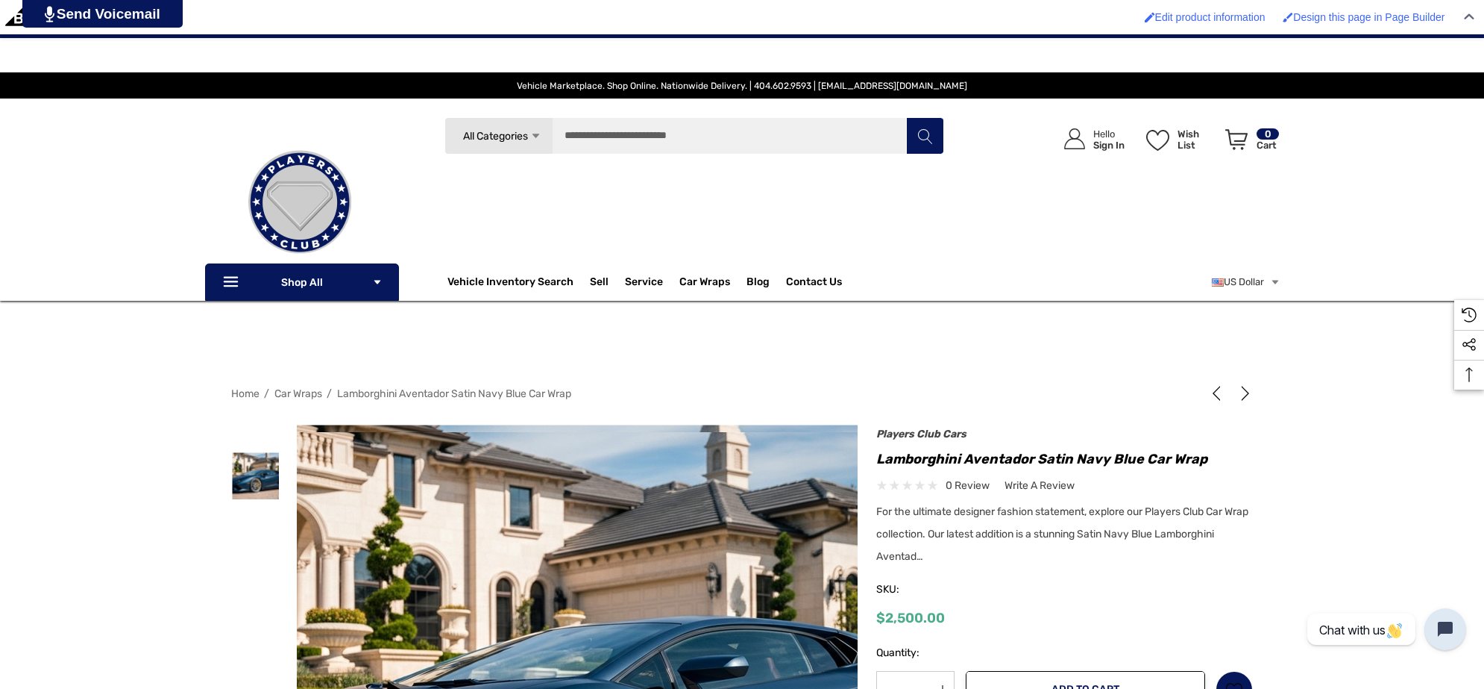
click at [553, 527] on img at bounding box center [595, 692] width 955 height 521
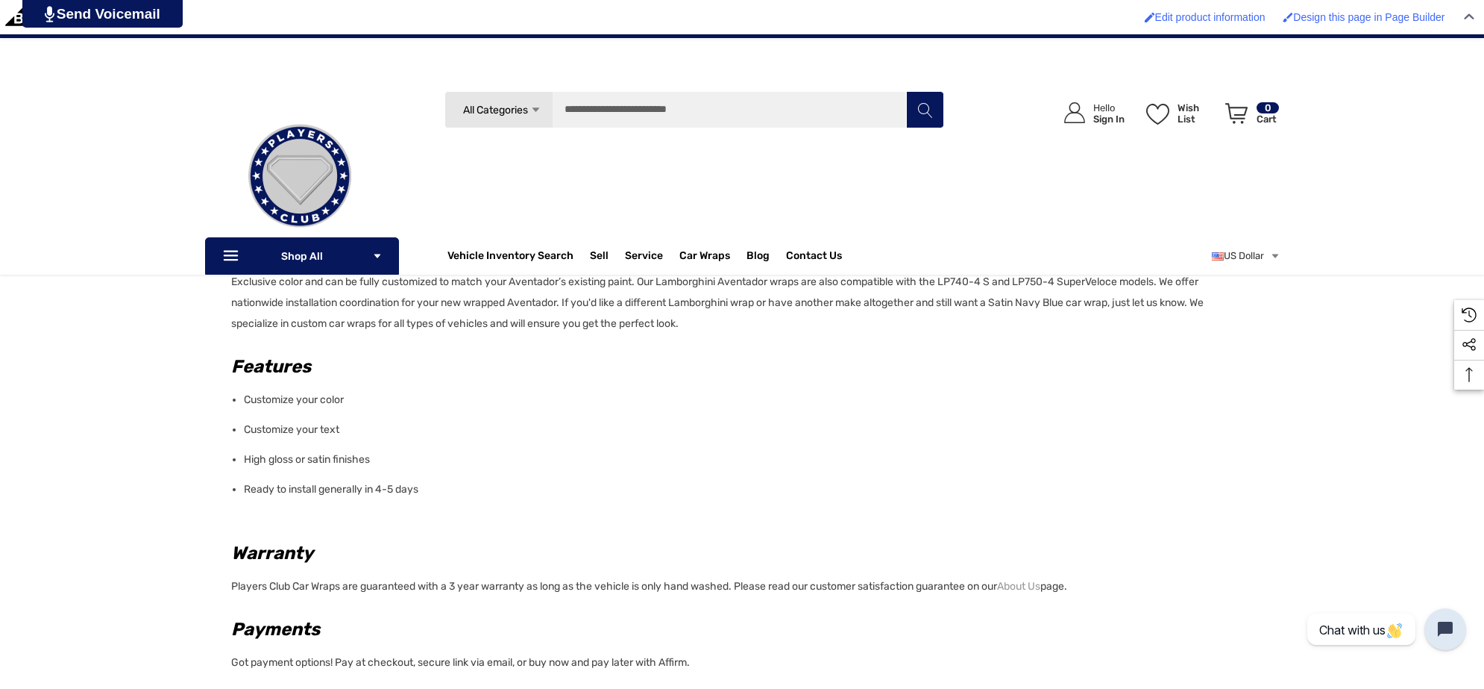
scroll to position [559, 0]
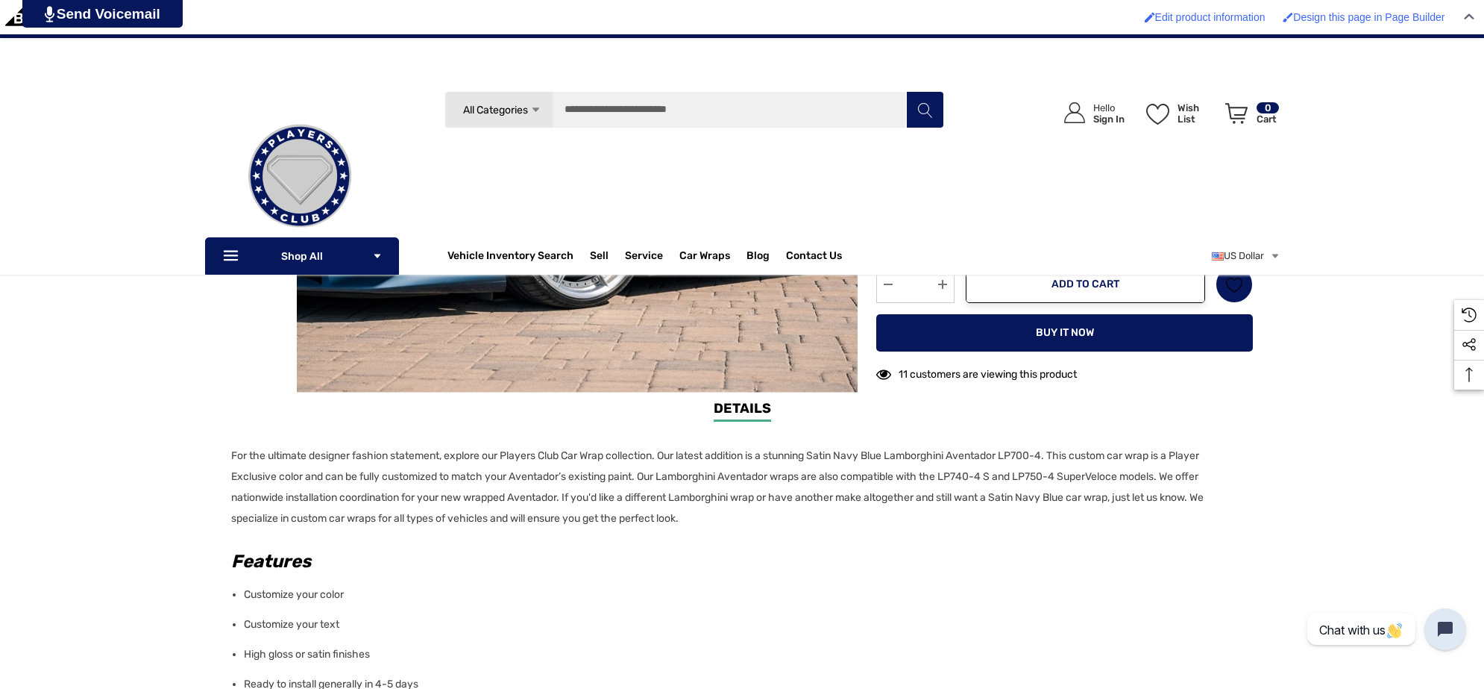
click at [706, 512] on p "For the ultimate designer fashion statement, explore our Players Club Car Wrap …" at bounding box center [737, 487] width 1013 height 84
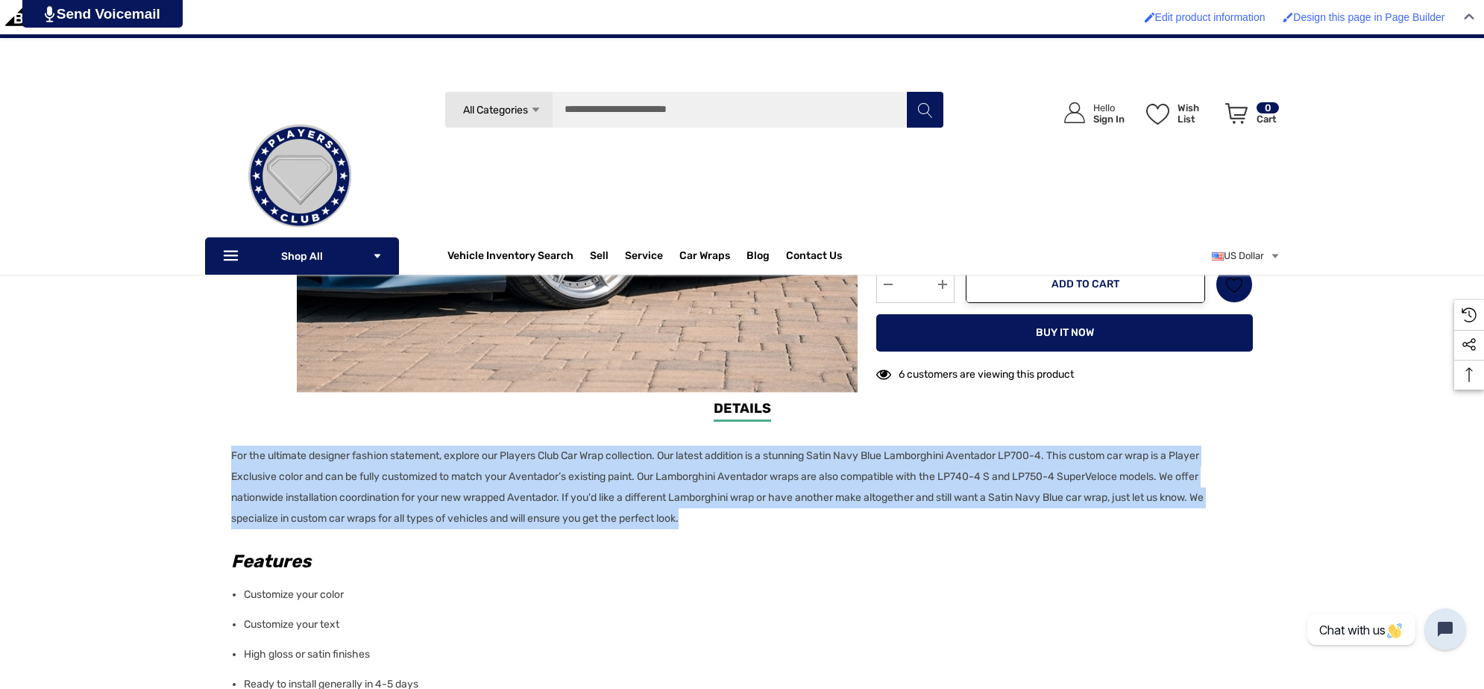
click at [233, 456] on p "For the ultimate designer fashion statement, explore our Players Club Car Wrap …" at bounding box center [737, 487] width 1013 height 84
copy p "For the ultimate designer fashion statement, explore our Players Club Car Wrap …"
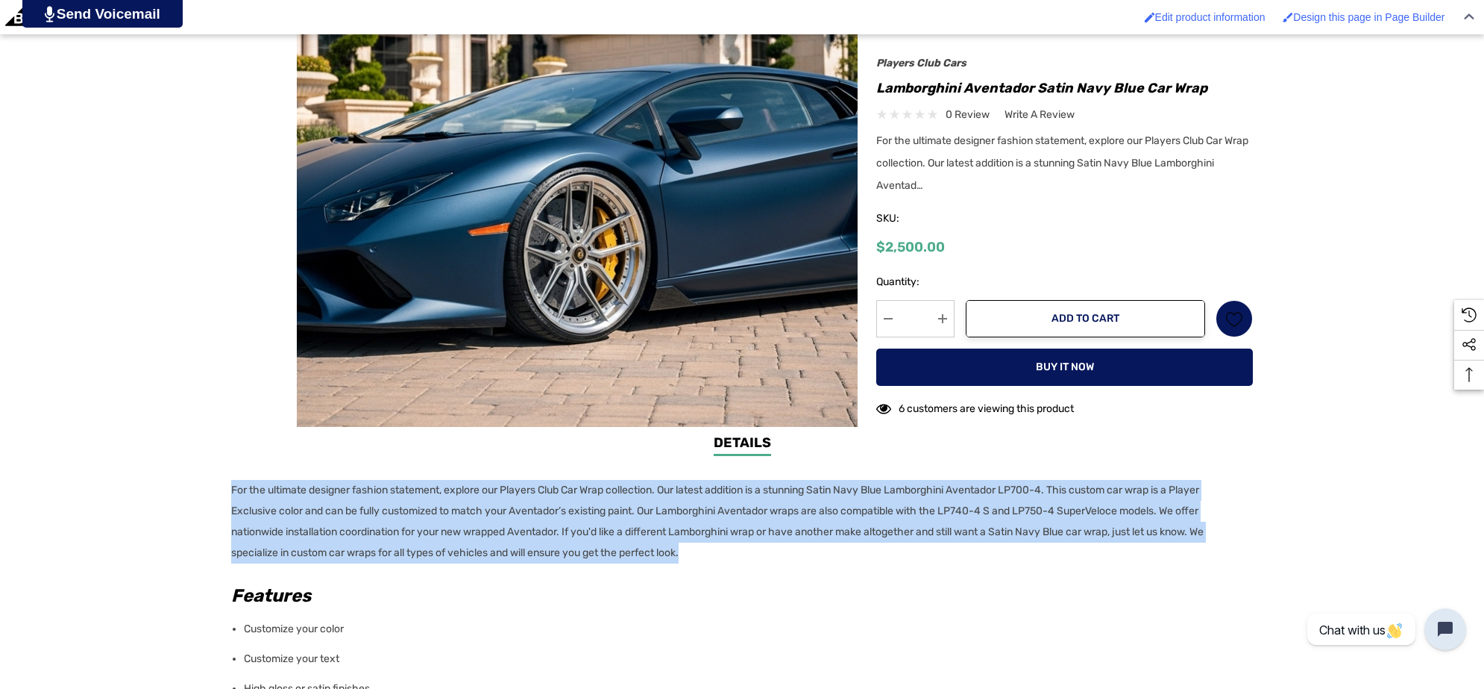
scroll to position [0, 0]
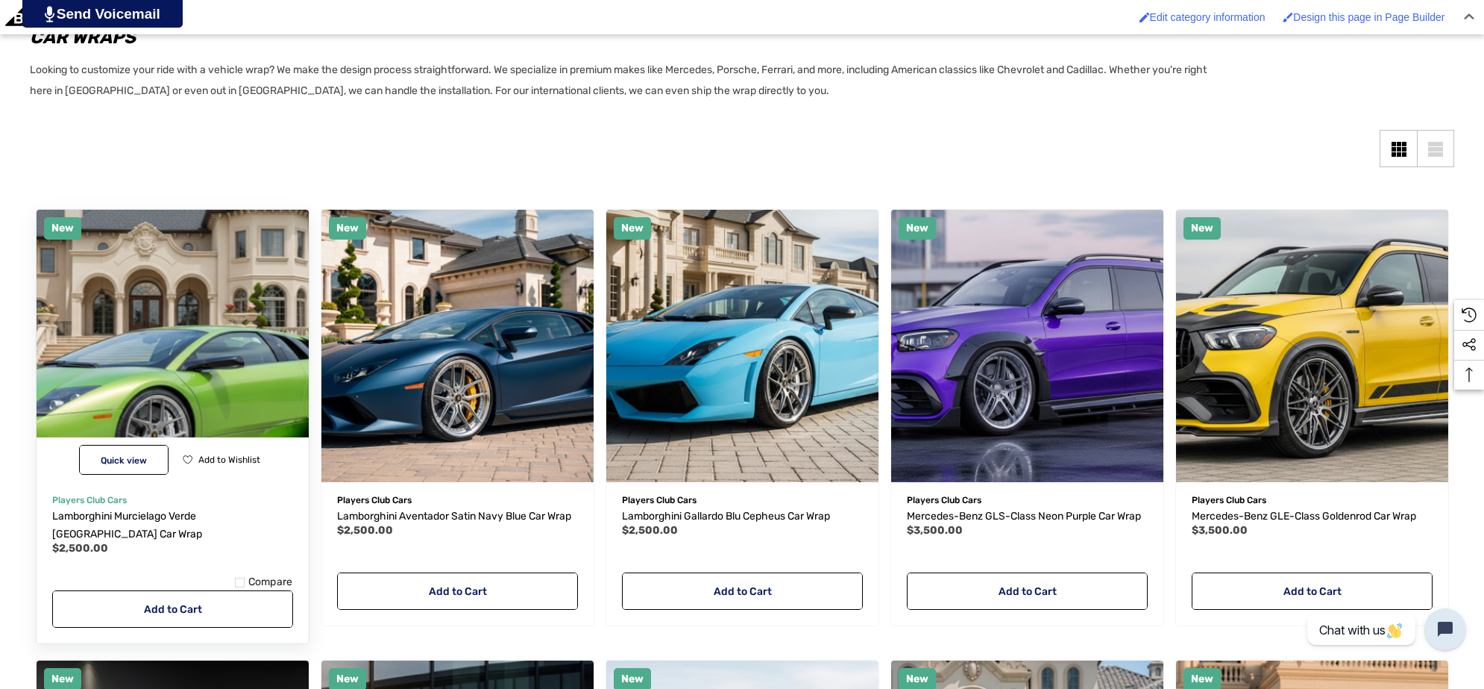
click at [196, 339] on img "Lamborghini Murcielago Verde Ithaca Car Wrap,$2,500.00\a" at bounding box center [172, 345] width 300 height 300
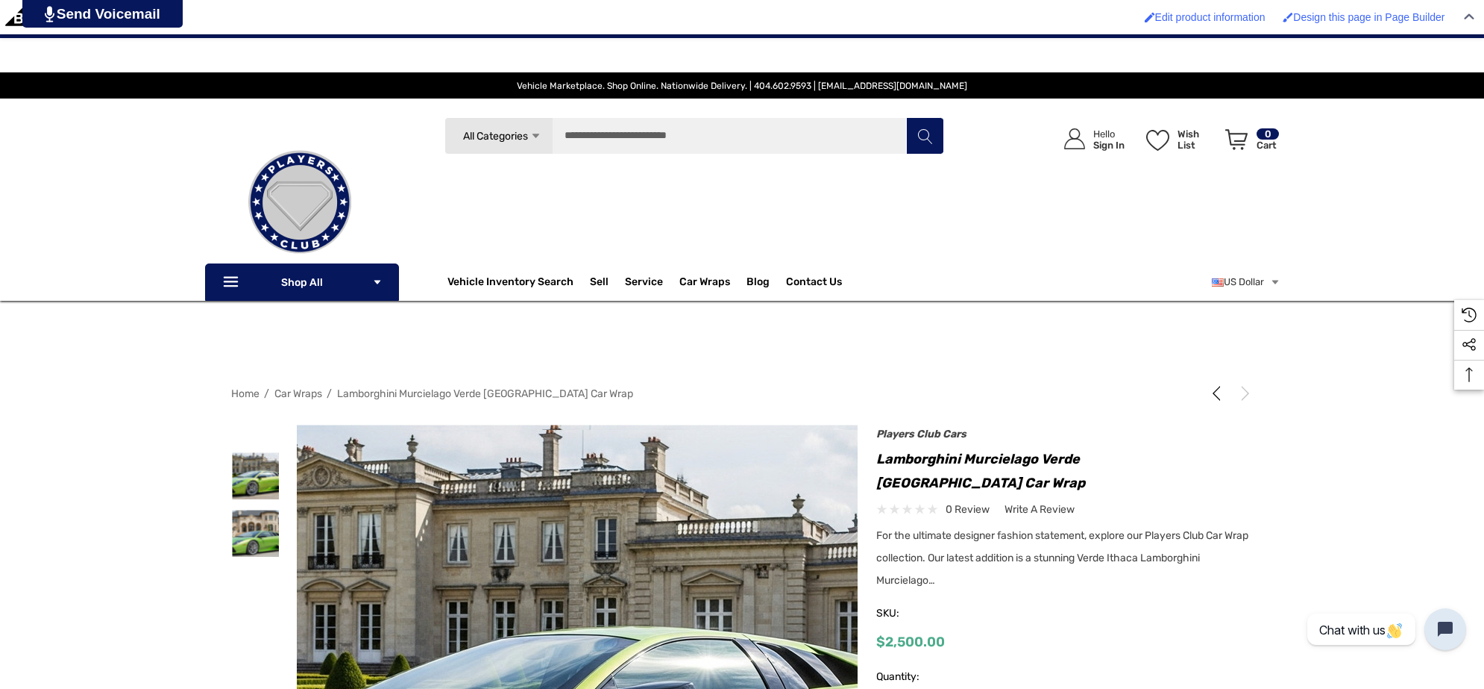
click at [586, 501] on img at bounding box center [571, 690] width 955 height 521
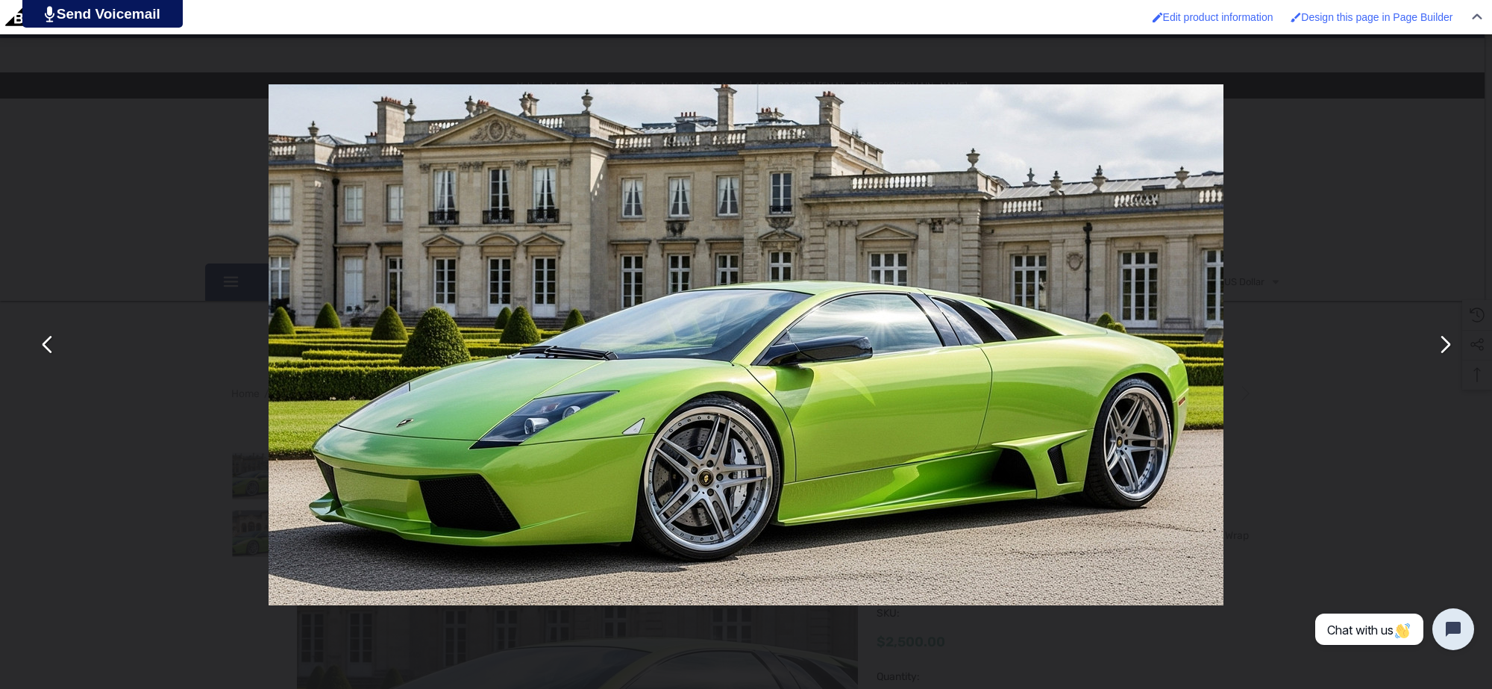
click at [1441, 337] on button "You can close this modal content with the ESC key" at bounding box center [1444, 345] width 36 height 36
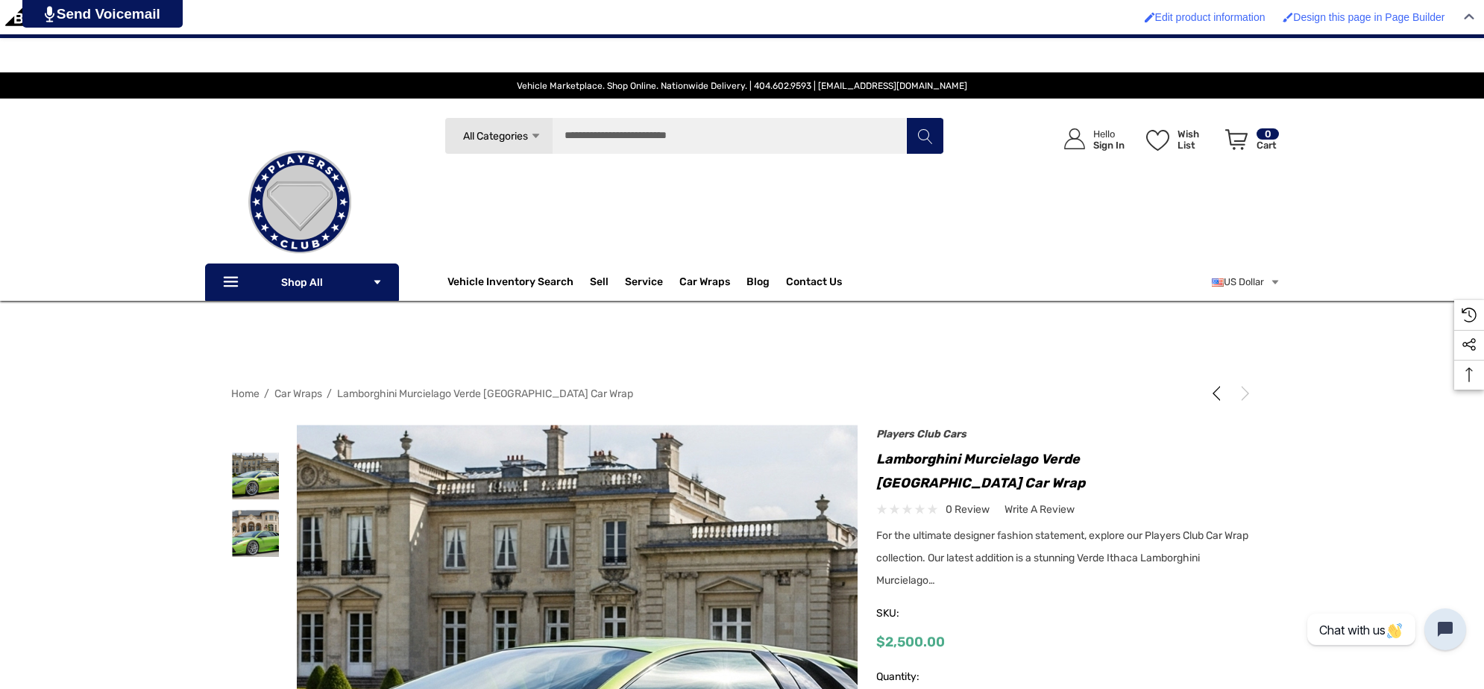
click at [1044, 457] on h1 "Lamborghini Murcielago Verde [GEOGRAPHIC_DATA] Car Wrap" at bounding box center [1065, 471] width 377 height 48
click at [1123, 457] on h1 "Lamborghini Murcielago Verde [GEOGRAPHIC_DATA] Car Wrap" at bounding box center [1065, 471] width 377 height 48
copy h1 "Verde [GEOGRAPHIC_DATA]"
click at [966, 453] on h1 "Lamborghini Murcielago Verde [GEOGRAPHIC_DATA] Car Wrap" at bounding box center [1065, 471] width 377 height 48
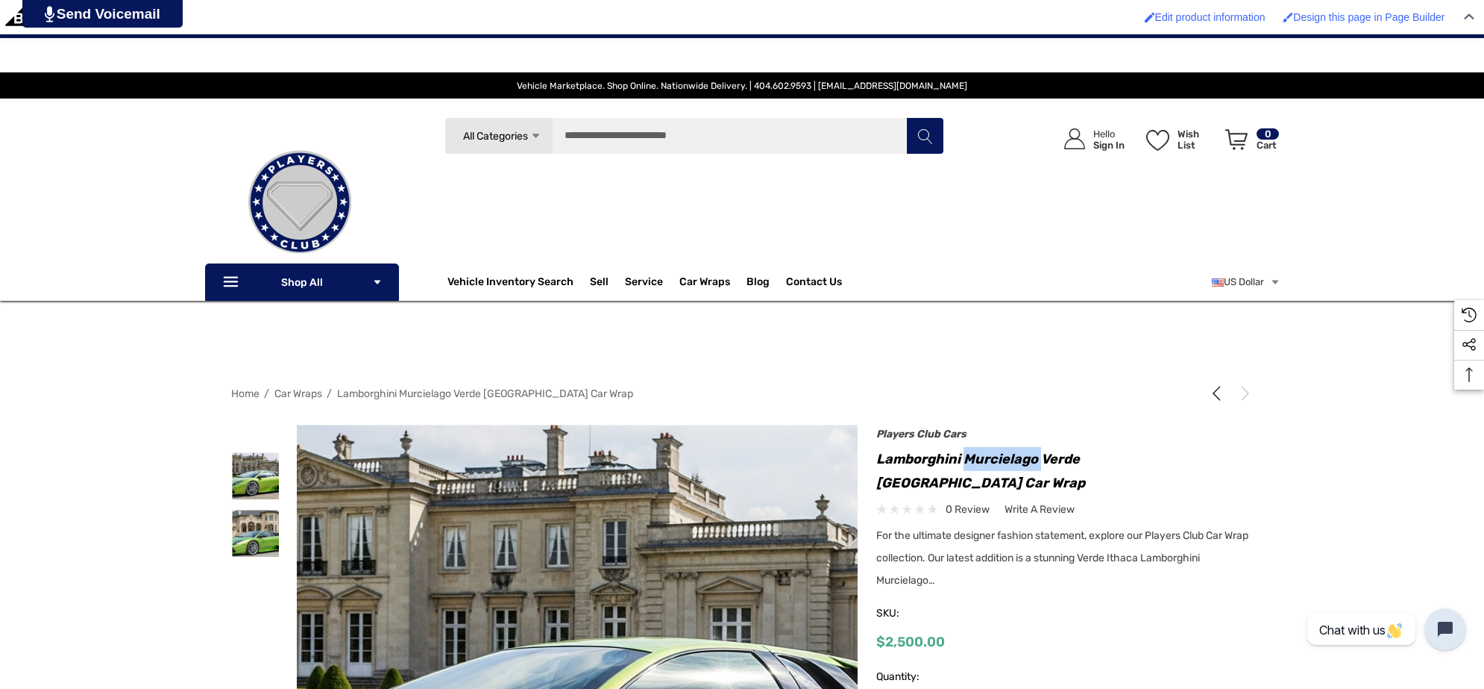
copy h1 "Murcielago"
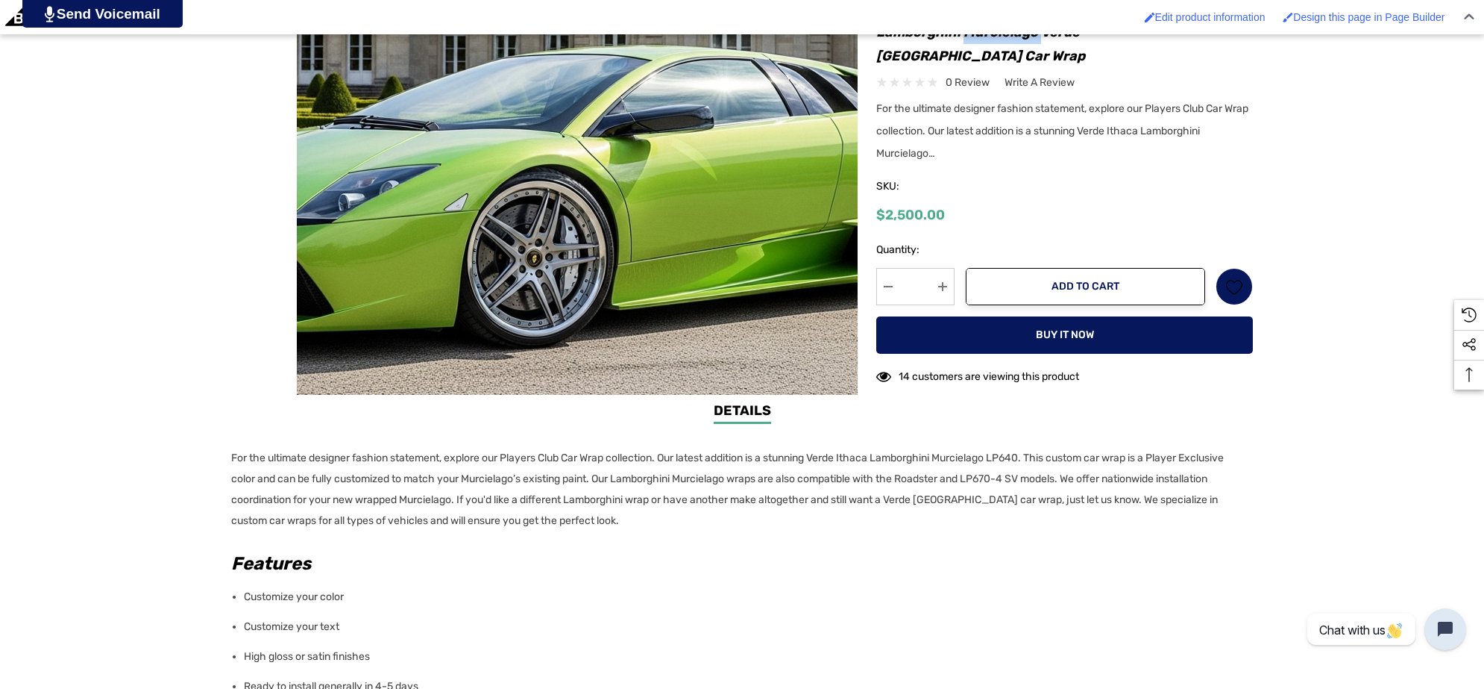
scroll to position [839, 0]
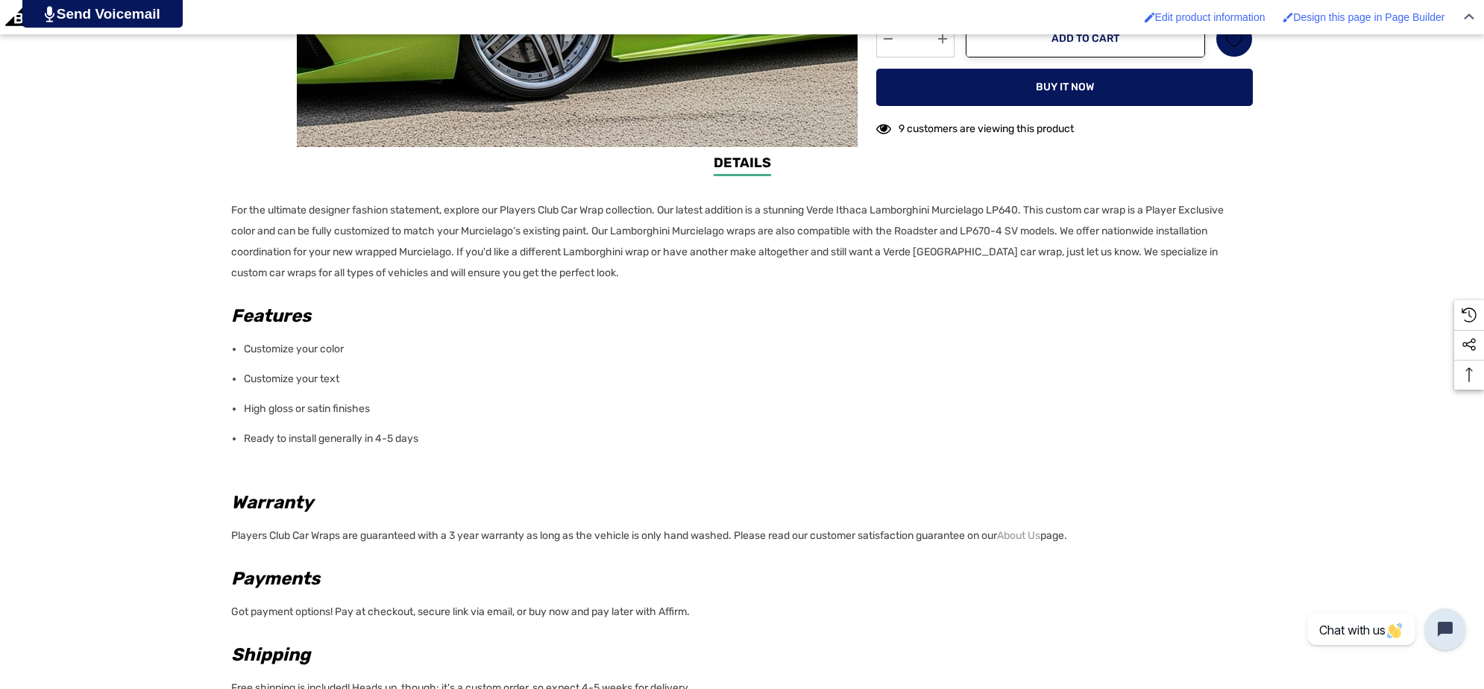
click at [1026, 233] on p "For the ultimate designer fashion statement, explore our Players Club Car Wrap …" at bounding box center [737, 242] width 1013 height 84
click at [1082, 230] on p "For the ultimate designer fashion statement, explore our Players Club Car Wrap …" at bounding box center [737, 242] width 1013 height 84
copy p "LP670-4 SV"
click at [649, 269] on p "For the ultimate designer fashion statement, explore our Players Club Car Wrap …" at bounding box center [737, 242] width 1013 height 84
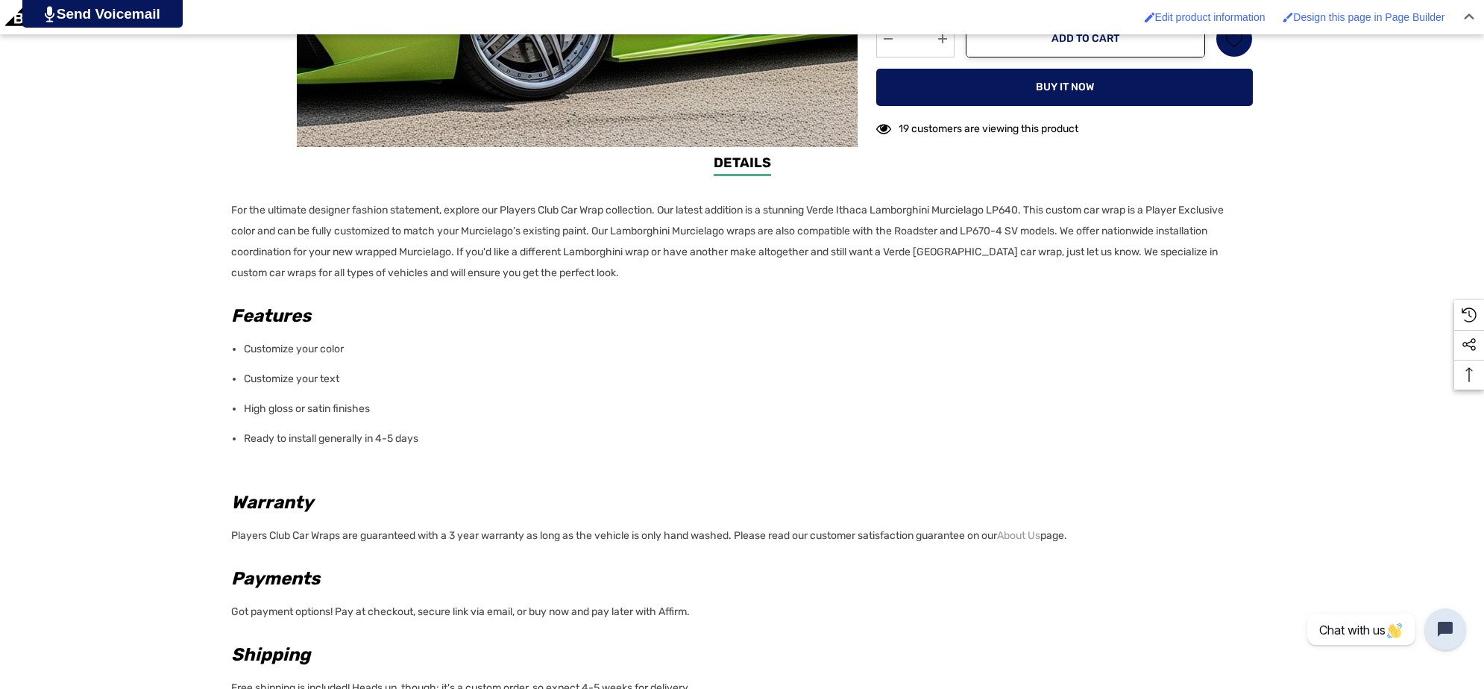
click at [225, 210] on div "Details Details For the ultimate designer fashion statement, explore our Player…" at bounding box center [742, 469] width 1484 height 633
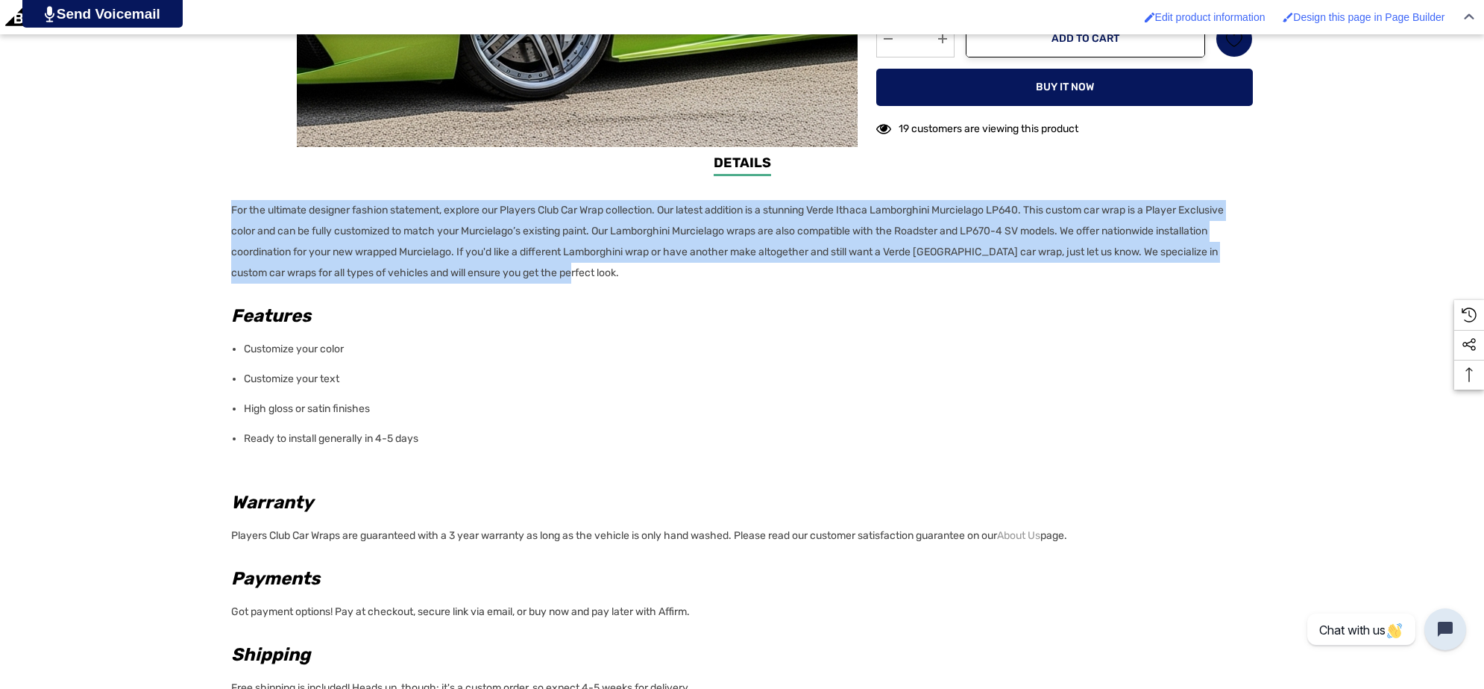
click at [225, 210] on div "Details Details For the ultimate designer fashion statement, explore our Player…" at bounding box center [742, 469] width 1484 height 633
copy p "For the ultimate designer fashion statement, explore our Players Club Car Wrap …"
